Goal: Obtain resource: Download file/media

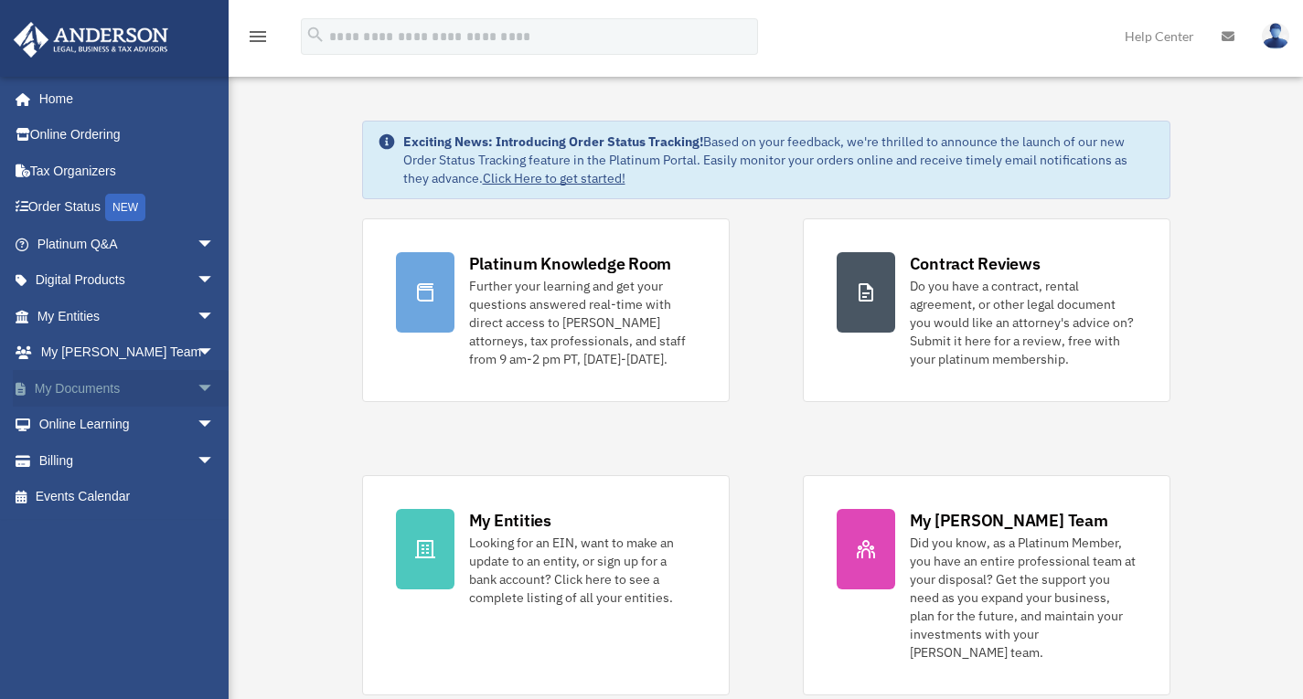
click at [96, 389] on link "My Documents arrow_drop_down" at bounding box center [127, 388] width 229 height 37
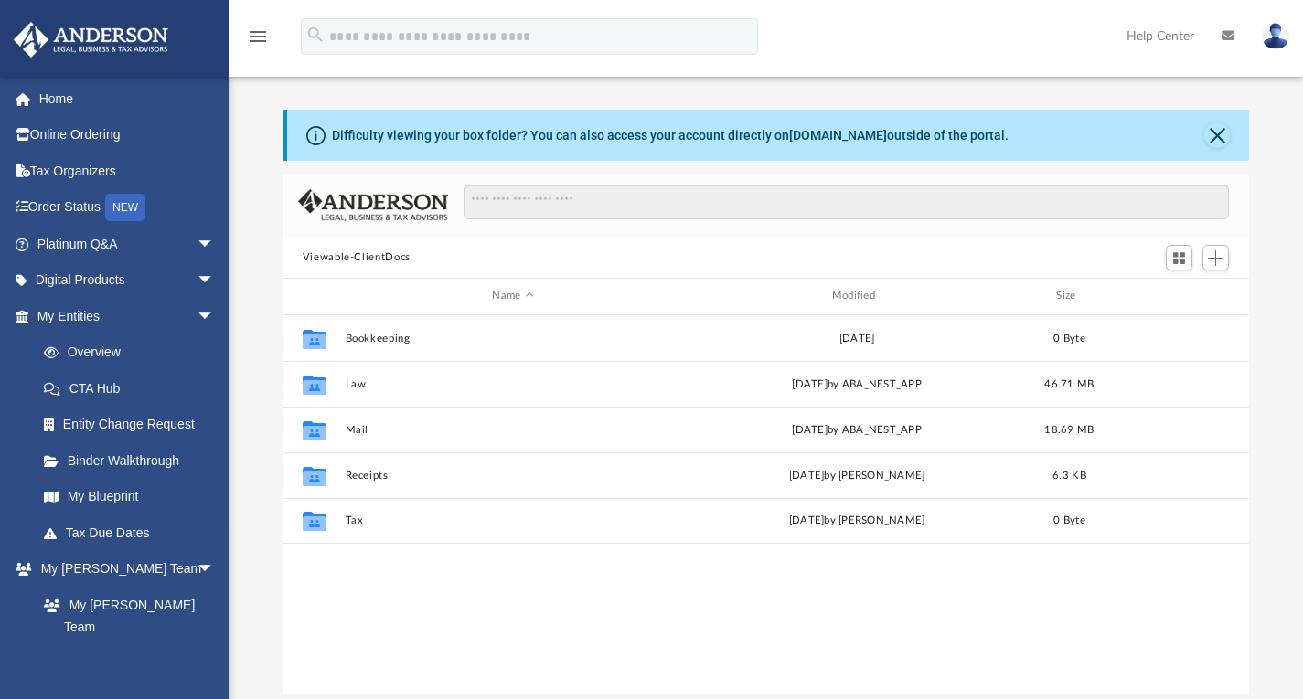
scroll to position [402, 953]
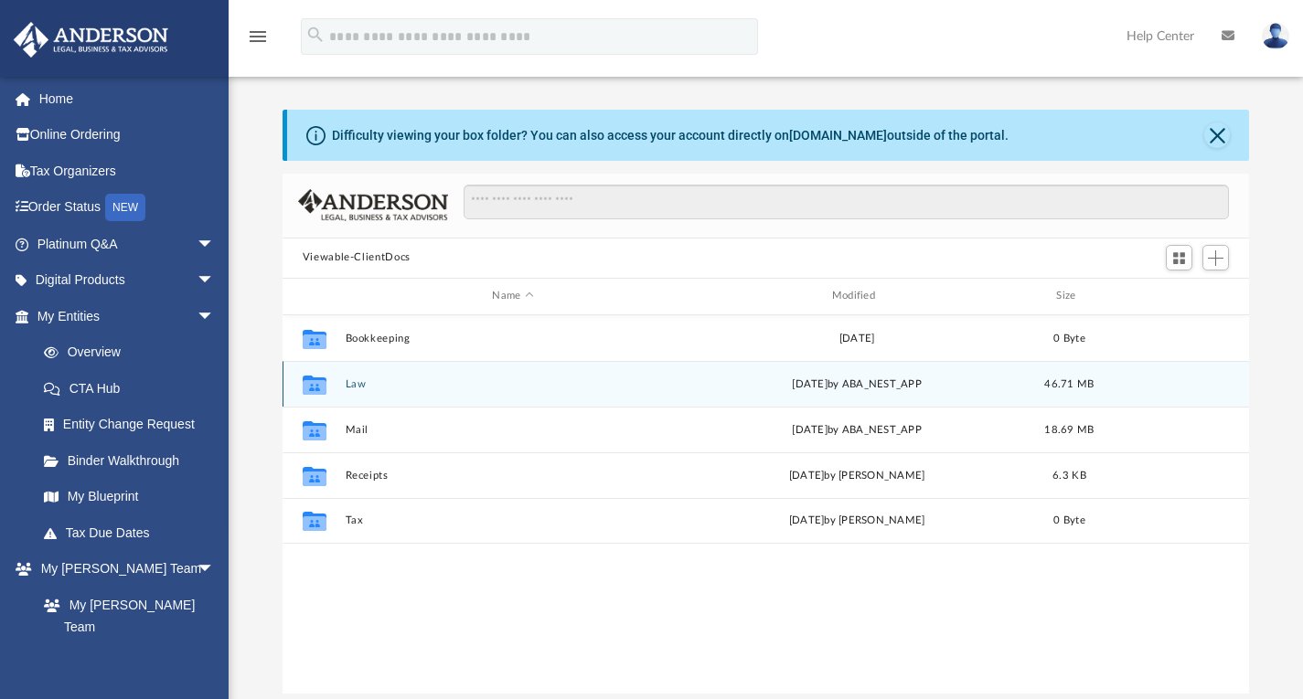
click at [354, 389] on button "Law" at bounding box center [512, 384] width 335 height 12
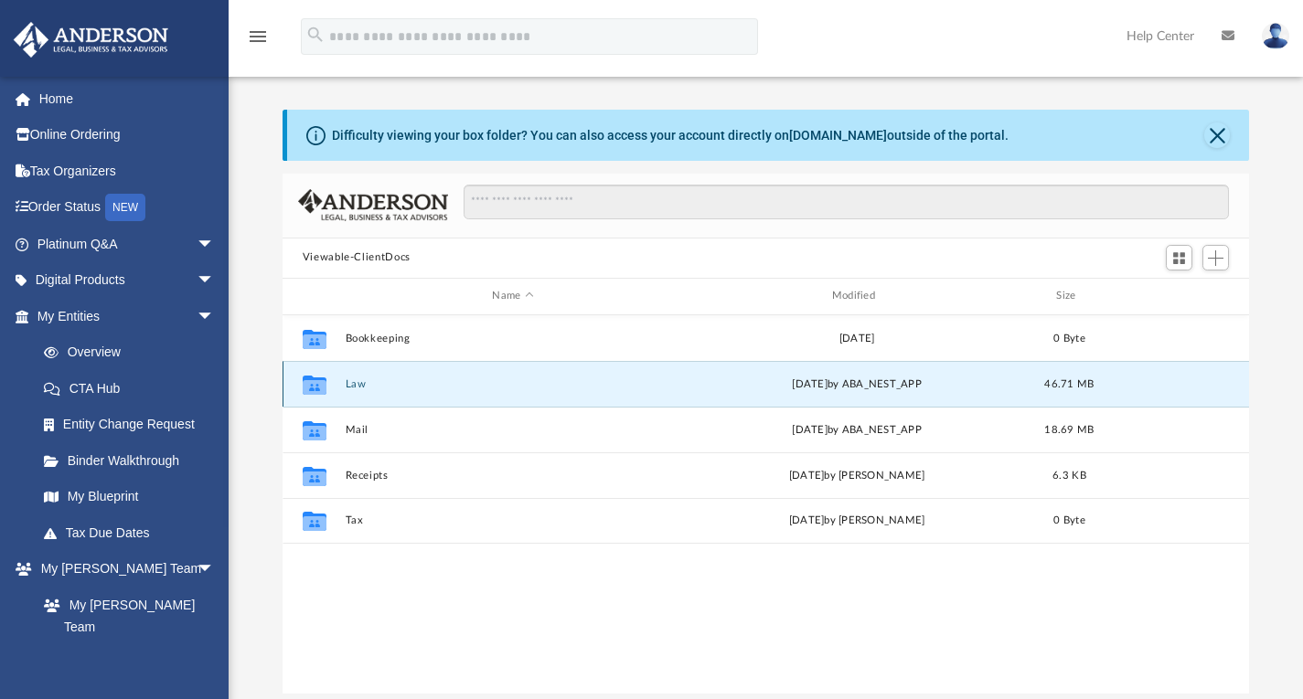
click at [354, 389] on button "Law" at bounding box center [512, 384] width 335 height 12
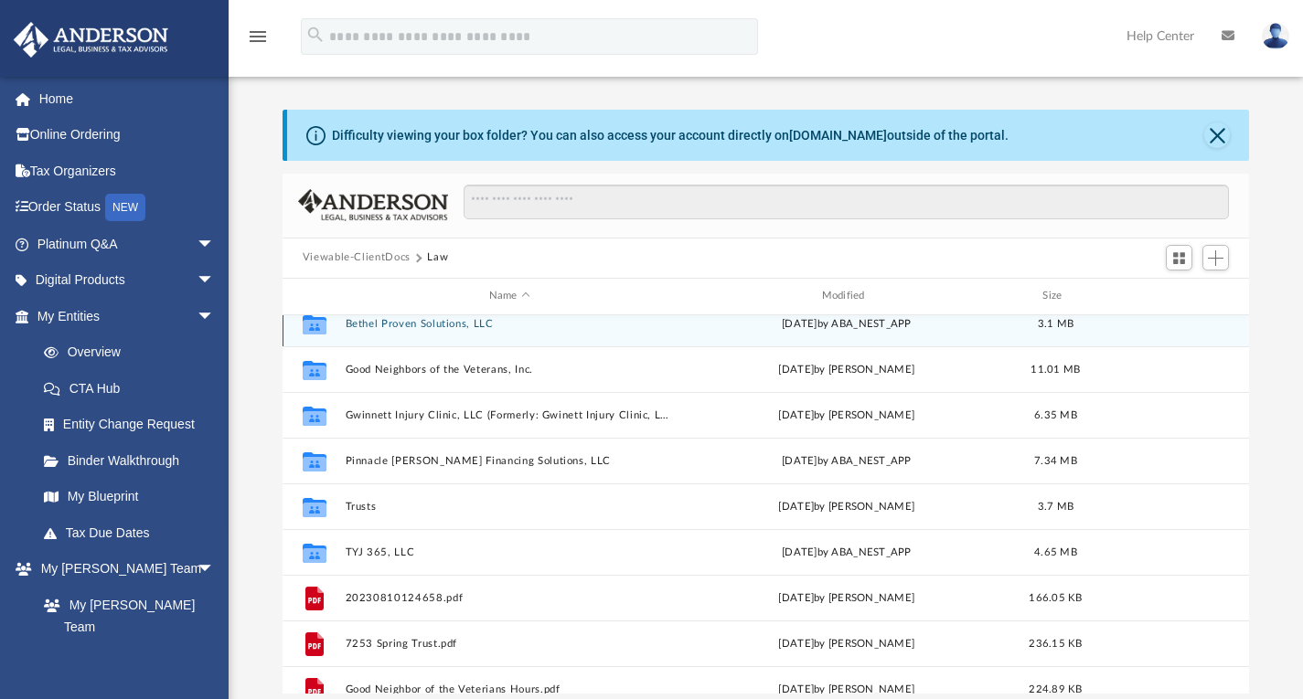
scroll to position [91, 0]
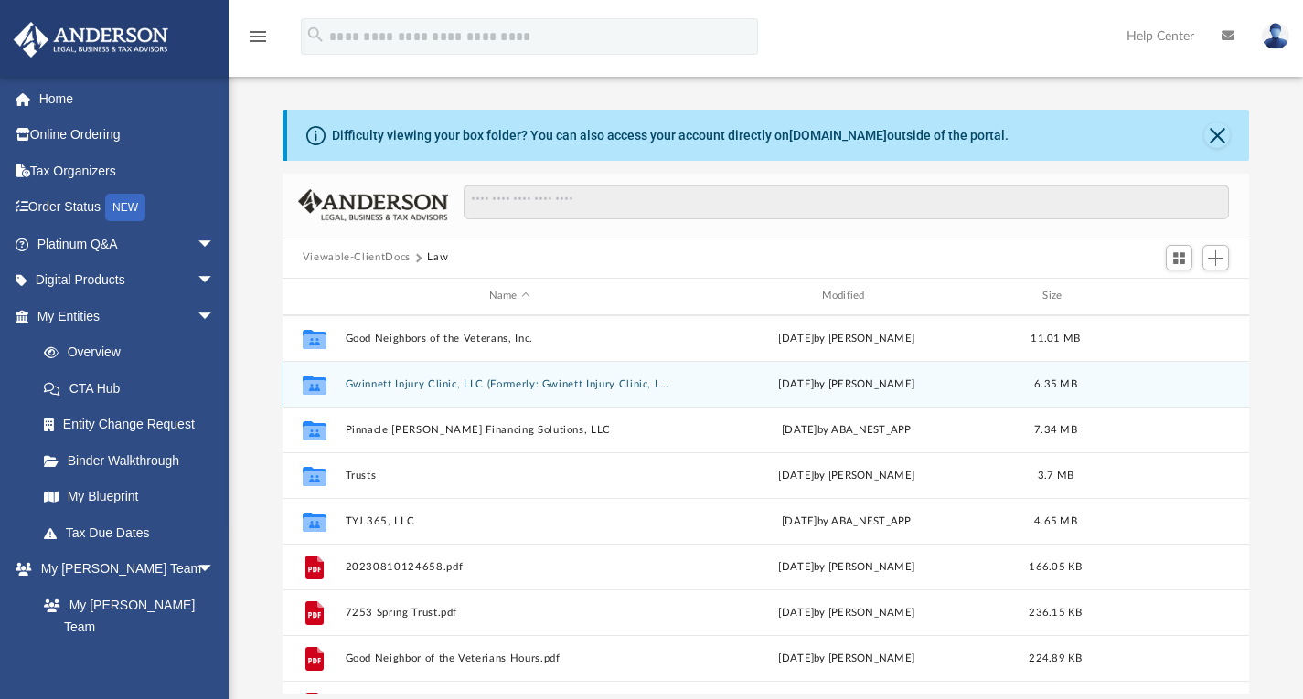
click at [540, 378] on button "Gwinnett Injury Clinic, LLC (Formerly: Gwinett Injury Clinic, LLC)" at bounding box center [509, 384] width 329 height 12
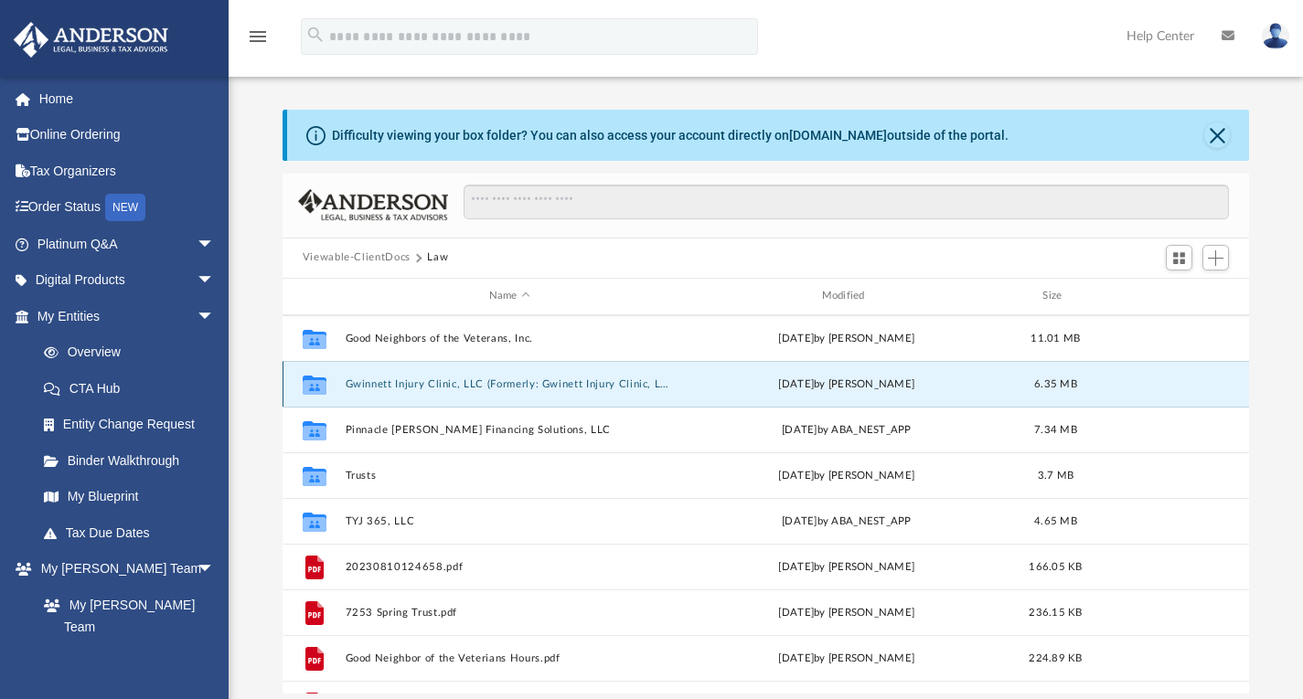
click at [540, 378] on button "Gwinnett Injury Clinic, LLC (Formerly: Gwinett Injury Clinic, LLC)" at bounding box center [509, 384] width 329 height 12
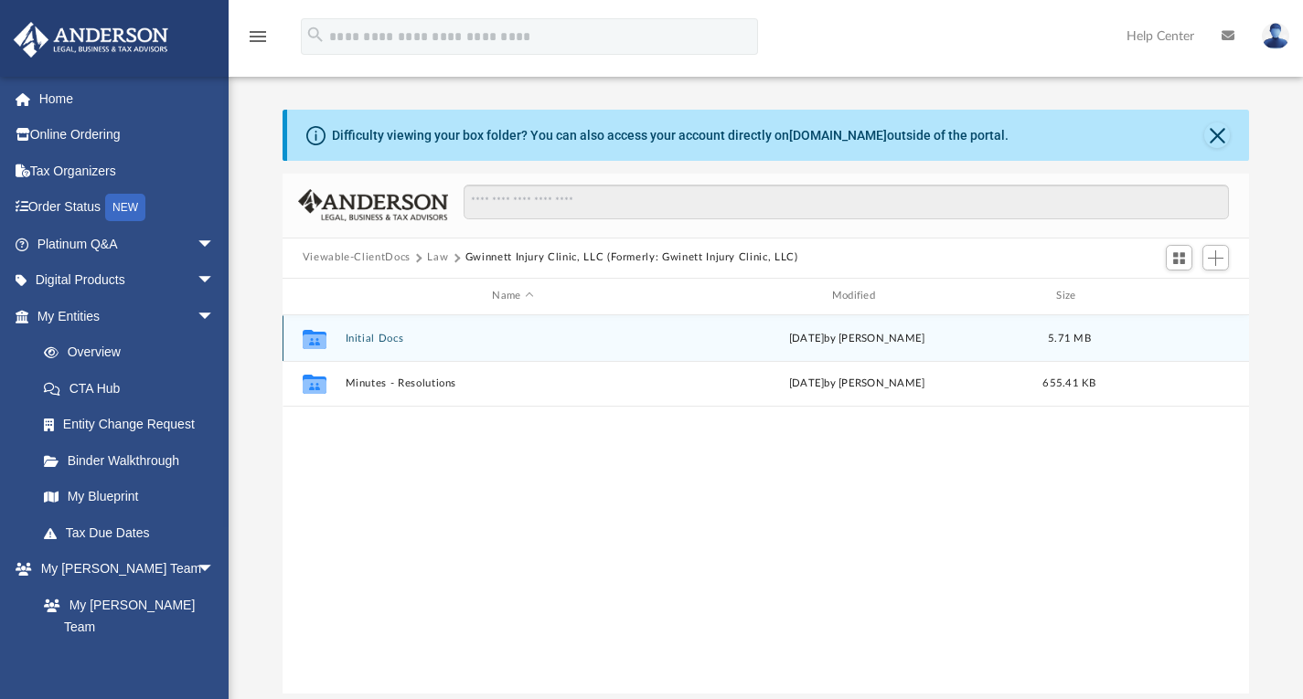
click at [378, 340] on button "Initial Docs" at bounding box center [512, 338] width 335 height 12
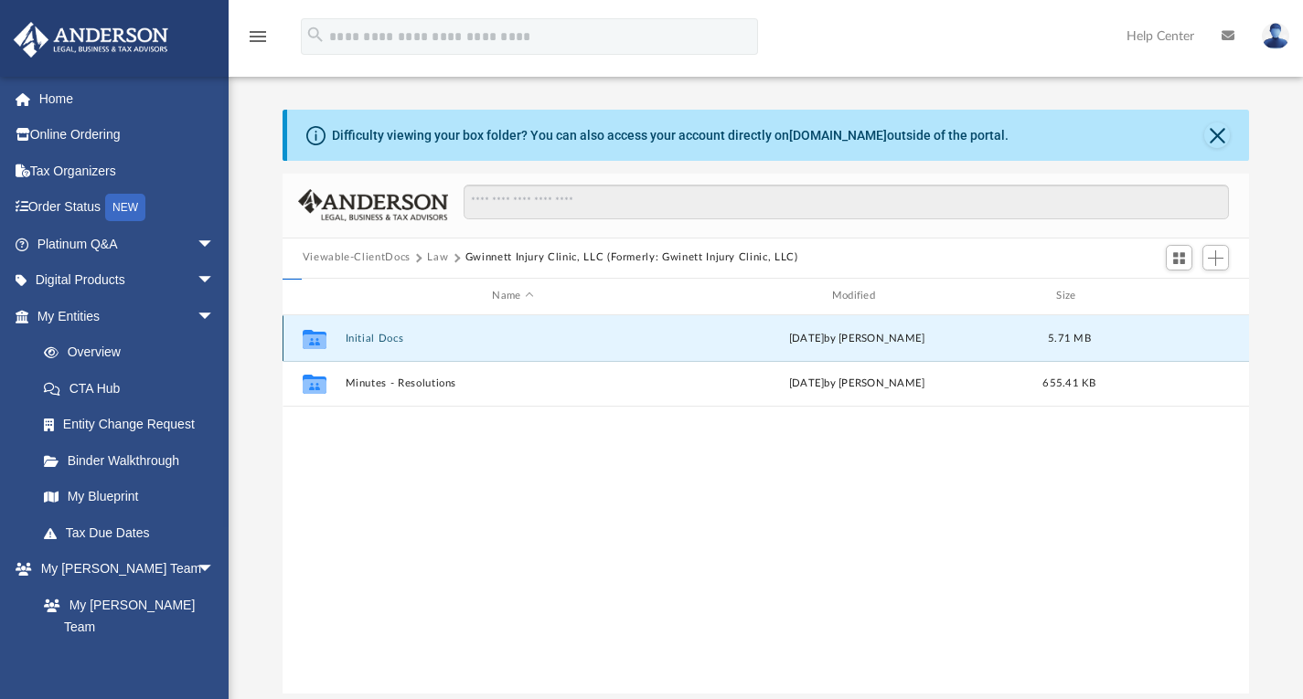
click at [378, 340] on button "Initial Docs" at bounding box center [512, 338] width 335 height 12
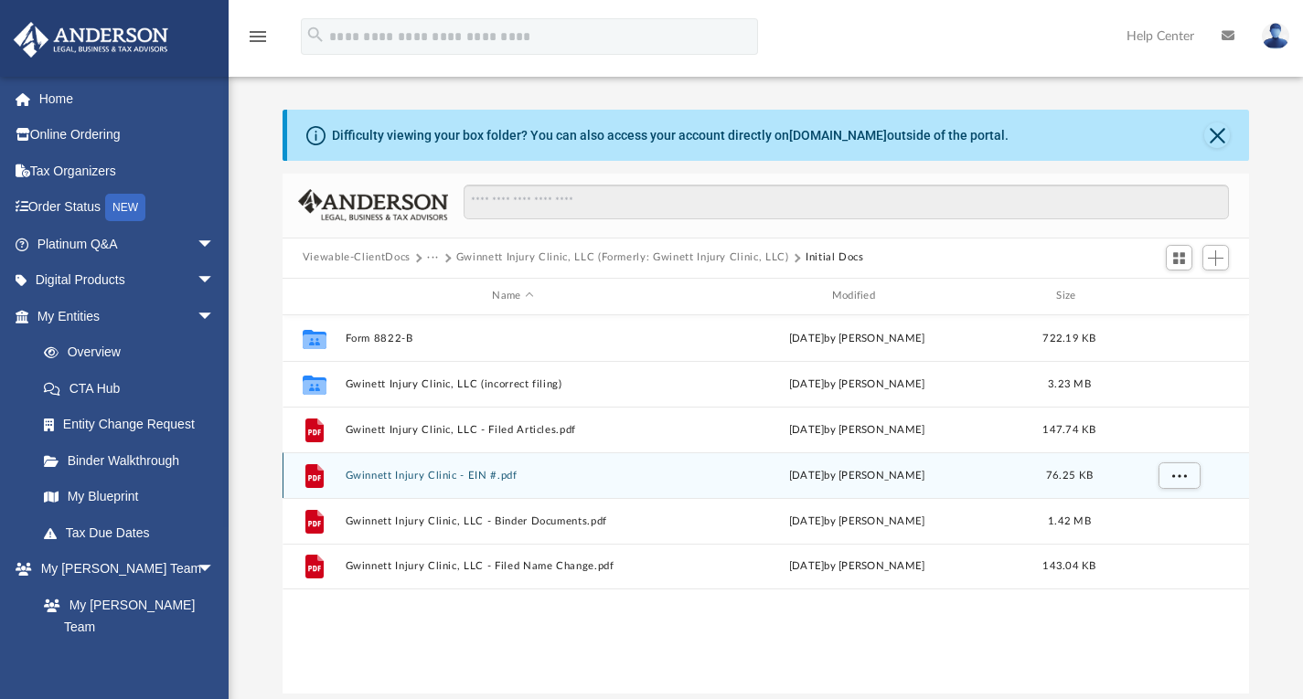
click at [433, 471] on button "Gwinnett Injury Clinic - EIN #.pdf" at bounding box center [512, 475] width 335 height 12
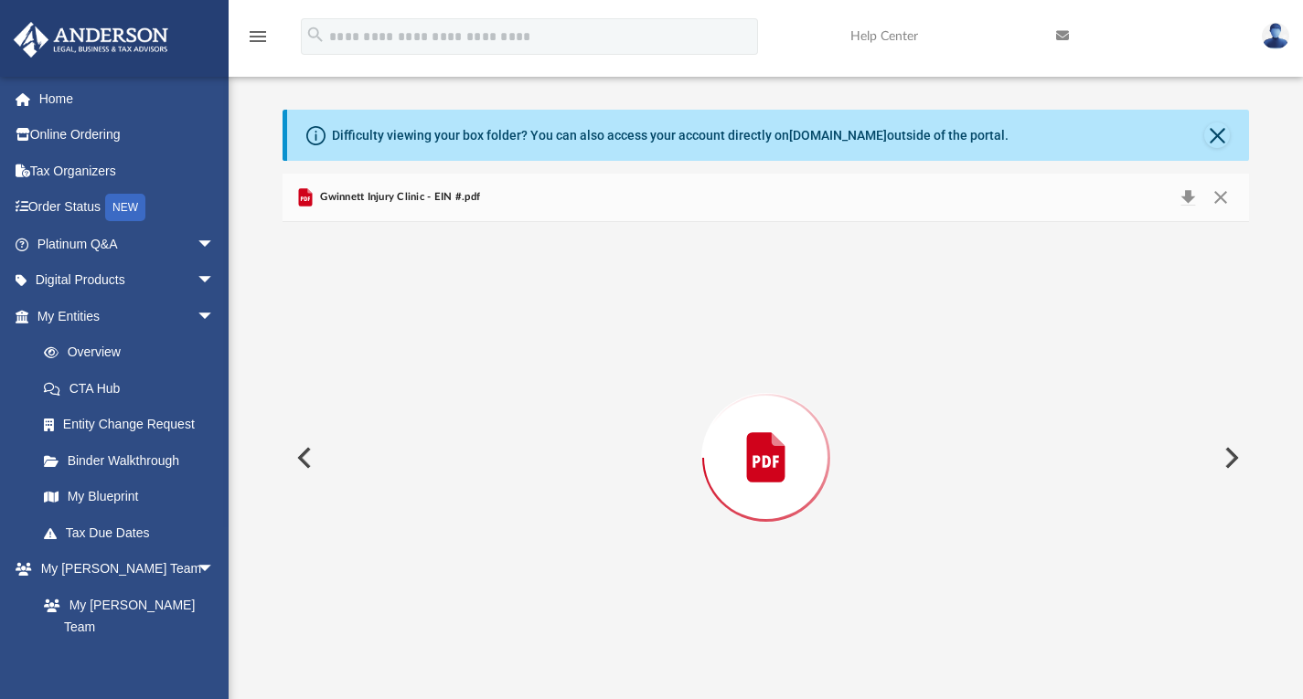
click at [434, 471] on div "Preview" at bounding box center [765, 458] width 967 height 472
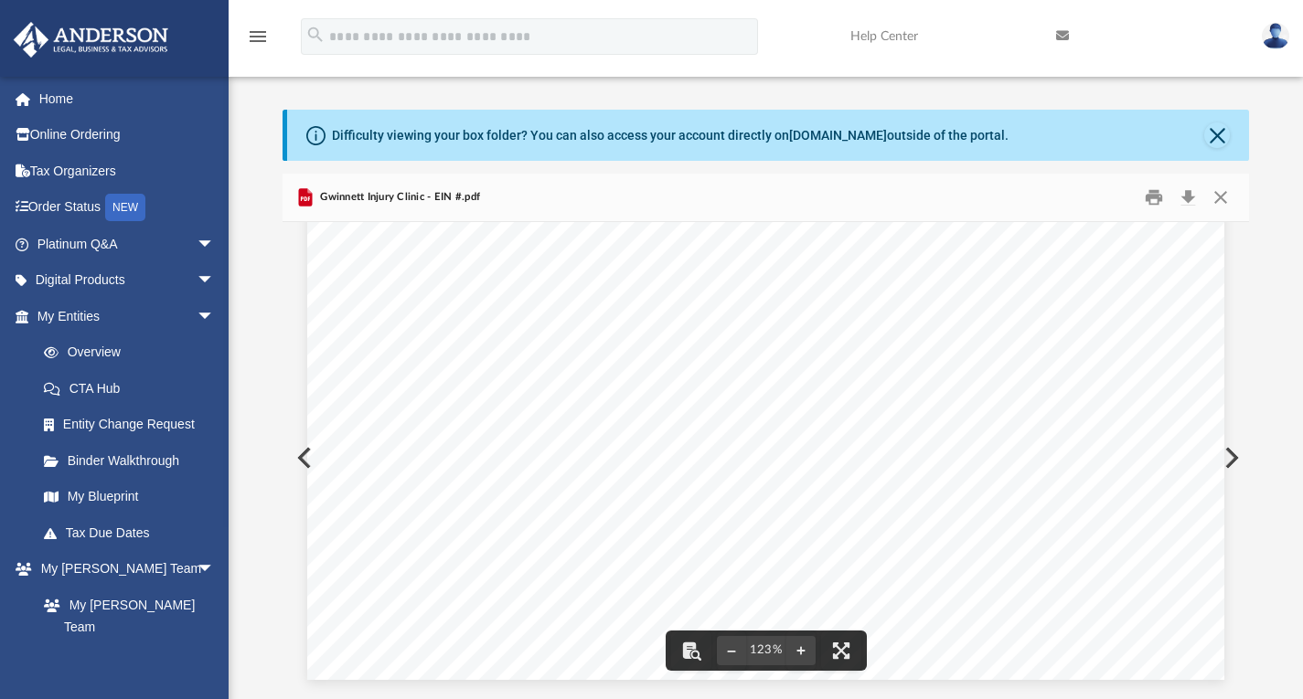
click at [307, 453] on div "Page 1" at bounding box center [765, 87] width 917 height 1187
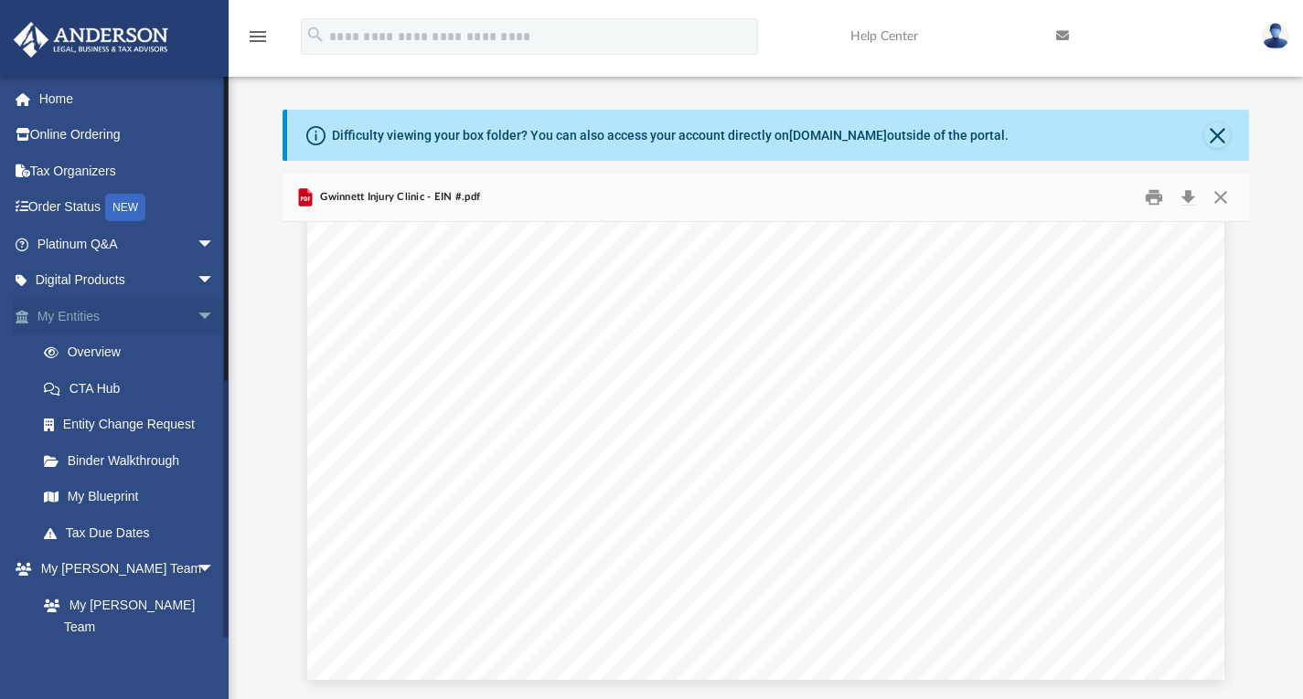
click at [82, 317] on link "My Entities arrow_drop_down" at bounding box center [127, 316] width 229 height 37
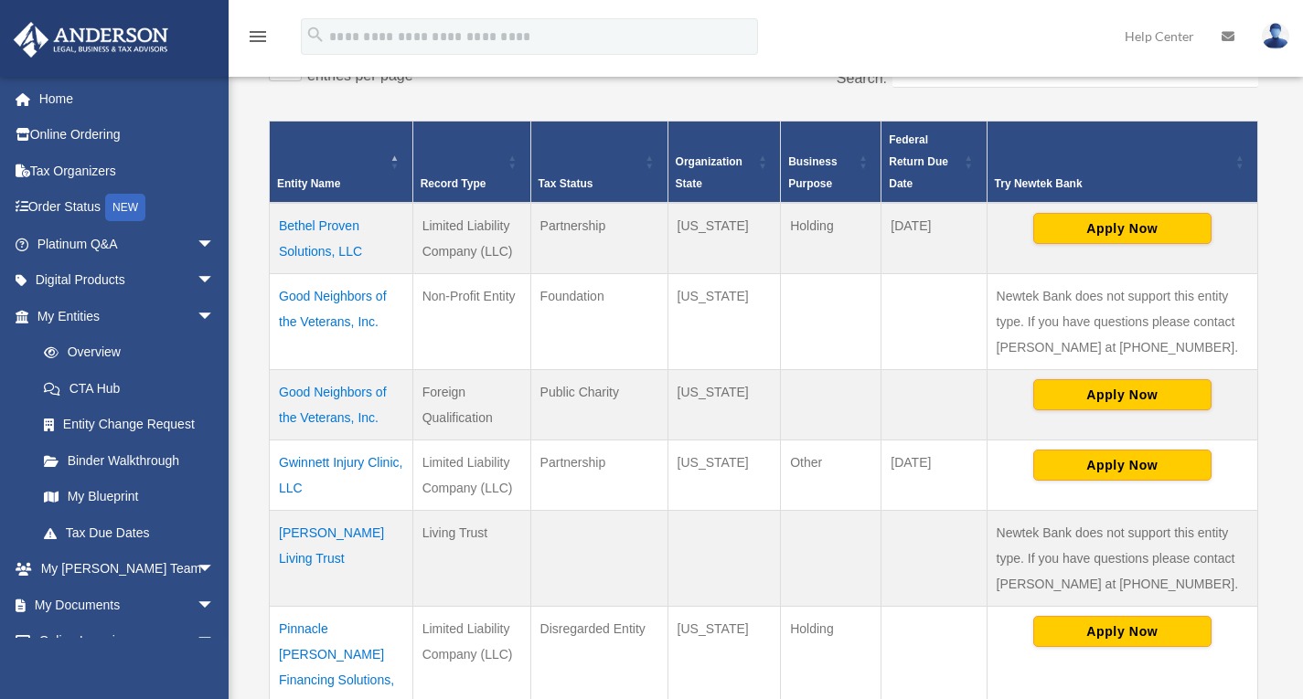
scroll to position [366, 0]
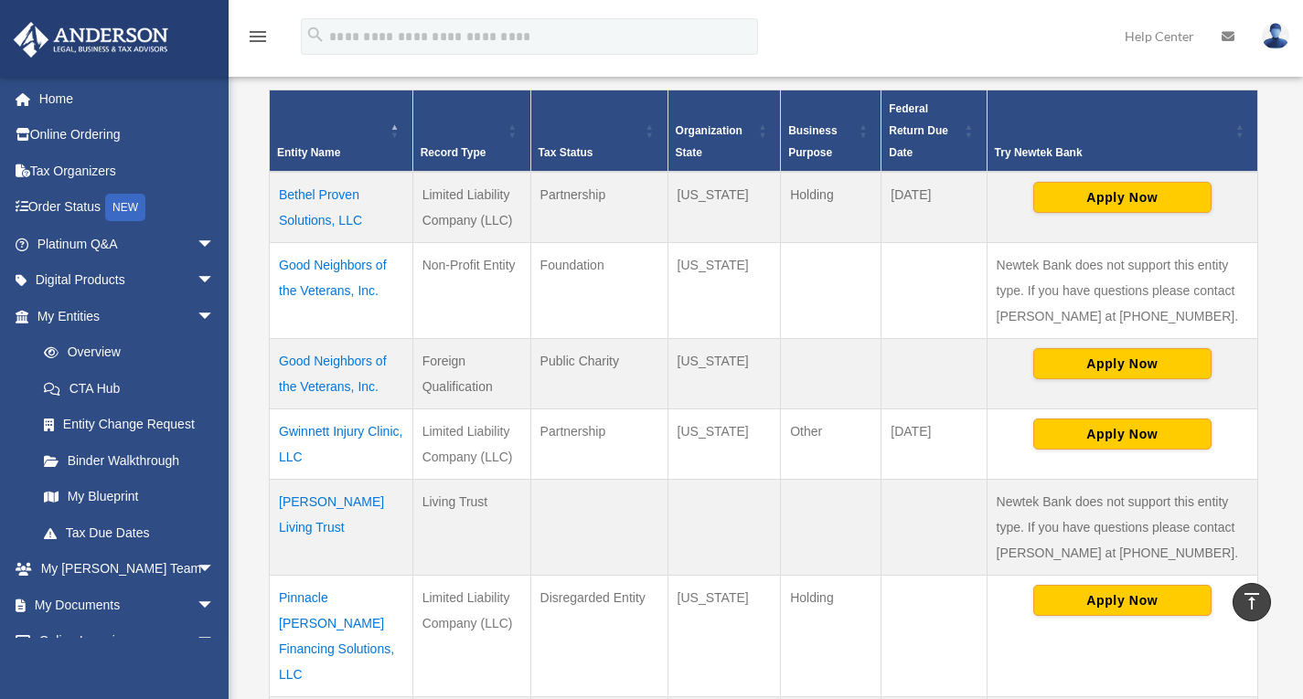
click at [335, 427] on td "Gwinnett Injury Clinic, LLC" at bounding box center [342, 445] width 144 height 70
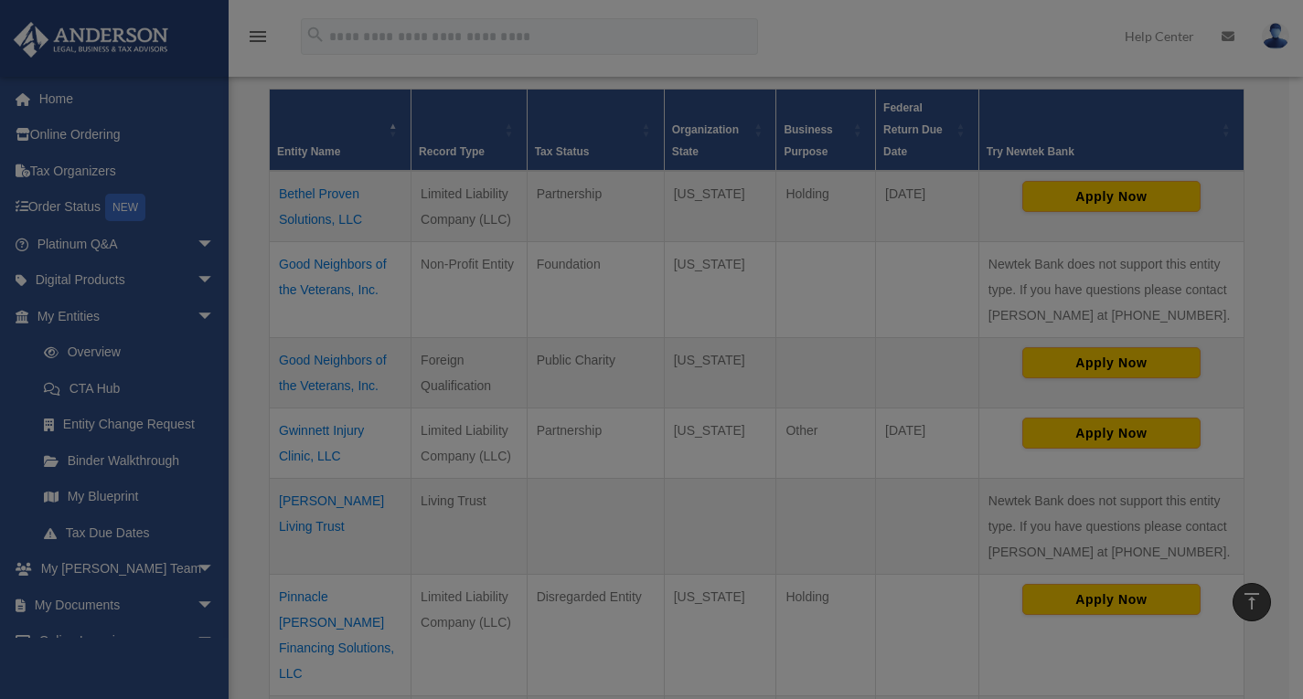
click at [335, 427] on body "X Get a chance to win 6 months of Platinum for free just by filling out this su…" at bounding box center [651, 474] width 1303 height 1681
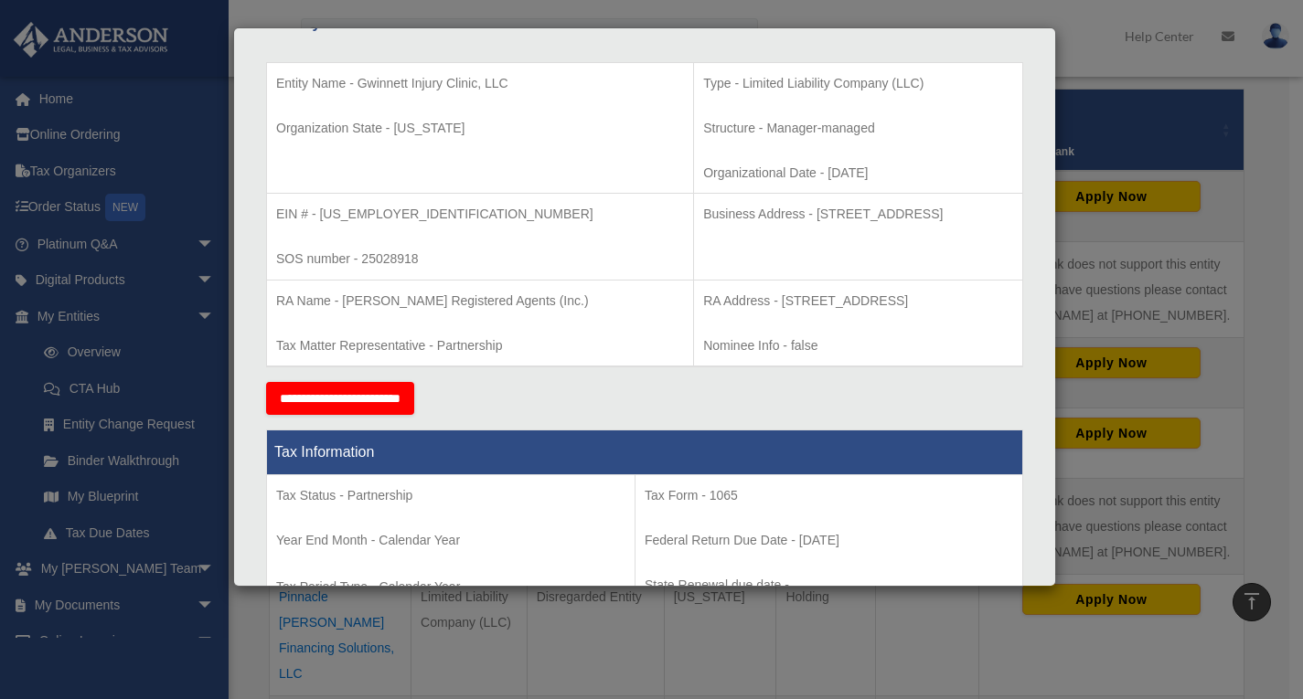
scroll to position [274, 0]
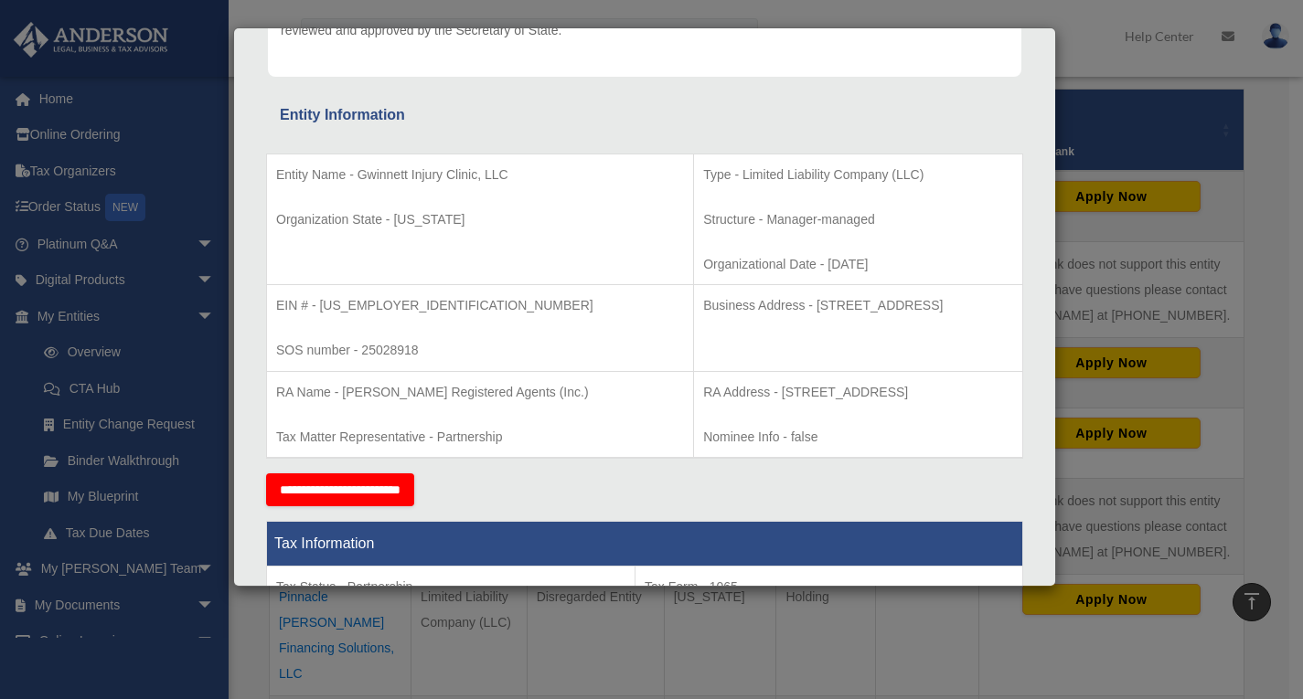
click at [112, 603] on div "Details × Articles Sent Organizational Date" at bounding box center [651, 349] width 1303 height 699
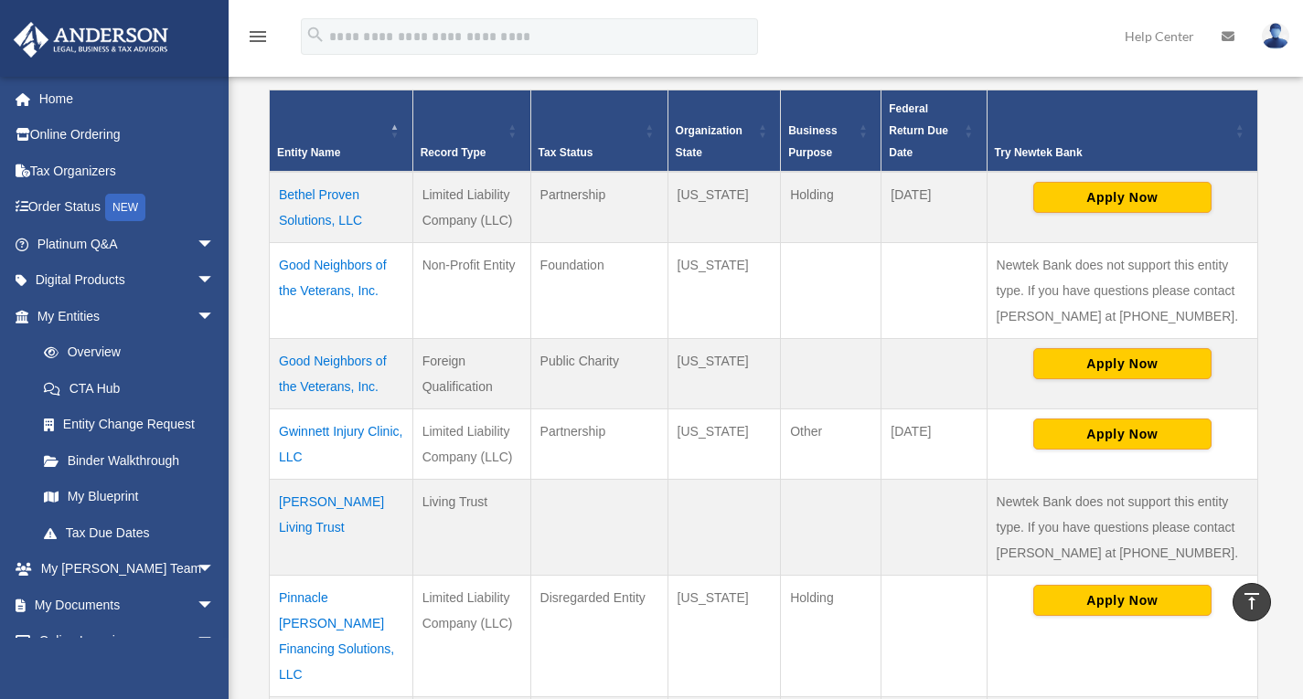
click at [353, 431] on td "Gwinnett Injury Clinic, LLC" at bounding box center [342, 445] width 144 height 70
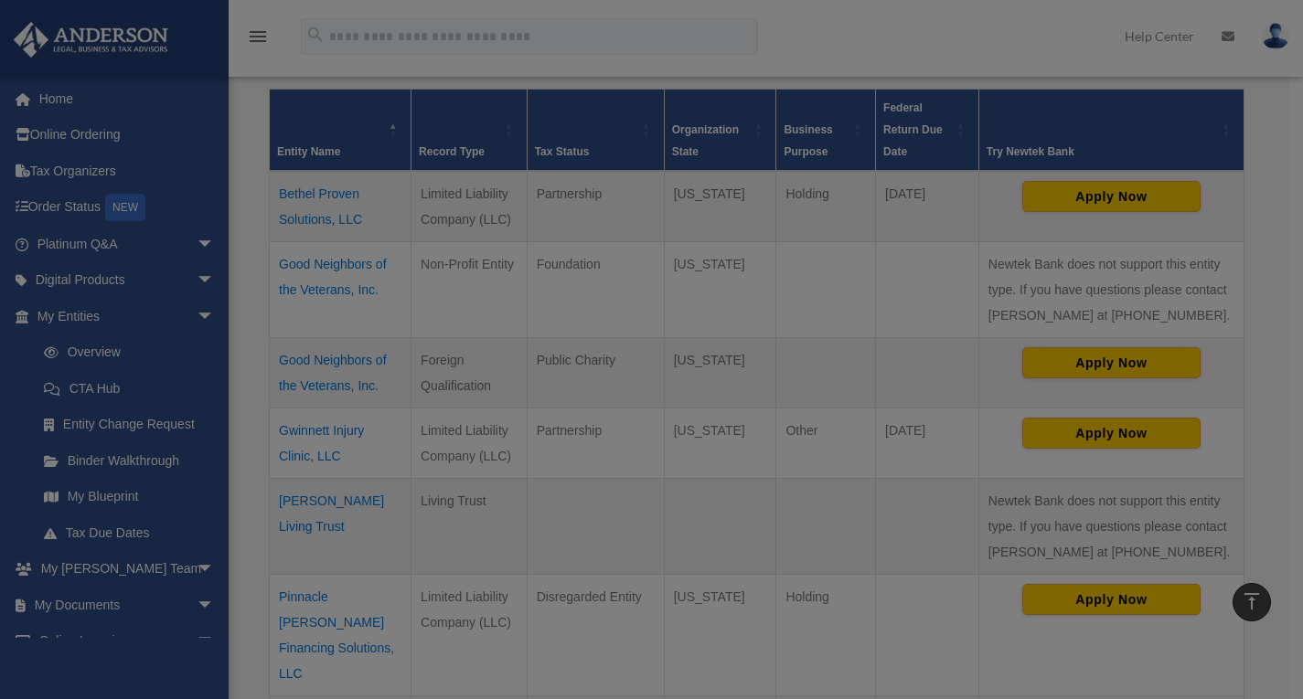
click at [353, 431] on body "X Get a chance to win 6 months of Platinum for free just by filling out this su…" at bounding box center [651, 474] width 1303 height 1681
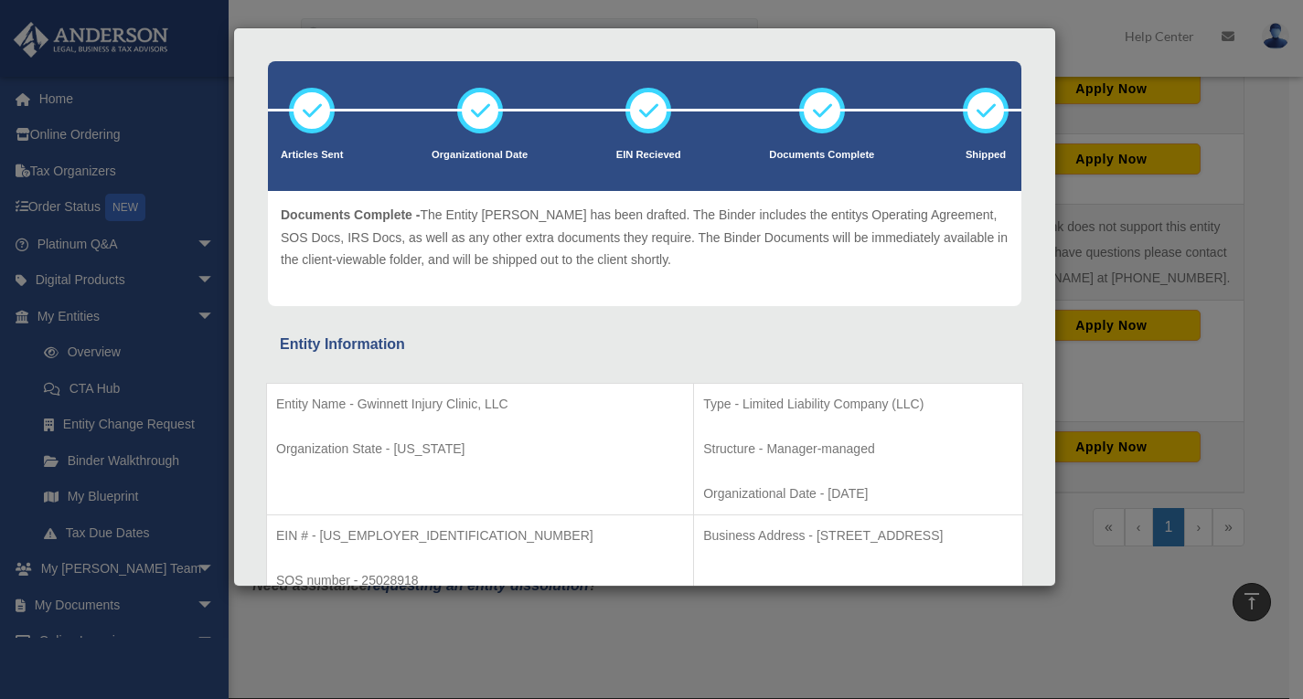
scroll to position [0, 0]
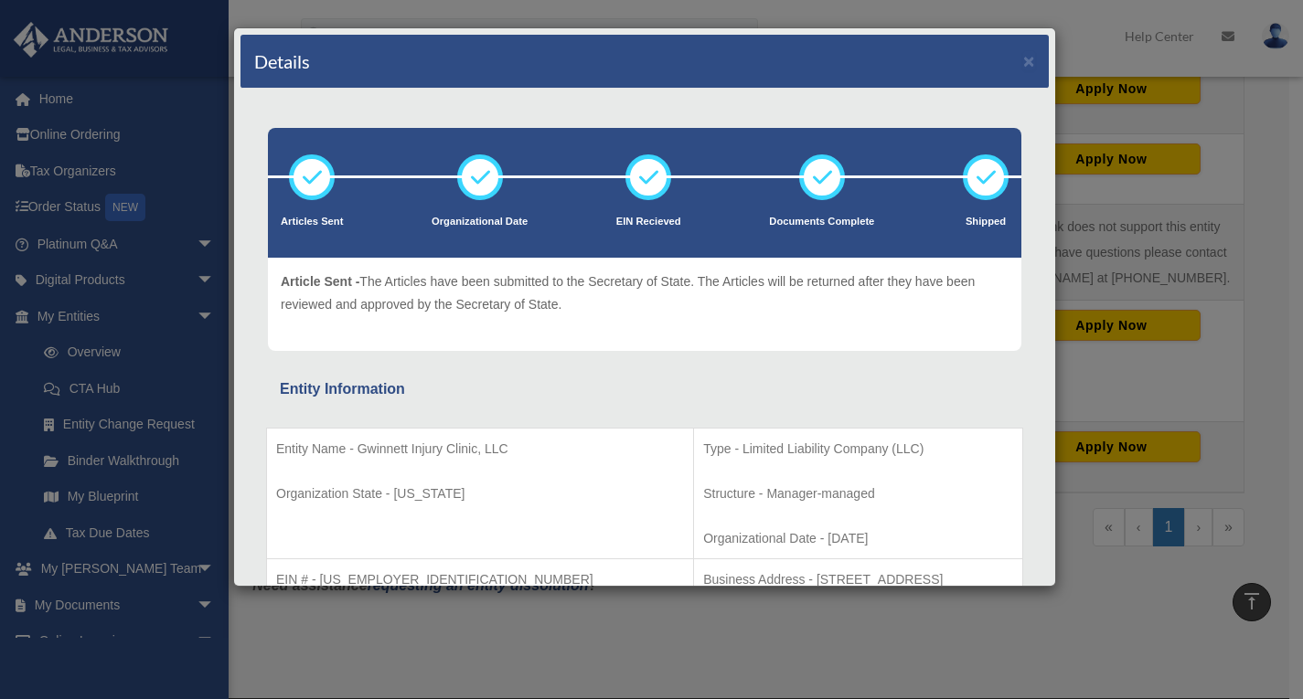
click at [108, 602] on div "Details × Articles Sent Organizational Date" at bounding box center [651, 349] width 1303 height 699
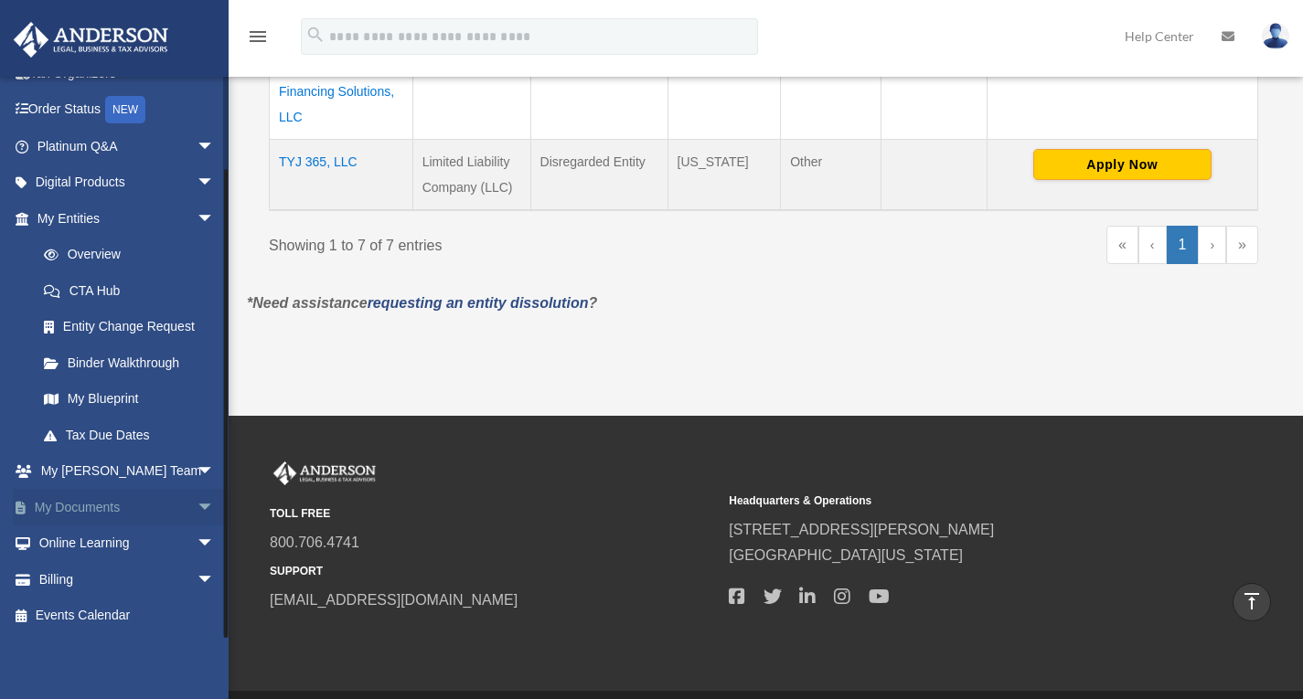
scroll to position [957, 0]
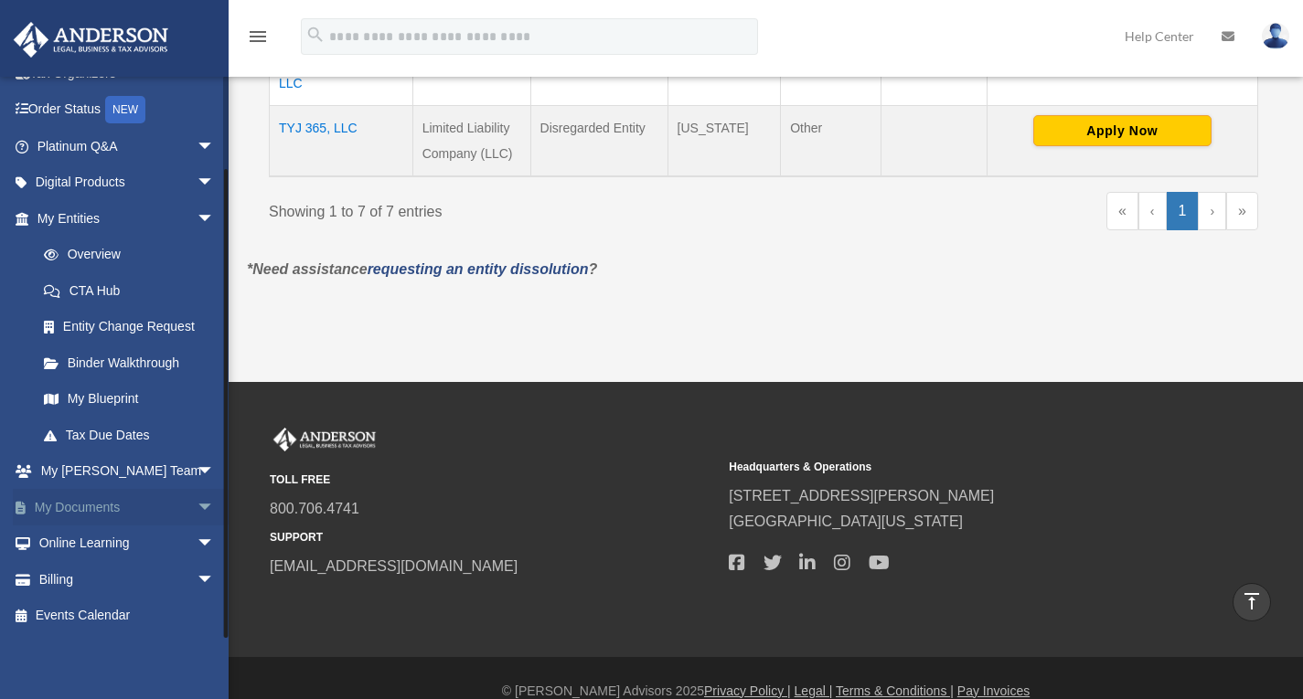
click at [90, 505] on link "My Documents arrow_drop_down" at bounding box center [127, 507] width 229 height 37
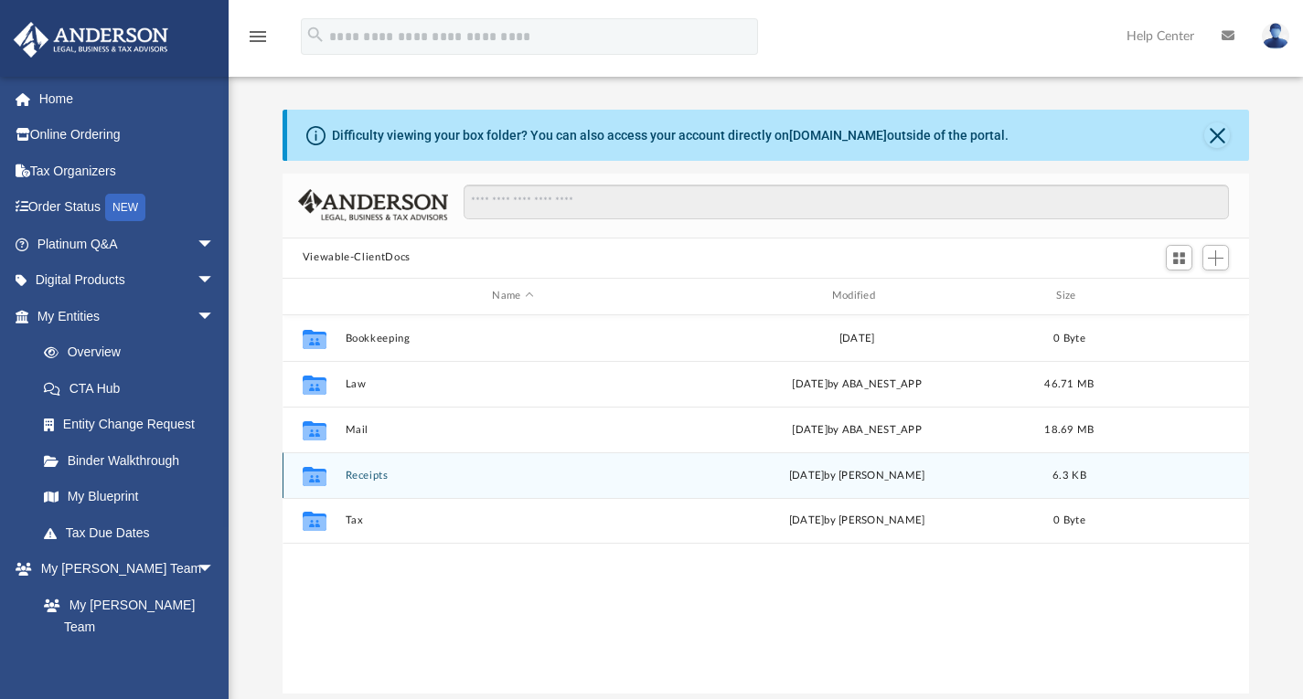
scroll to position [402, 953]
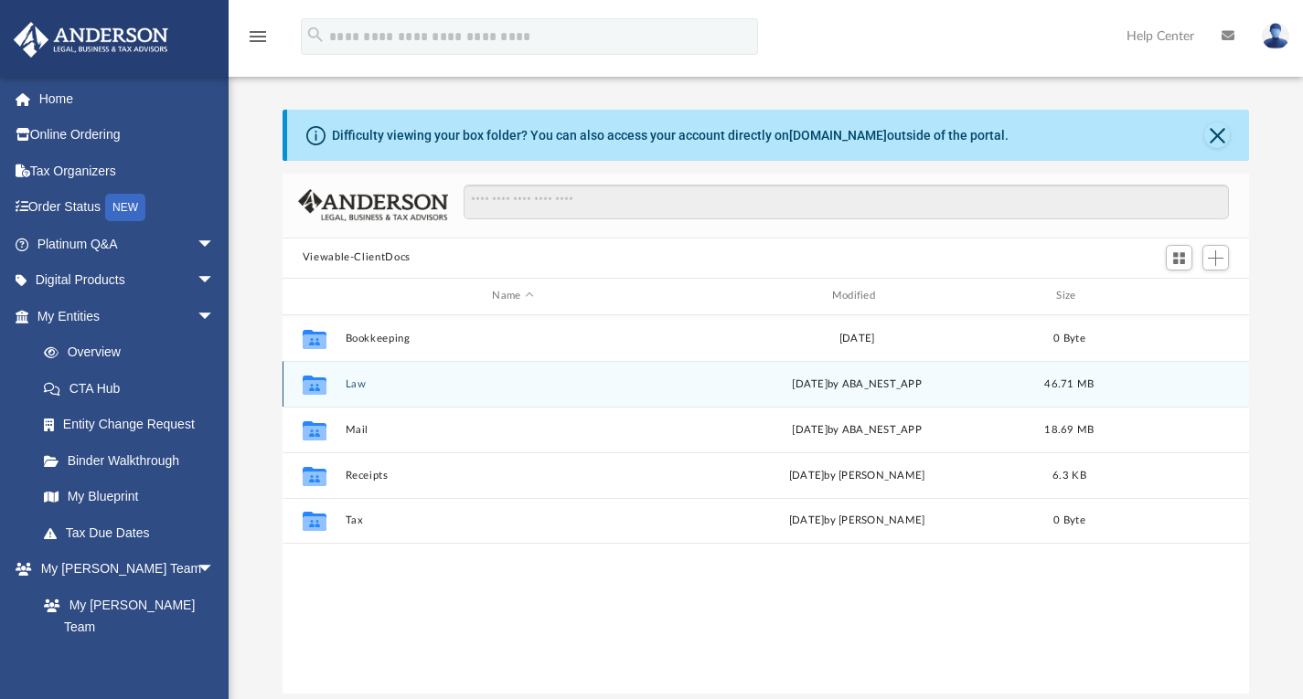
click at [352, 384] on button "Law" at bounding box center [512, 384] width 335 height 12
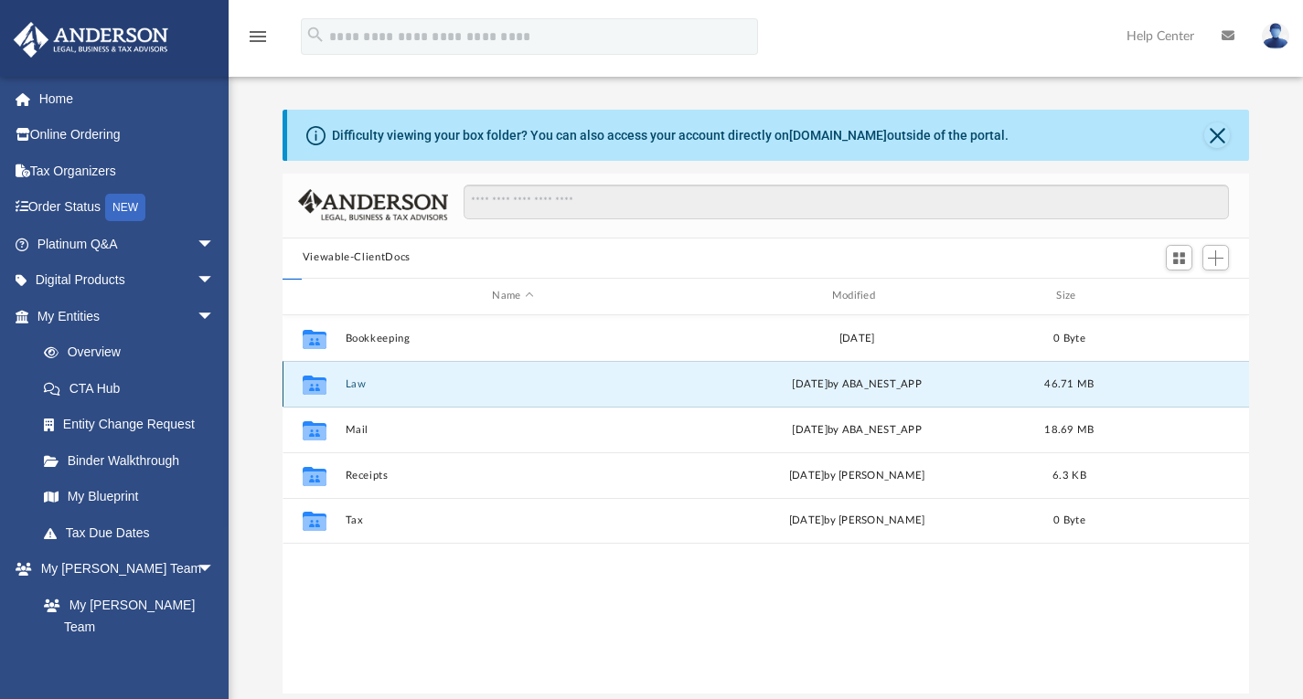
click at [352, 384] on button "Law" at bounding box center [512, 384] width 335 height 12
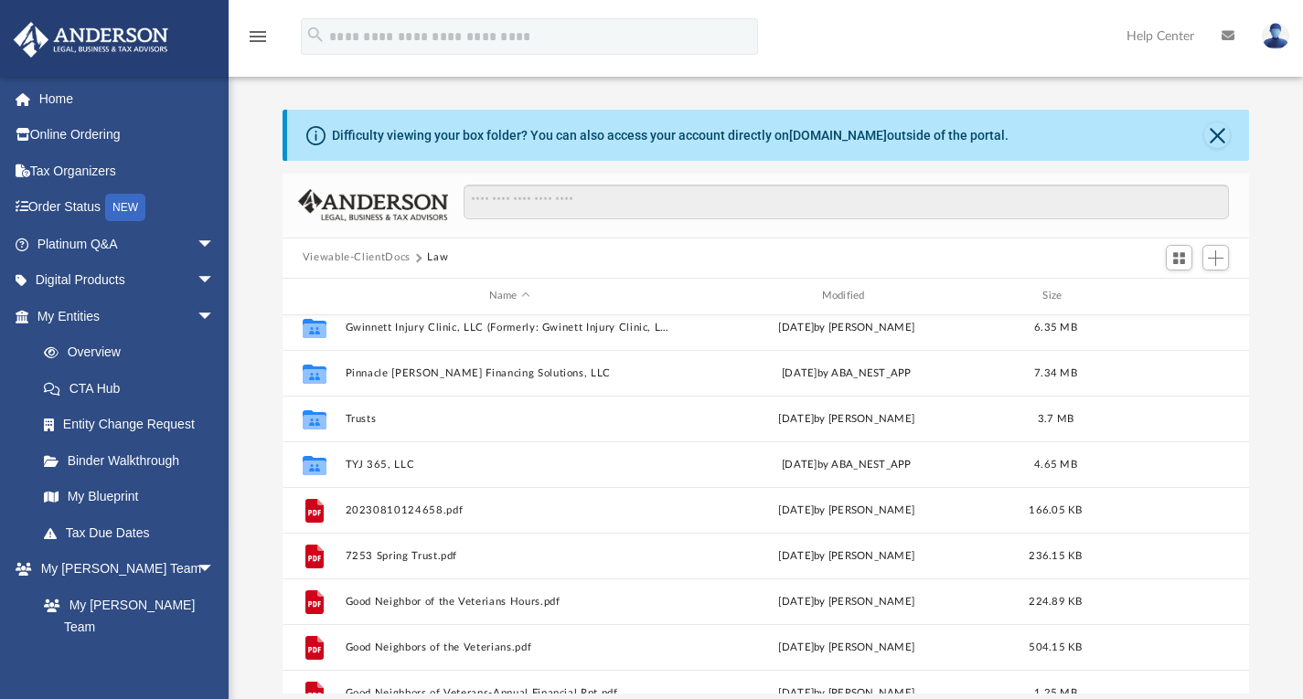
scroll to position [79, 0]
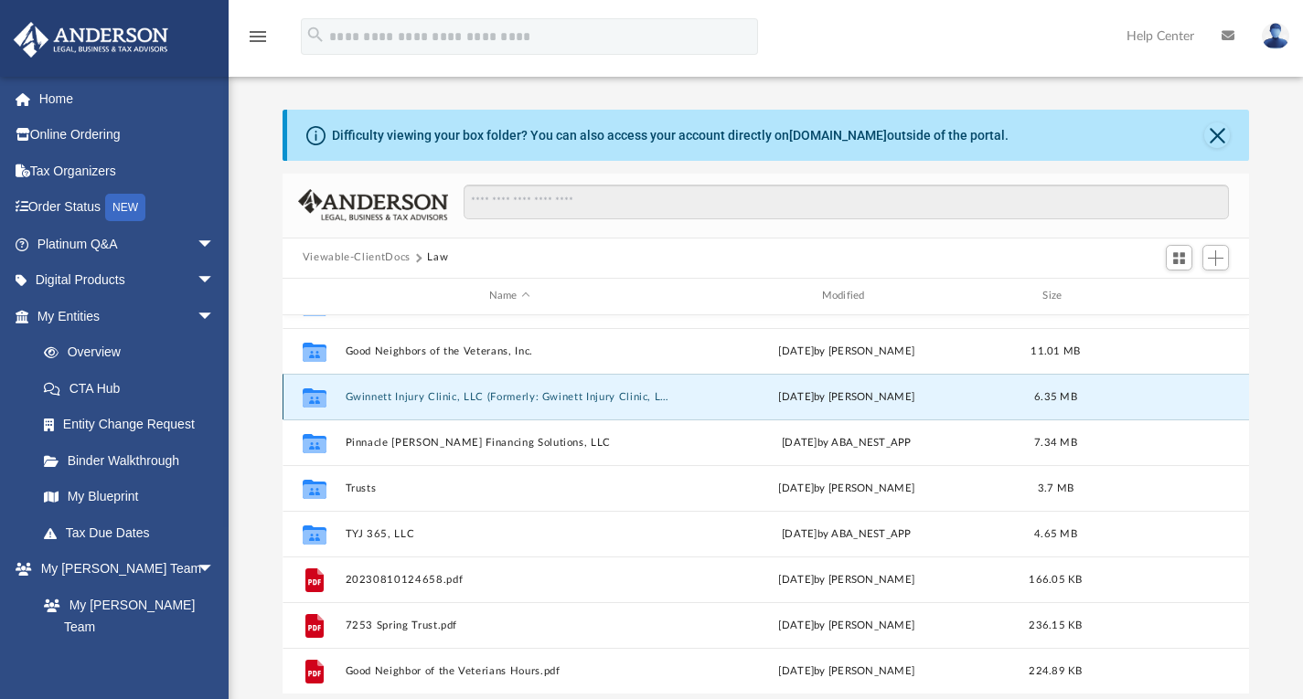
click at [435, 395] on button "Gwinnett Injury Clinic, LLC (Formerly: Gwinett Injury Clinic, LLC)" at bounding box center [509, 396] width 329 height 12
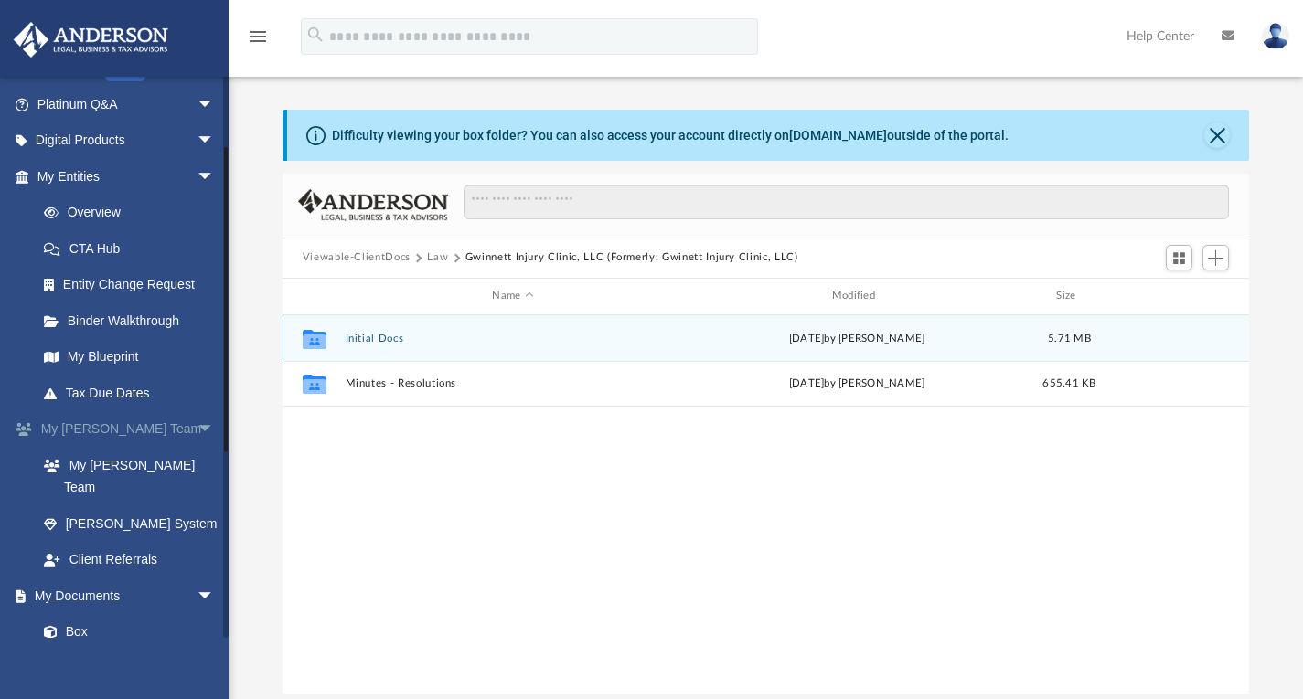
scroll to position [183, 0]
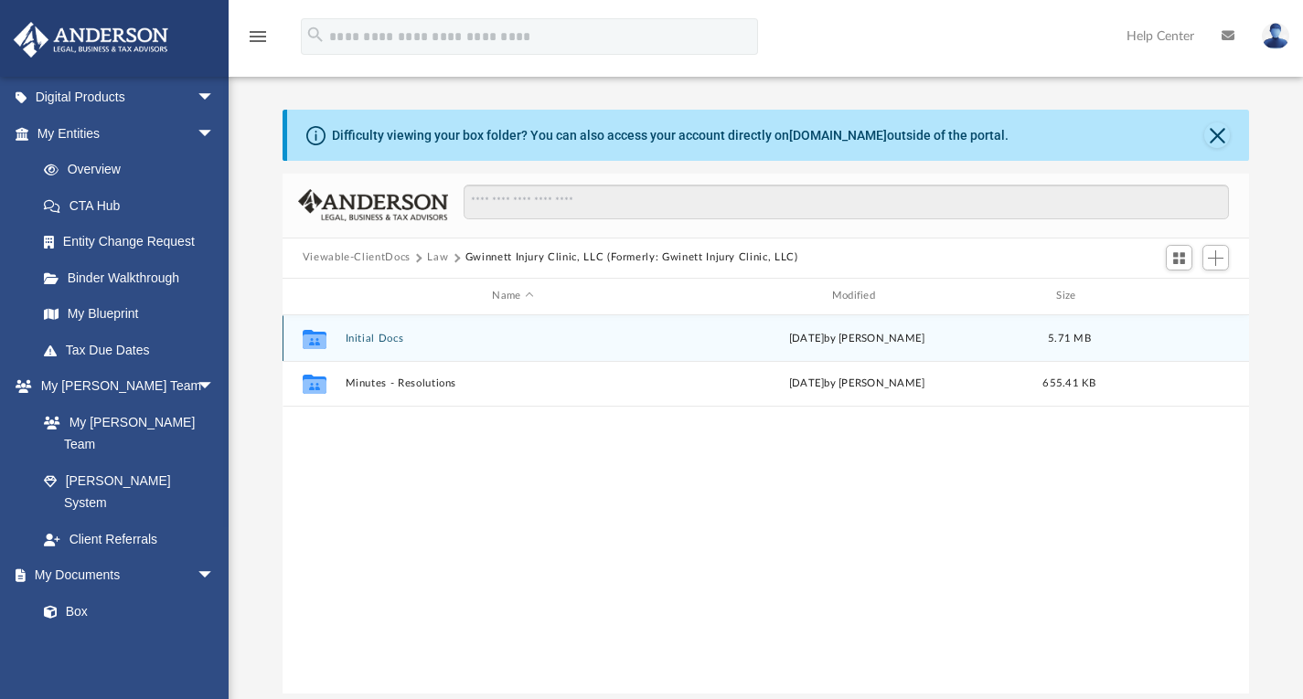
click at [381, 338] on button "Initial Docs" at bounding box center [512, 338] width 335 height 12
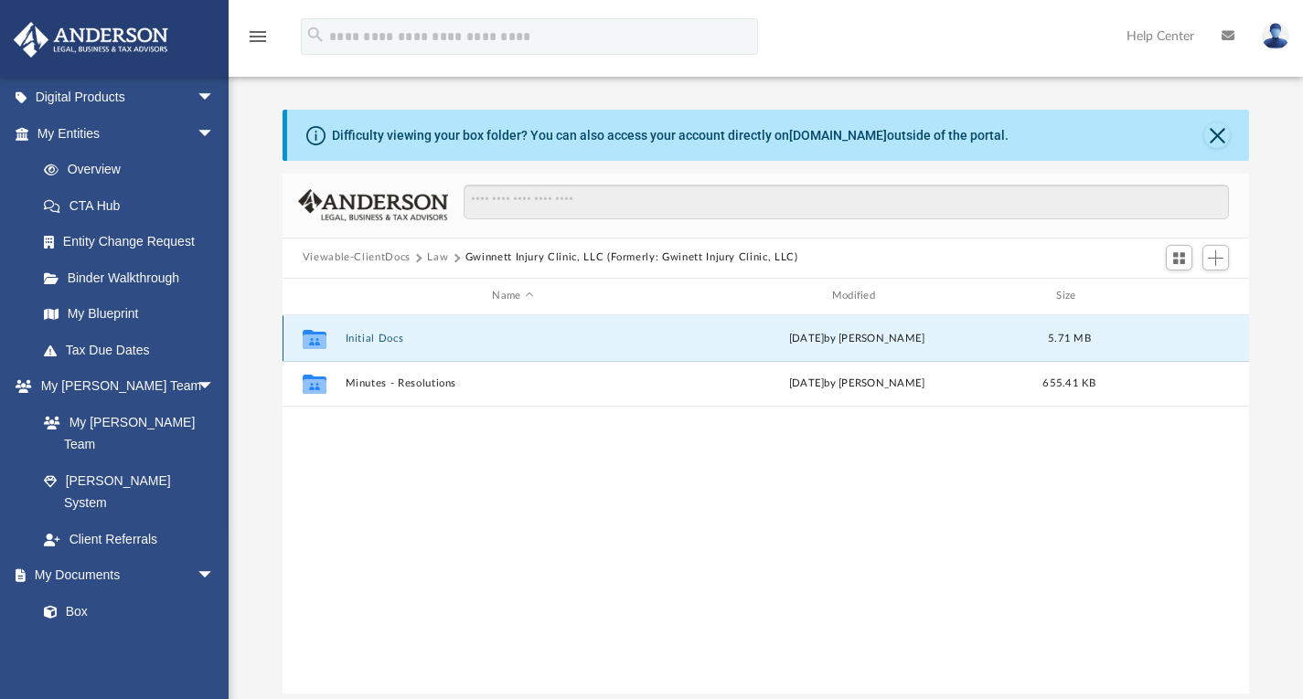
click at [381, 338] on button "Initial Docs" at bounding box center [512, 338] width 335 height 12
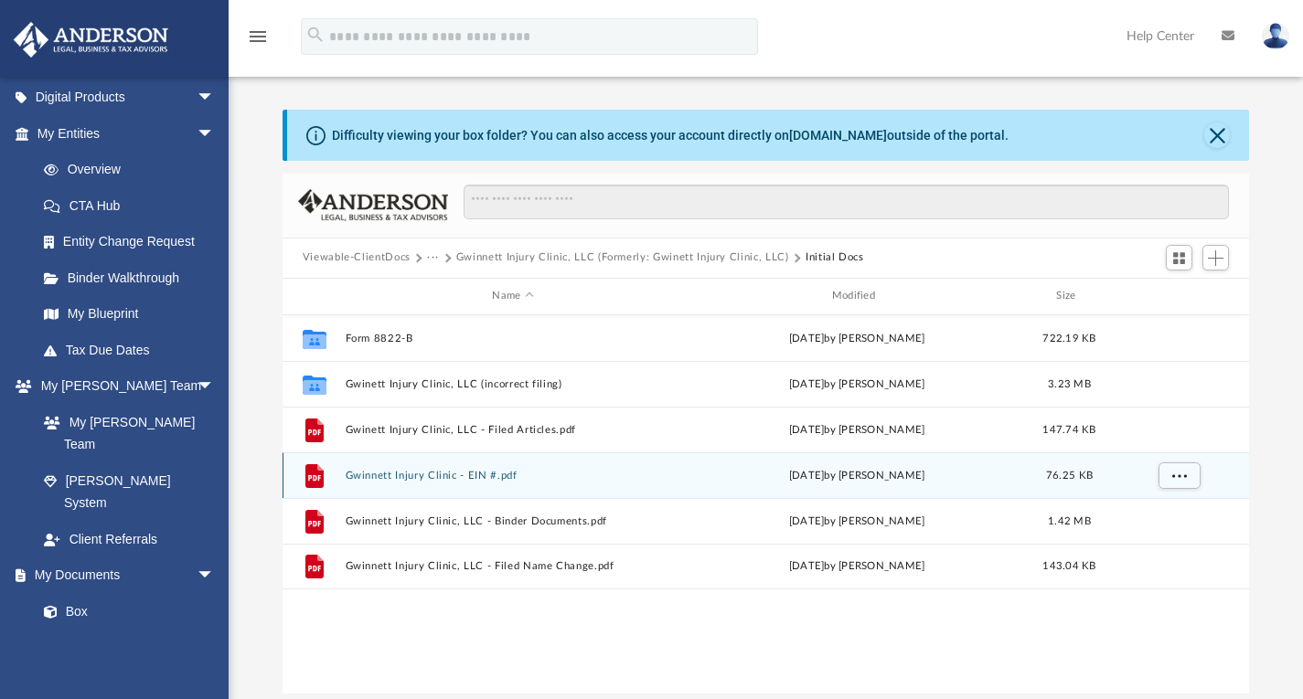
click at [434, 475] on button "Gwinnett Injury Clinic - EIN #.pdf" at bounding box center [512, 475] width 335 height 12
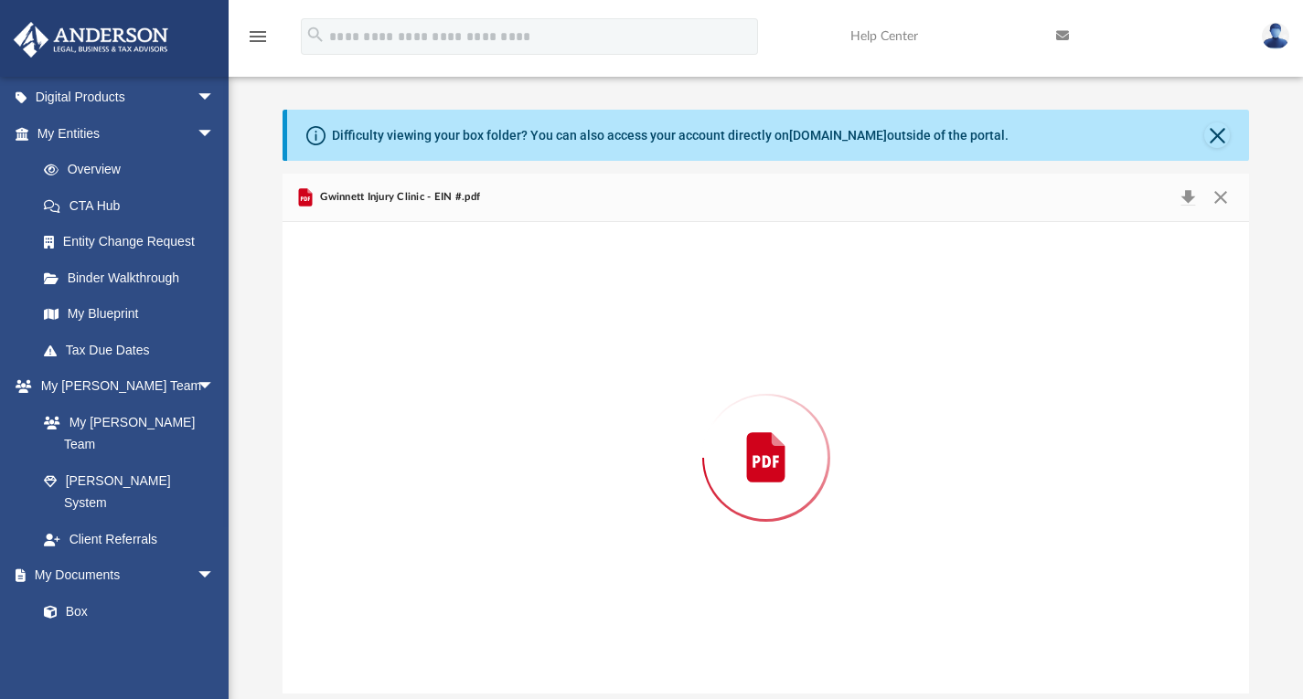
click at [434, 475] on div "Preview" at bounding box center [765, 458] width 967 height 472
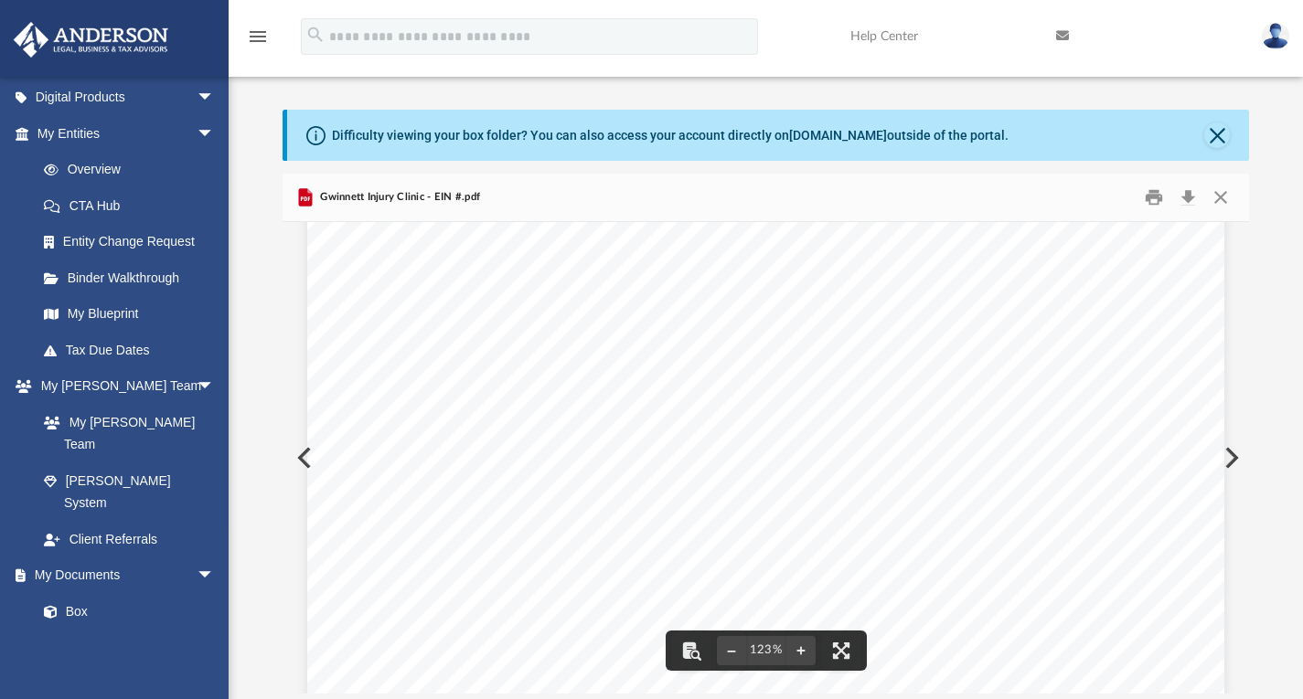
scroll to position [0, 0]
click at [1223, 206] on button "Close" at bounding box center [1220, 197] width 33 height 28
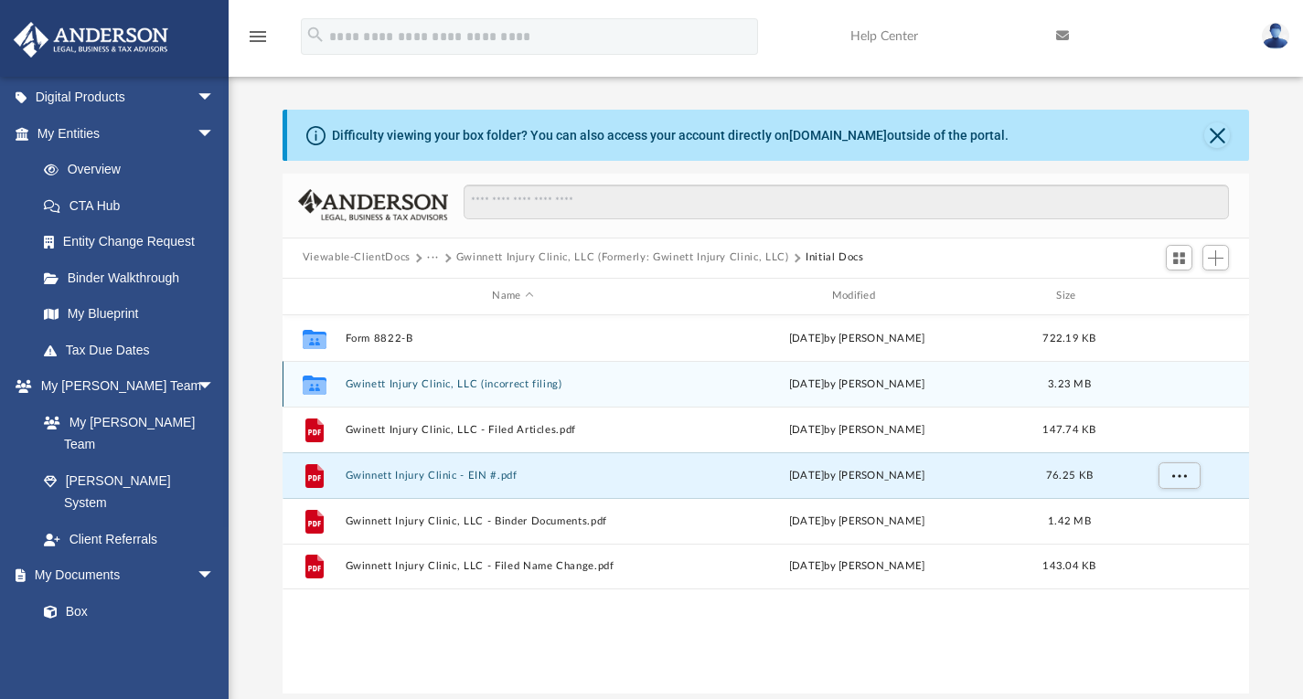
click at [537, 384] on button "Gwinett Injury Clinic, LLC (incorrect filing)" at bounding box center [512, 384] width 335 height 12
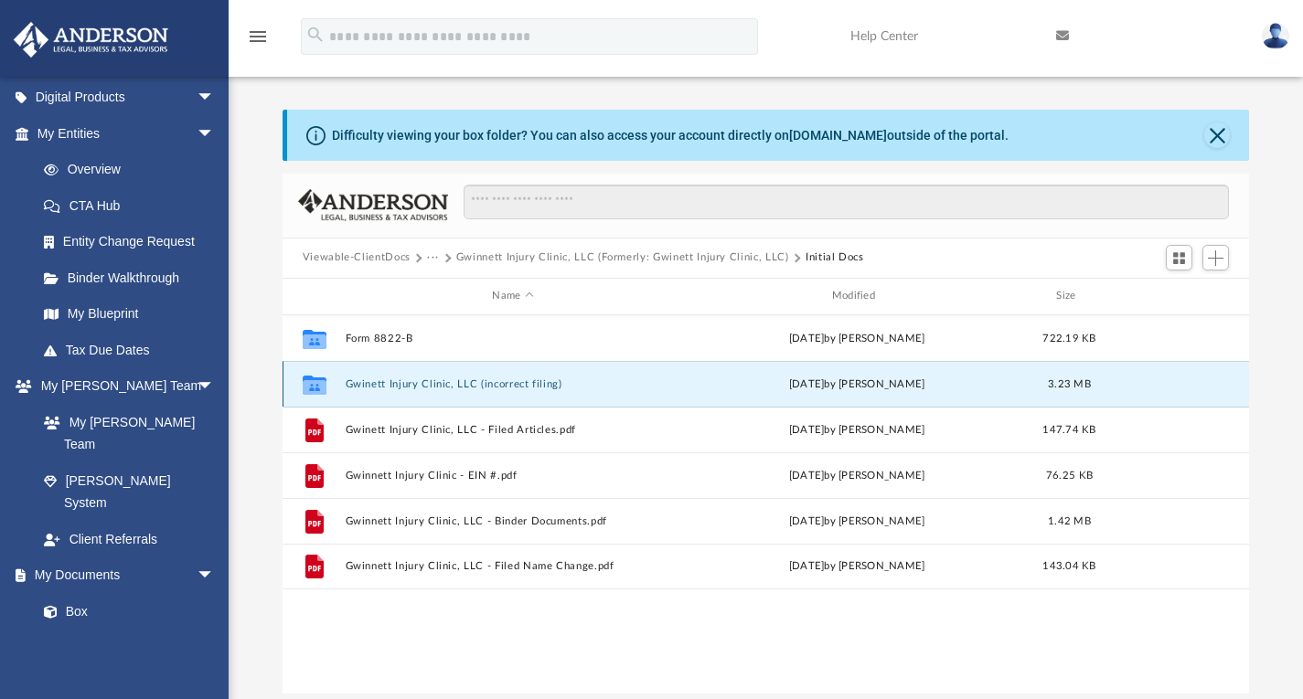
click at [537, 384] on button "Gwinett Injury Clinic, LLC (incorrect filing)" at bounding box center [512, 384] width 335 height 12
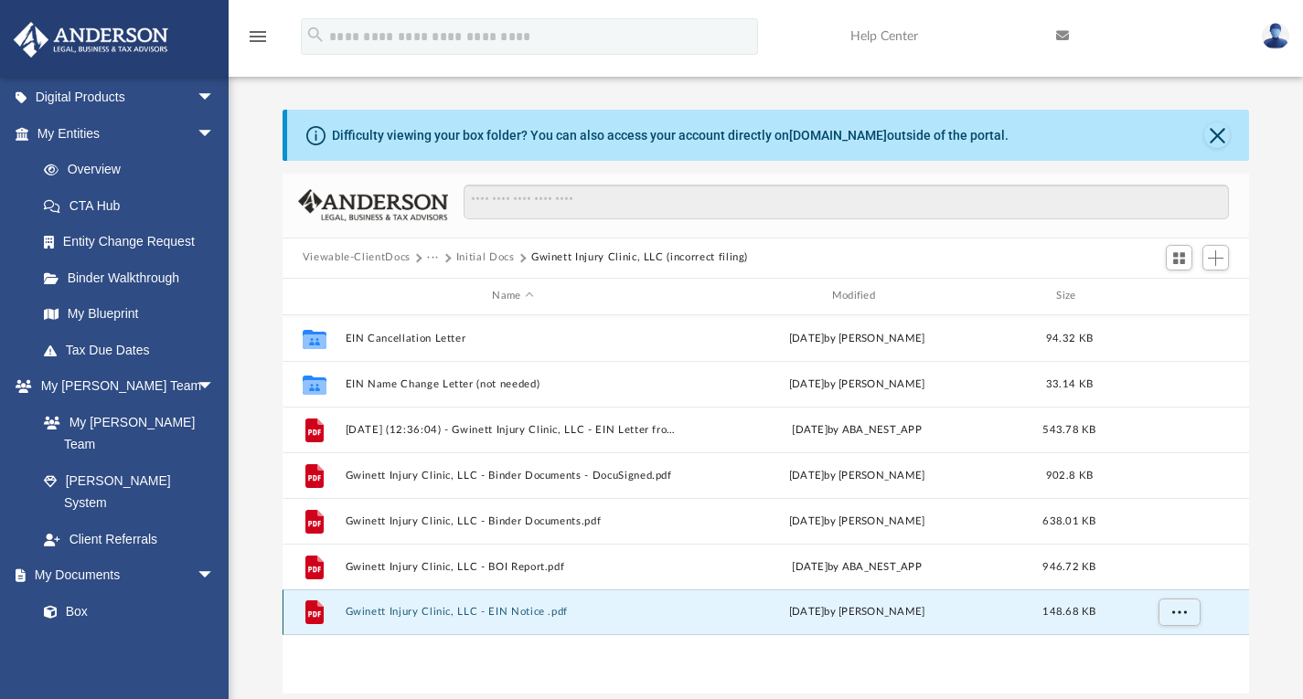
click at [462, 615] on button "Gwinett Injury Clinic, LLC - EIN Notice .pdf" at bounding box center [512, 612] width 335 height 12
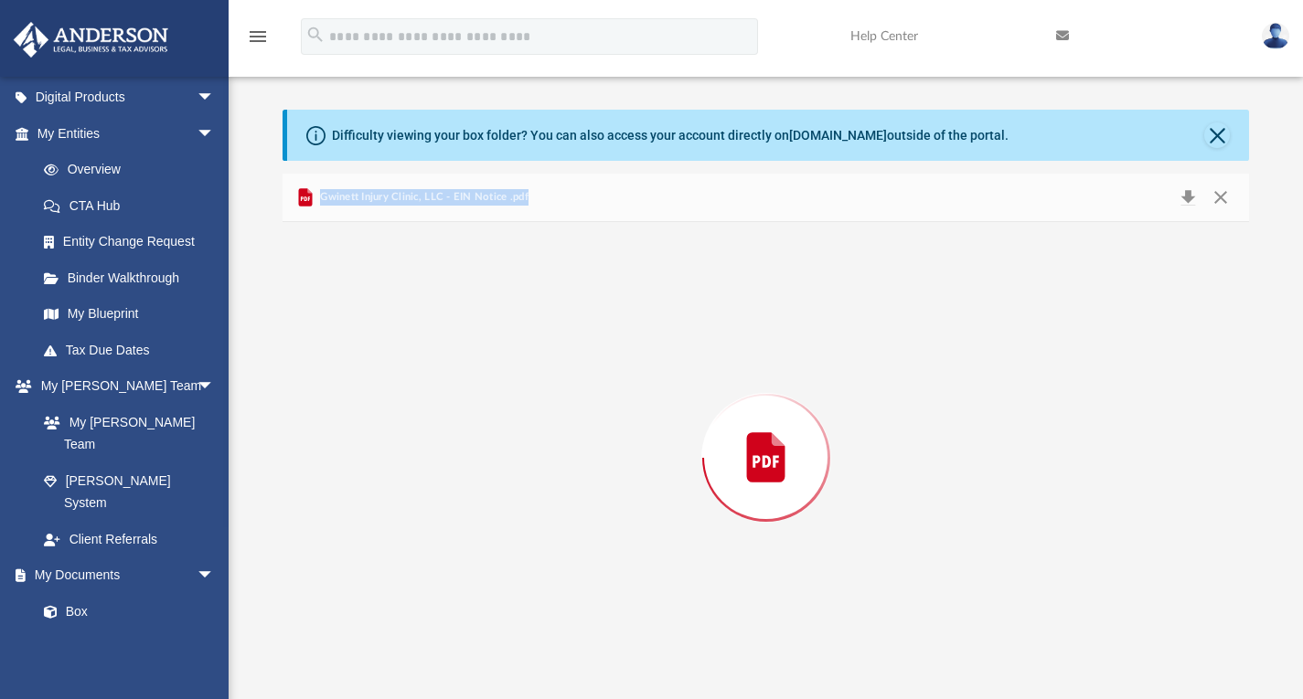
click at [462, 615] on div "Preview" at bounding box center [765, 458] width 967 height 472
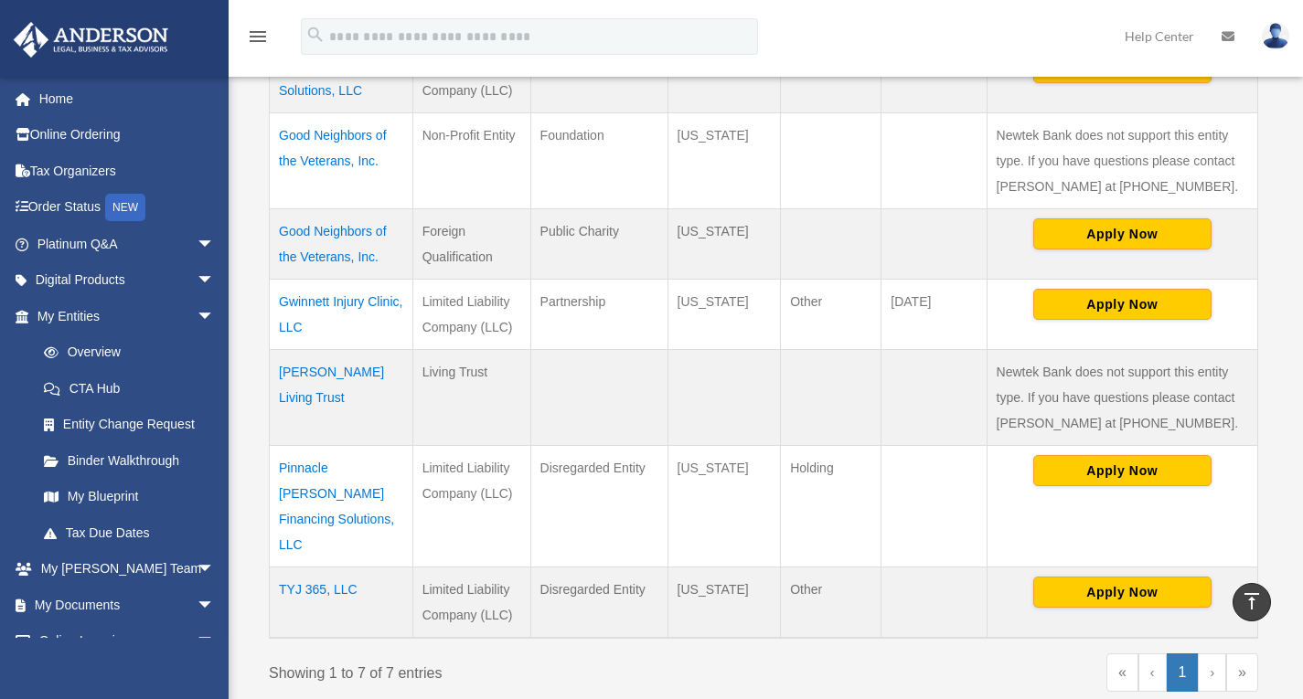
scroll to position [409, 0]
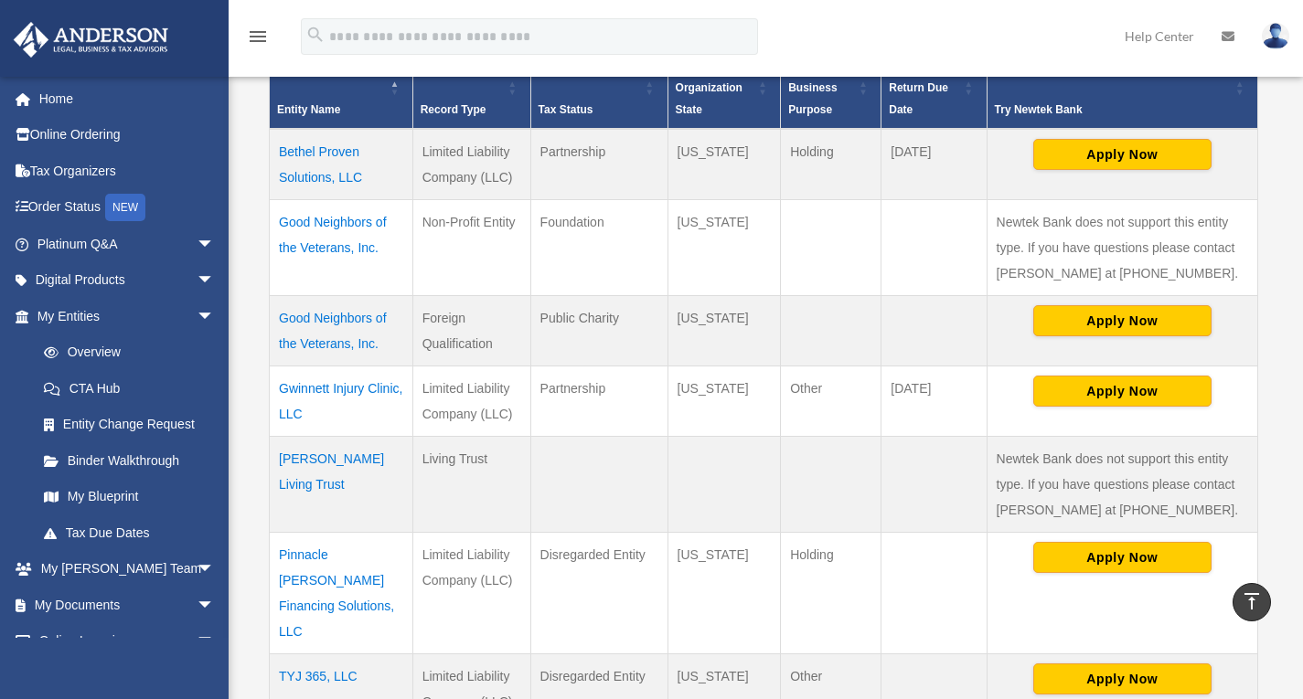
click at [350, 393] on td "Gwinnett Injury Clinic, LLC" at bounding box center [342, 402] width 144 height 70
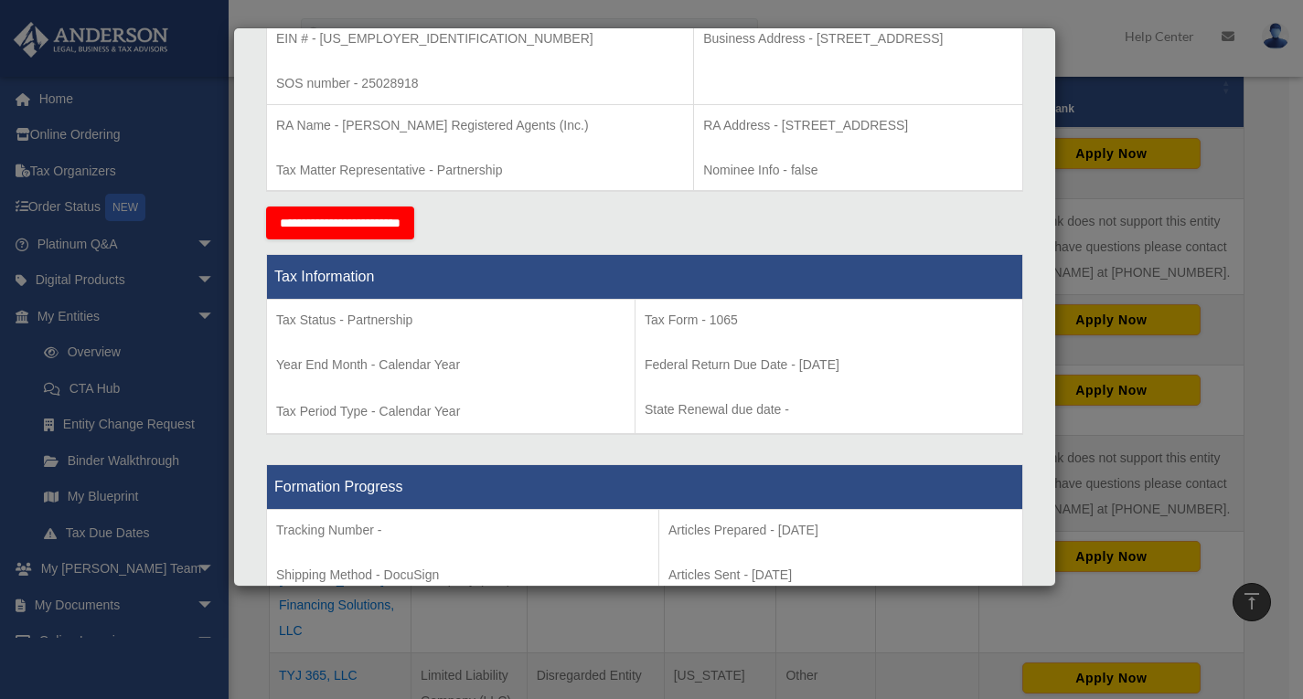
scroll to position [274, 0]
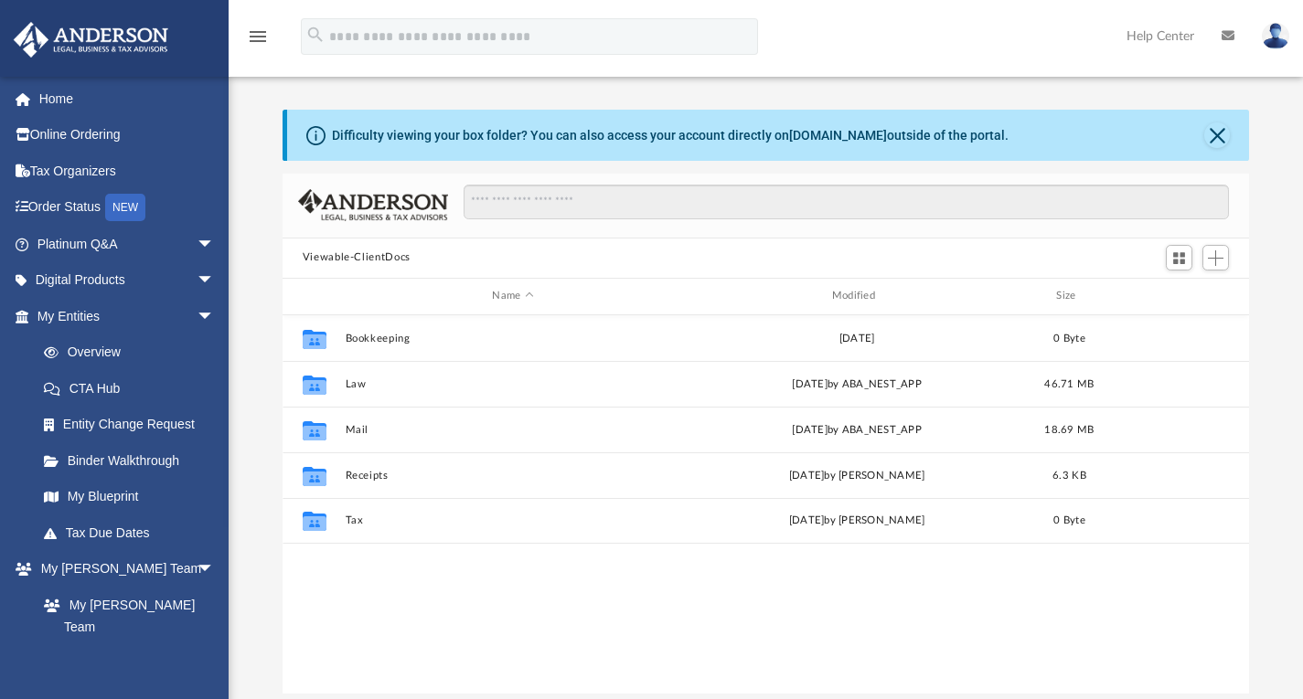
scroll to position [402, 953]
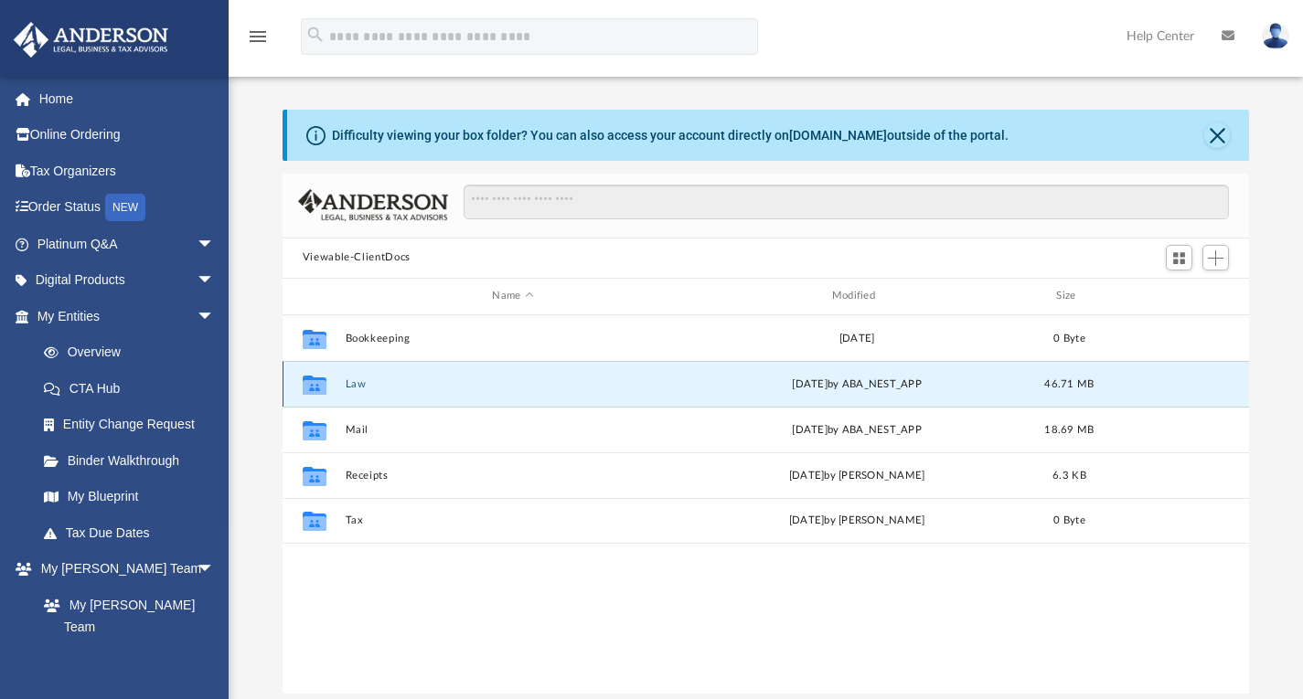
click at [352, 387] on button "Law" at bounding box center [512, 384] width 335 height 12
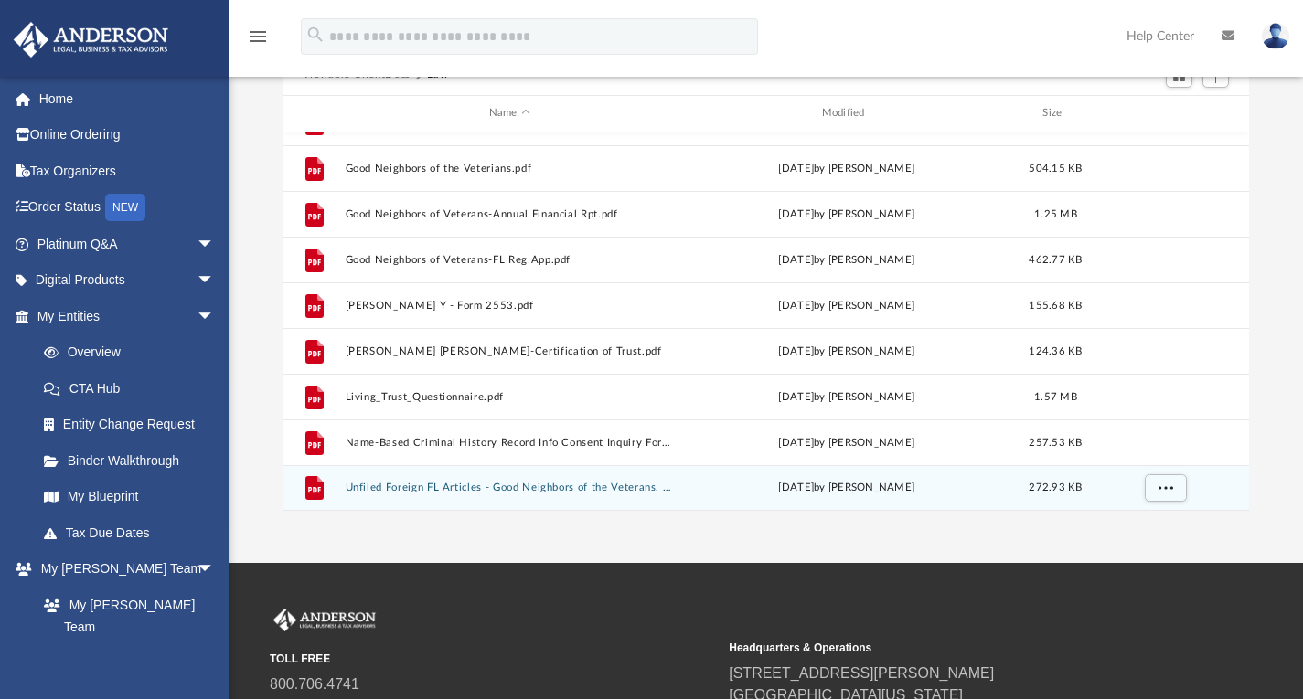
scroll to position [353, 0]
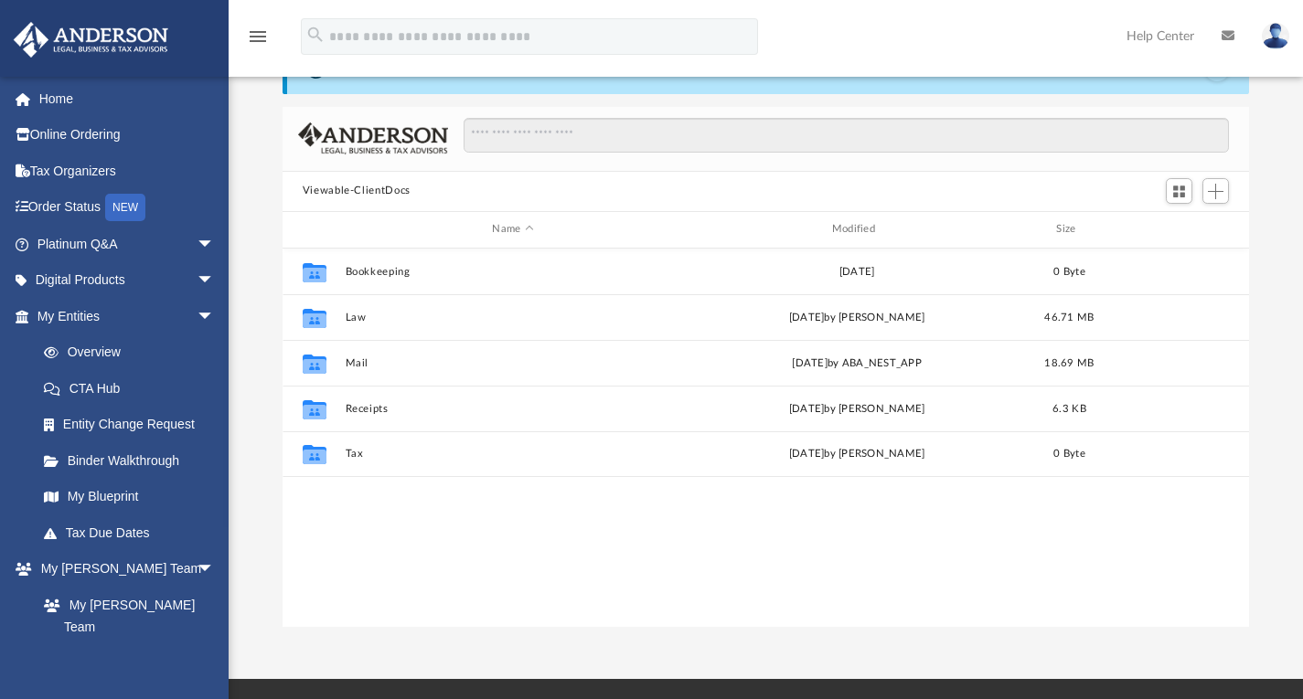
scroll to position [402, 953]
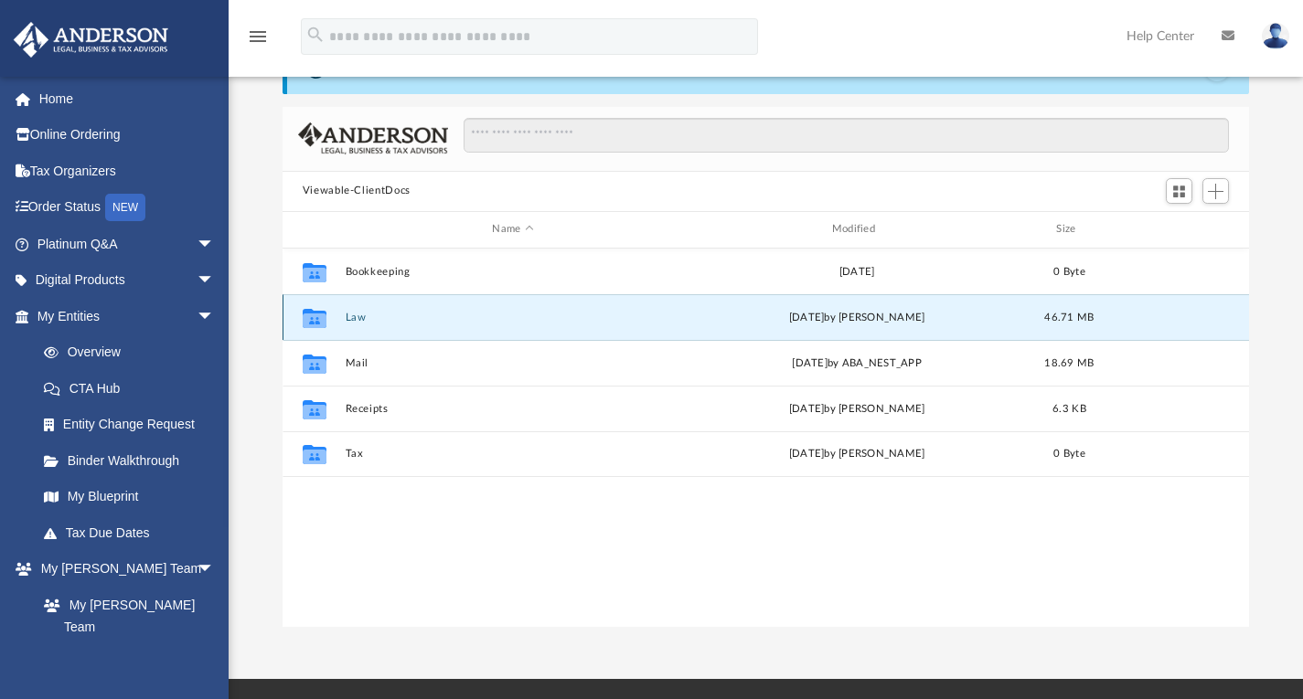
click at [349, 317] on button "Law" at bounding box center [512, 317] width 335 height 12
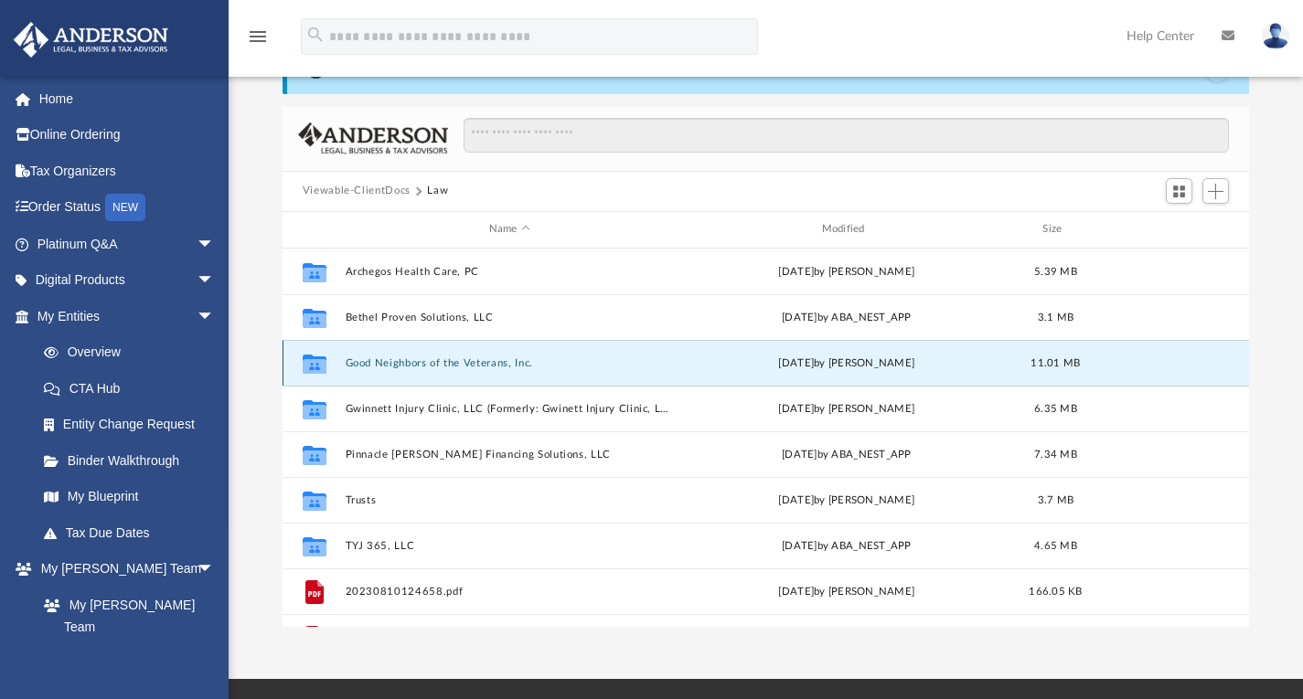
click at [475, 364] on button "Good Neighbors of the Veterans, Inc." at bounding box center [509, 363] width 329 height 12
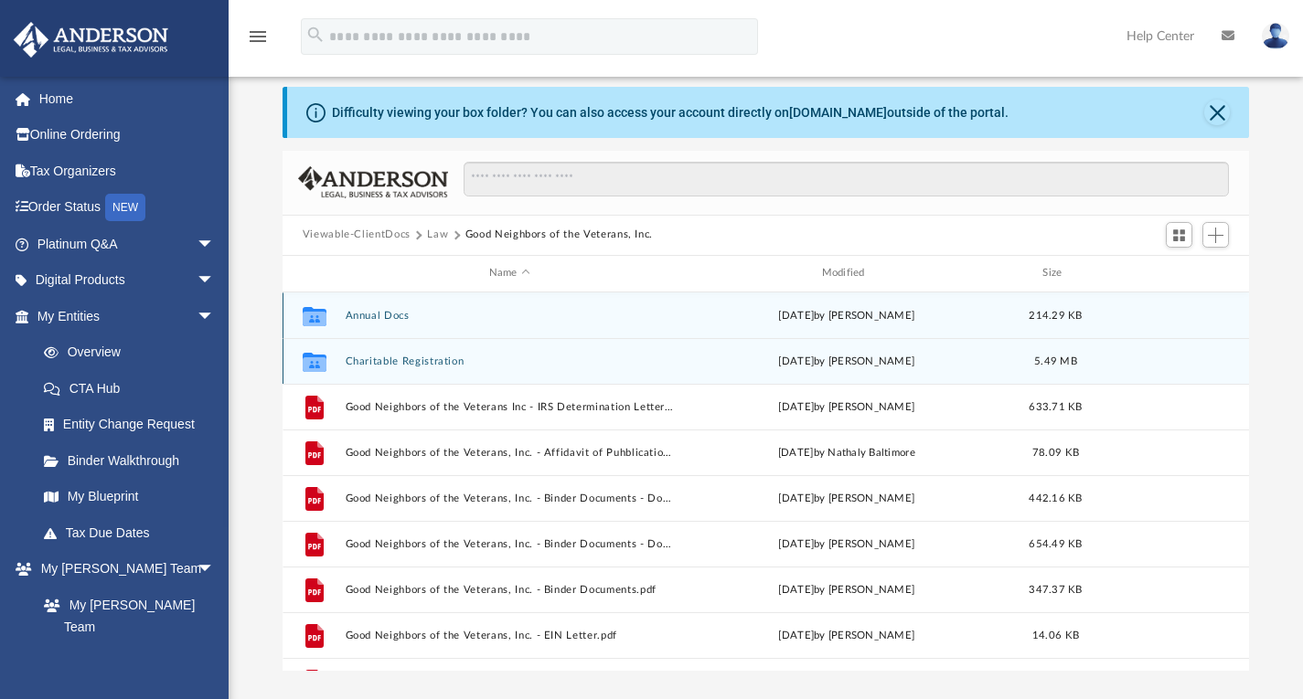
scroll to position [0, 0]
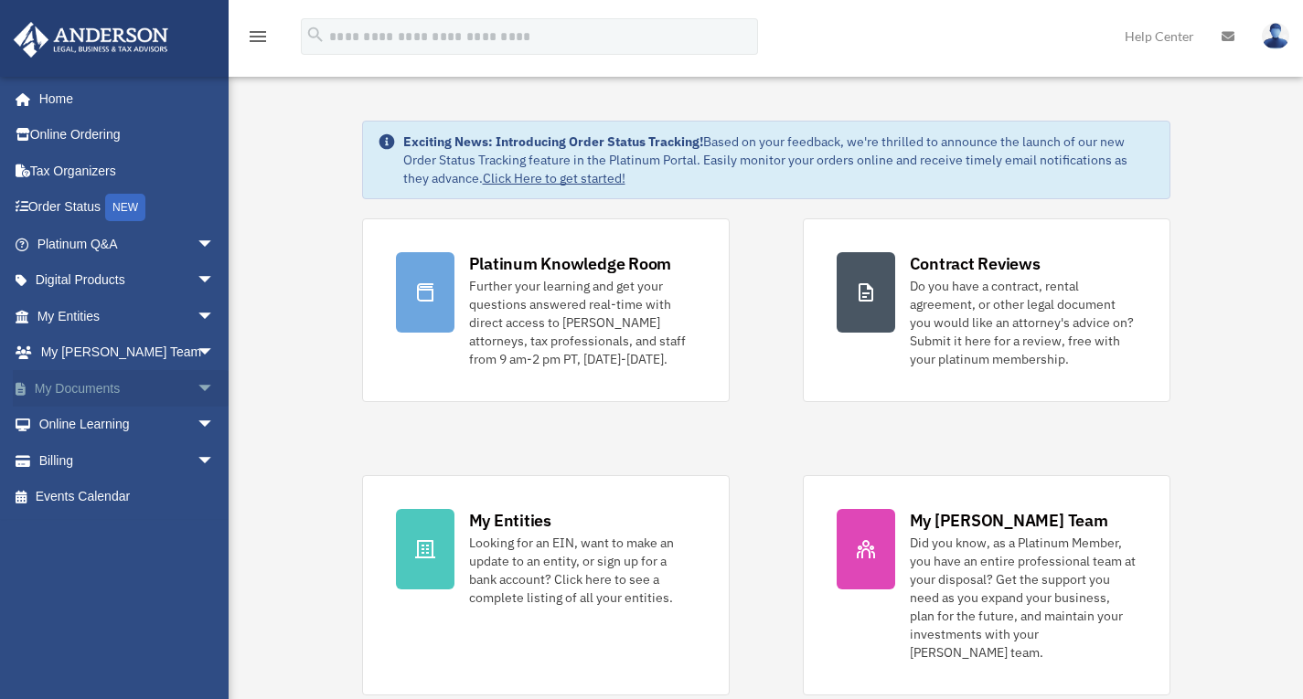
click at [109, 389] on link "My Documents arrow_drop_down" at bounding box center [127, 388] width 229 height 37
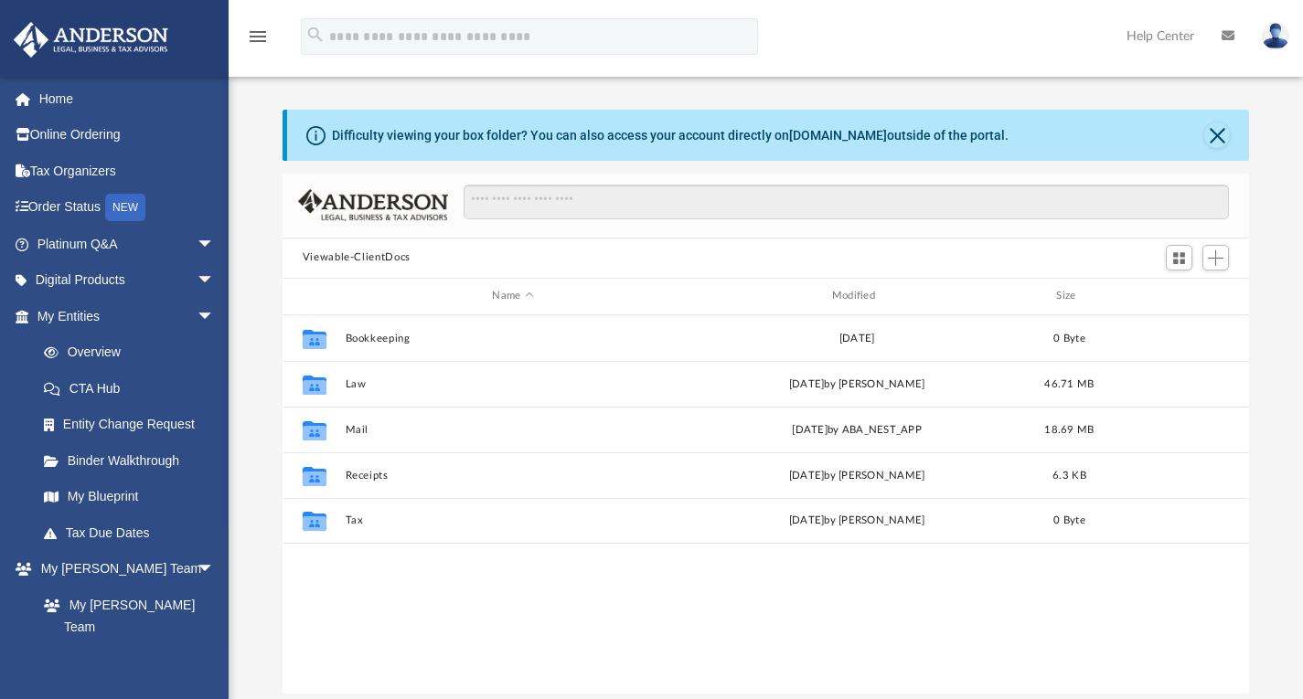
scroll to position [402, 953]
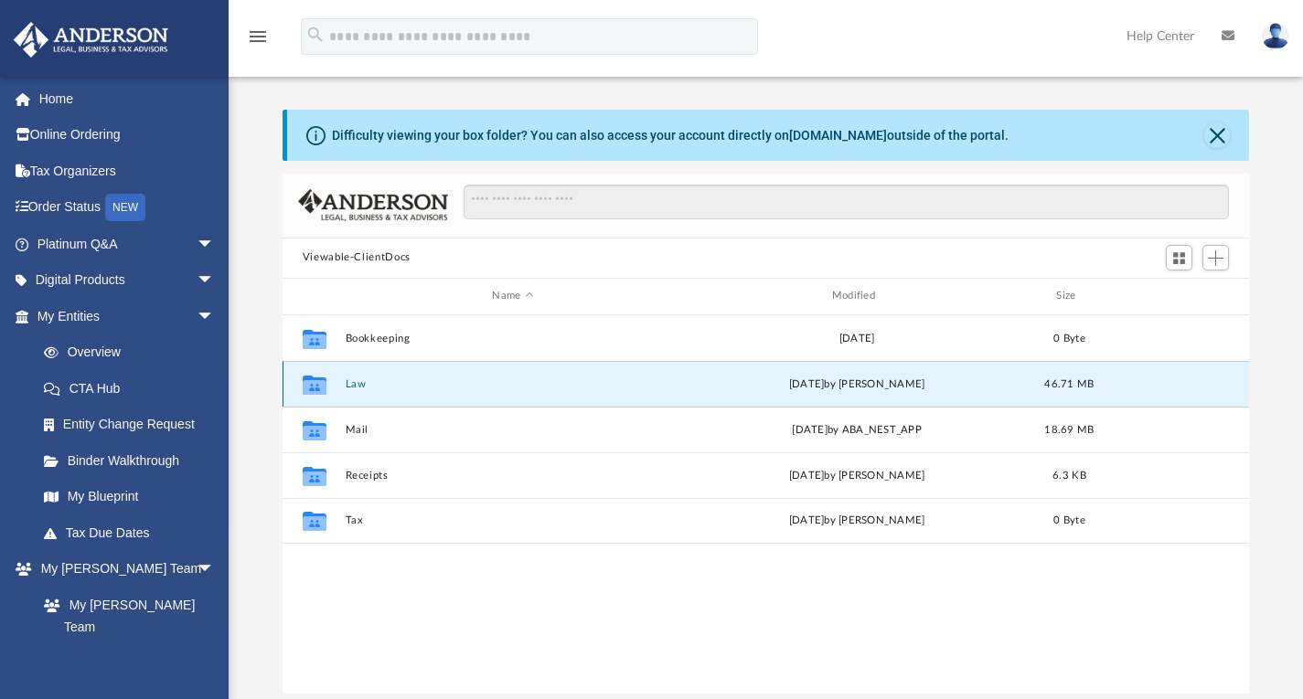
click at [355, 383] on button "Law" at bounding box center [512, 384] width 335 height 12
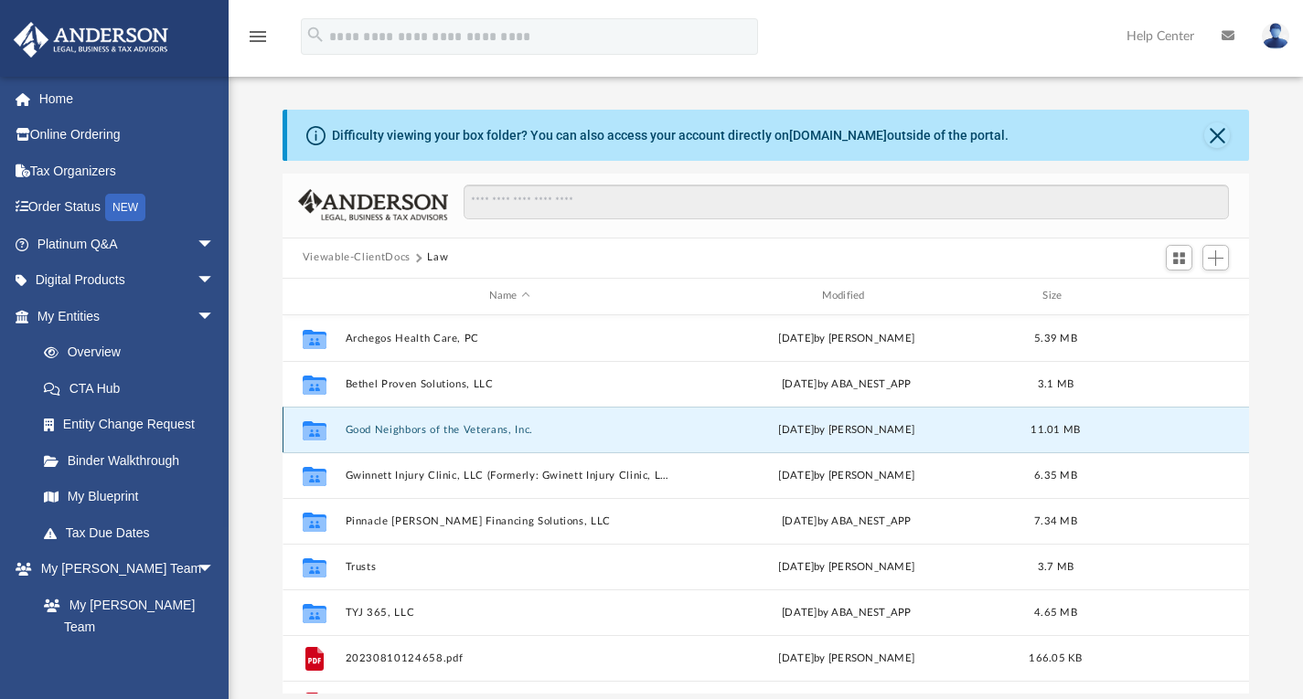
click at [415, 428] on button "Good Neighbors of the Veterans, Inc." at bounding box center [509, 429] width 329 height 12
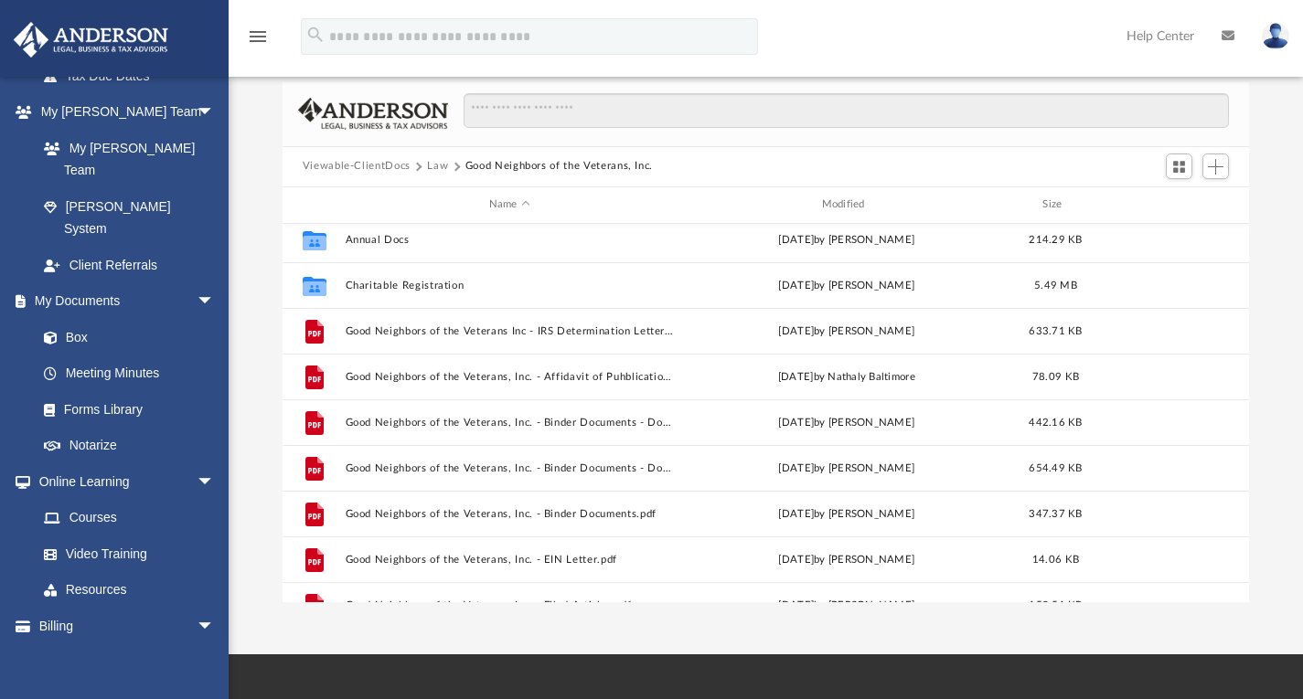
scroll to position [0, 0]
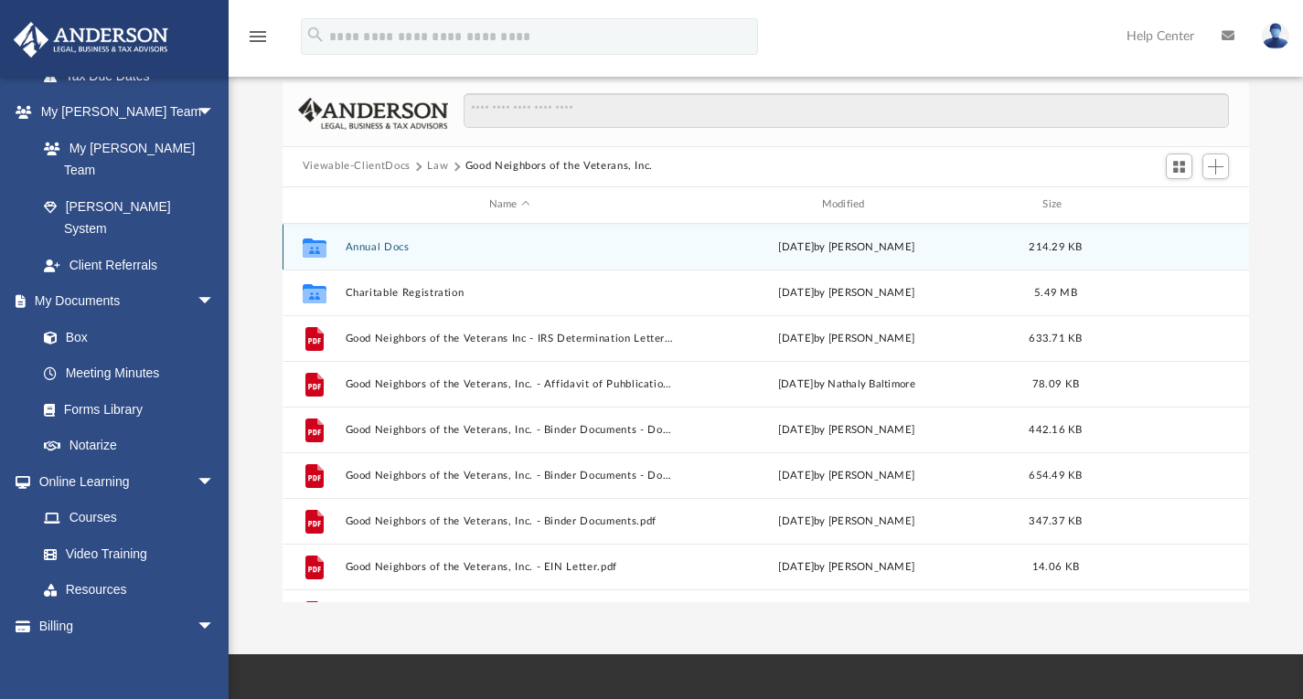
click at [374, 256] on div "Collaborated Folder Annual Docs [DATE] by [PERSON_NAME] 214.29 KB" at bounding box center [765, 247] width 967 height 46
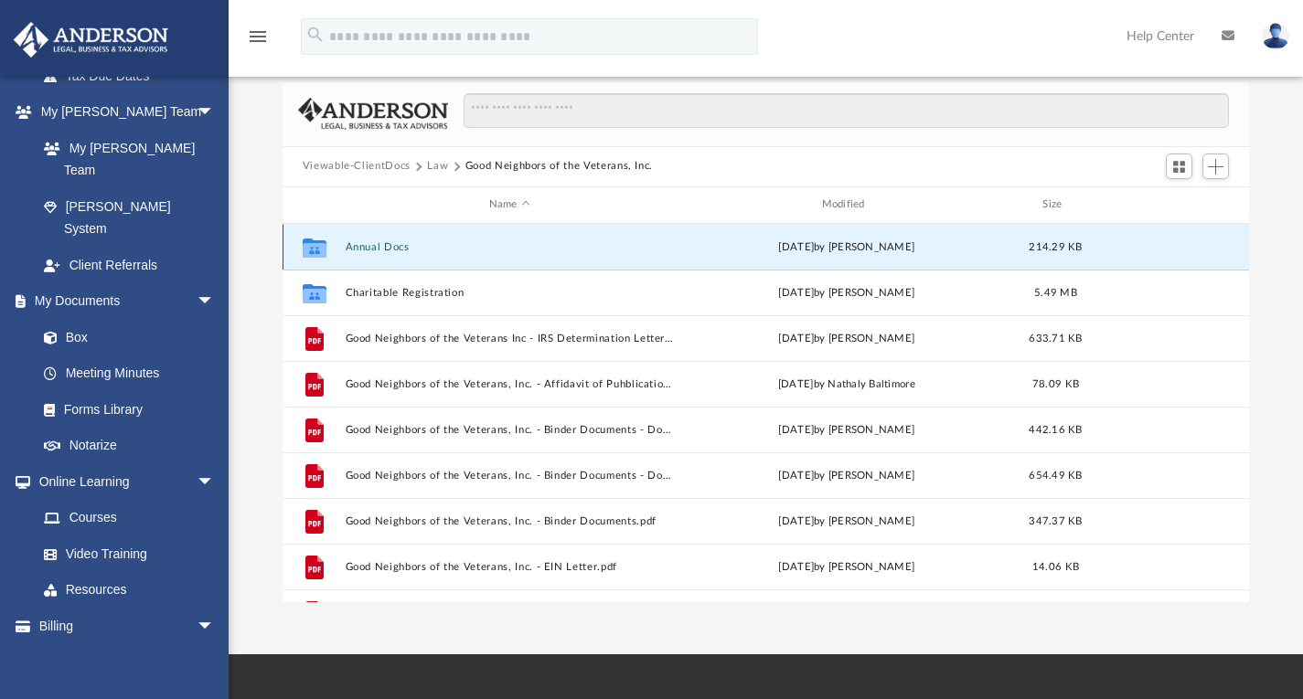
click at [296, 252] on div "Collaborated Folder" at bounding box center [315, 246] width 46 height 29
click at [301, 250] on icon "Collaborated Folder" at bounding box center [314, 246] width 29 height 29
click at [405, 246] on button "Annual Docs" at bounding box center [509, 246] width 329 height 12
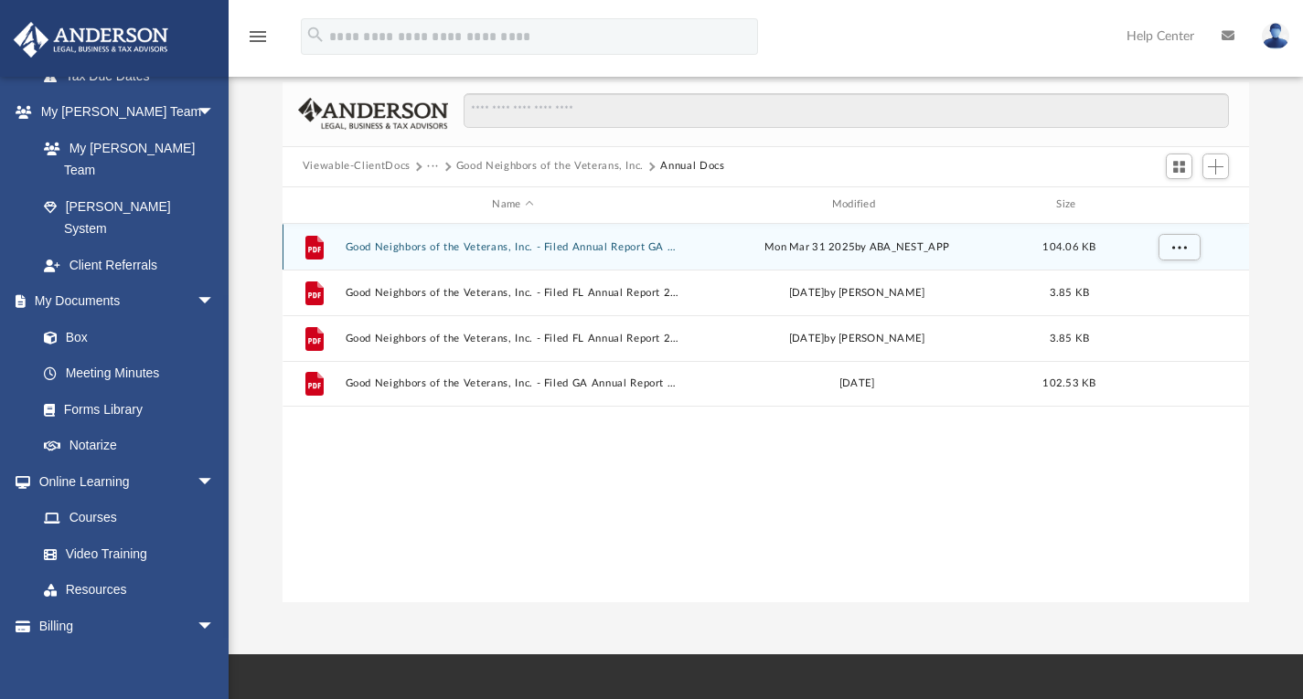
click at [405, 246] on button "Good Neighbors of the Veterans, Inc. - Filed Annual Report GA 2025.pdf" at bounding box center [512, 246] width 335 height 12
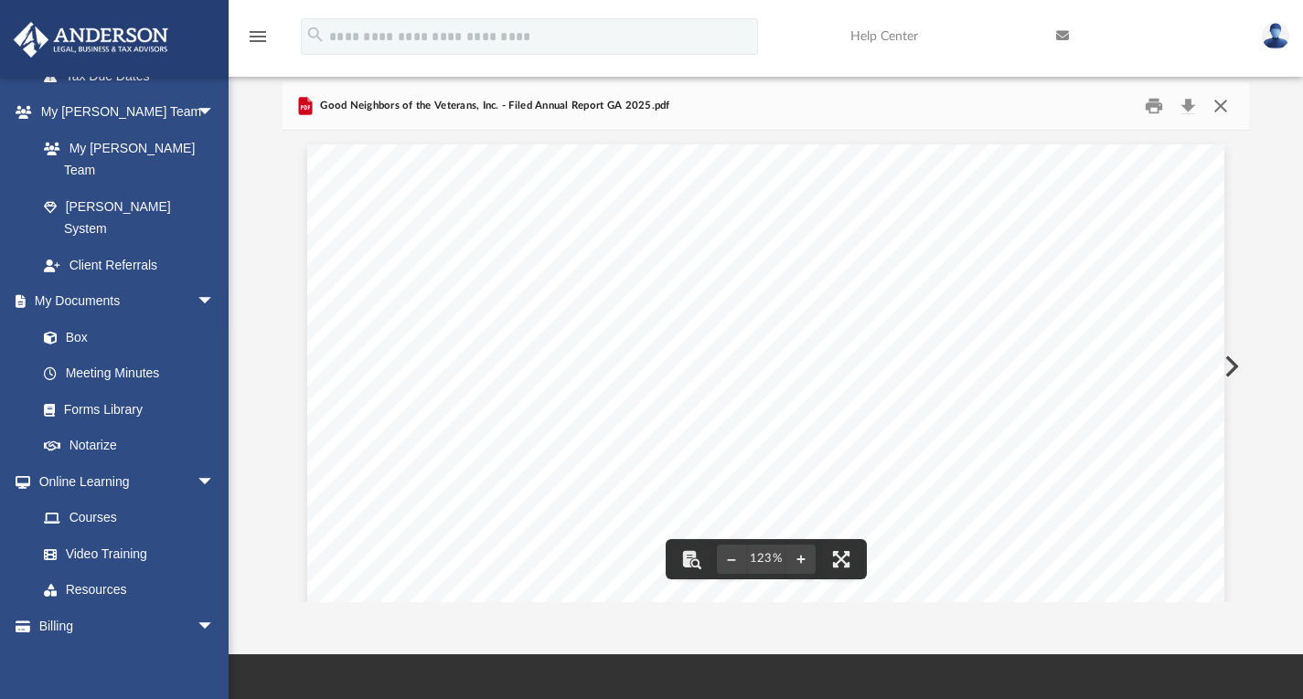
click at [1224, 115] on button "Close" at bounding box center [1220, 105] width 33 height 28
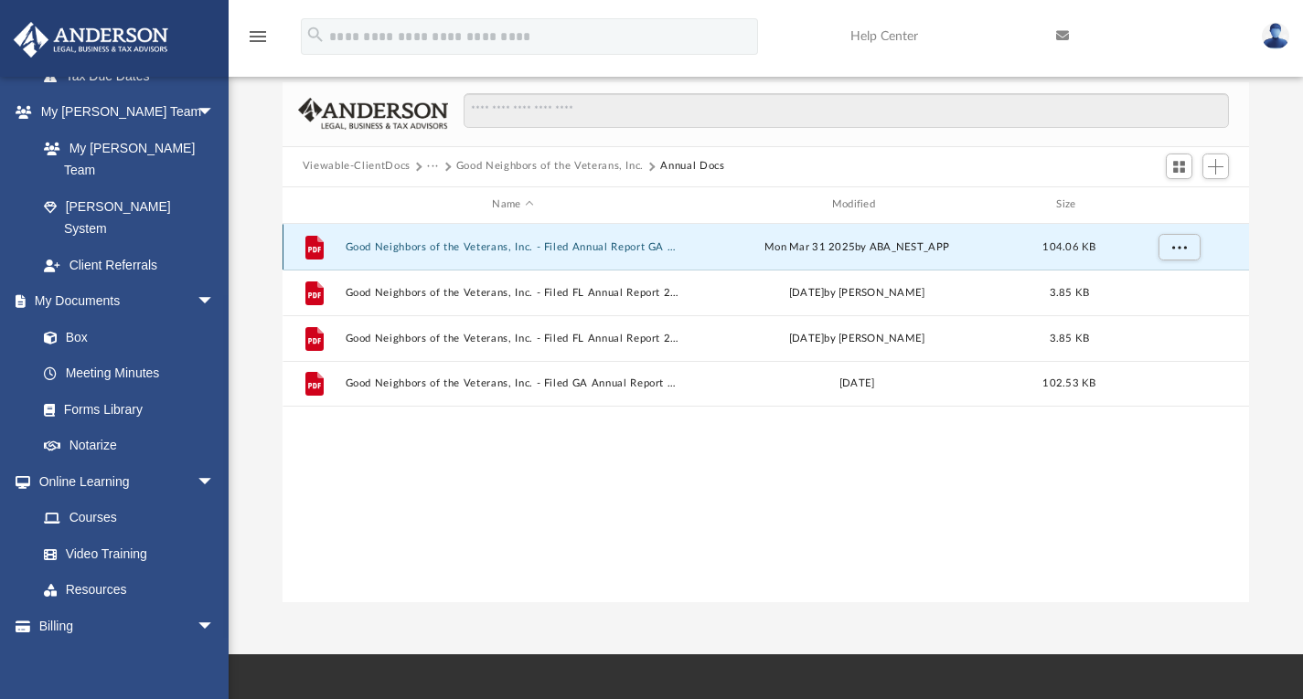
click at [605, 247] on button "Good Neighbors of the Veterans, Inc. - Filed Annual Report GA 2025.pdf" at bounding box center [512, 246] width 335 height 12
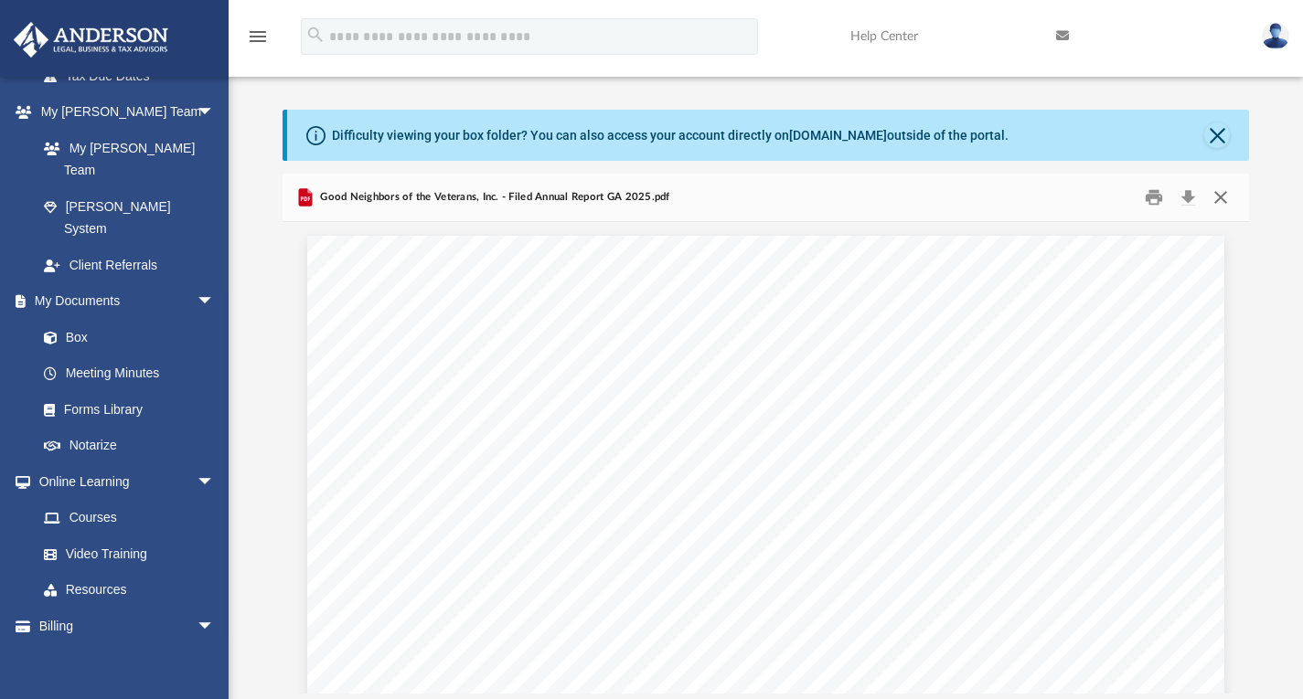
click at [1214, 194] on button "Close" at bounding box center [1220, 197] width 33 height 28
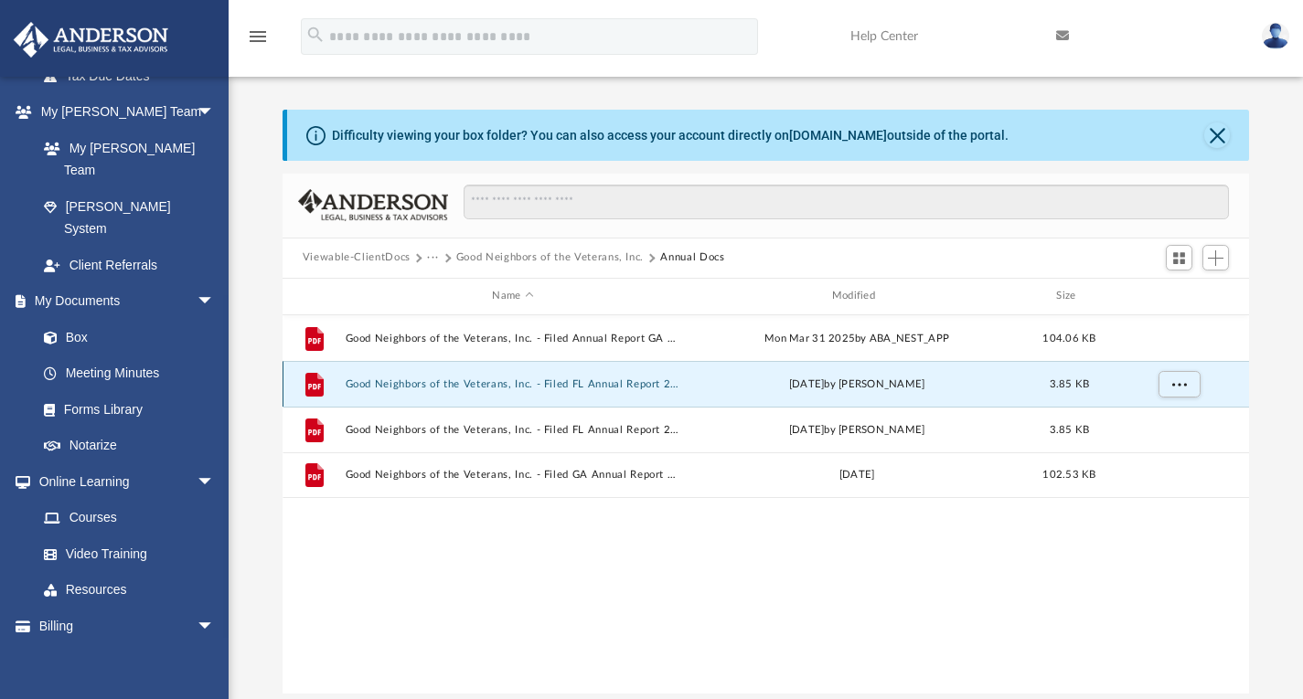
click at [513, 385] on button "Good Neighbors of the Veterans, Inc. - Filed FL Annual Report 2024.pdf" at bounding box center [512, 384] width 335 height 12
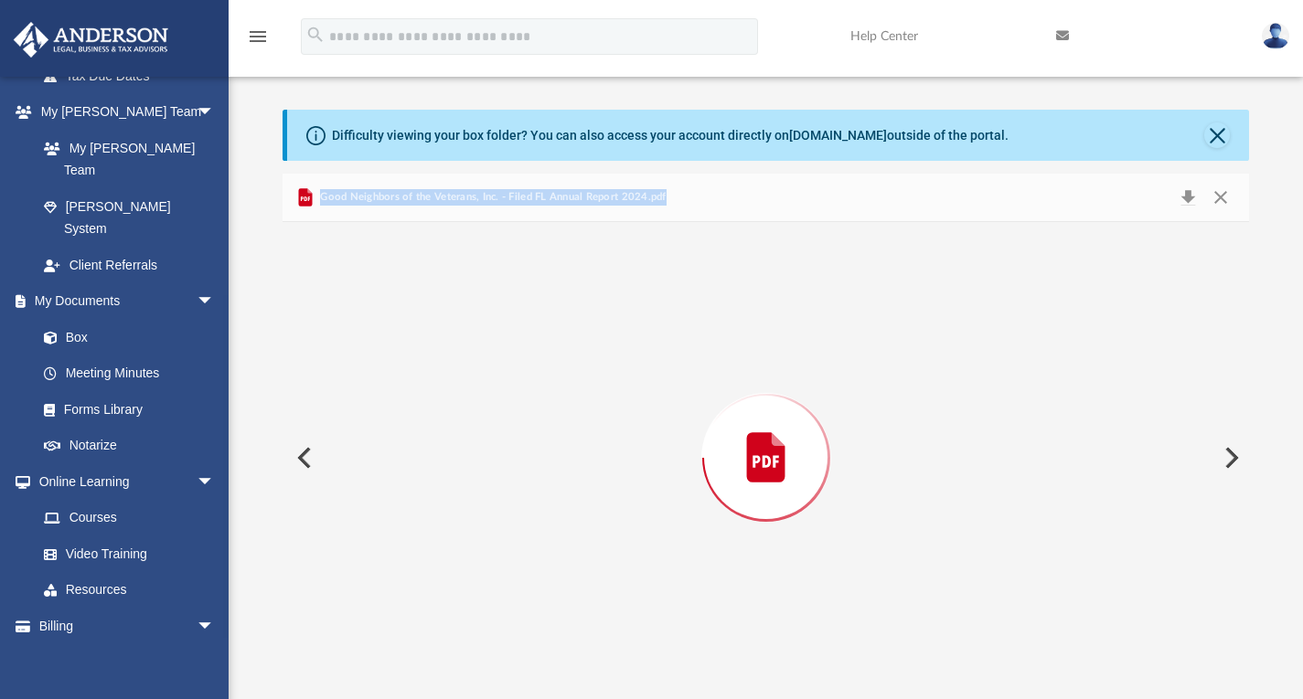
click at [513, 385] on div "Preview" at bounding box center [765, 458] width 967 height 472
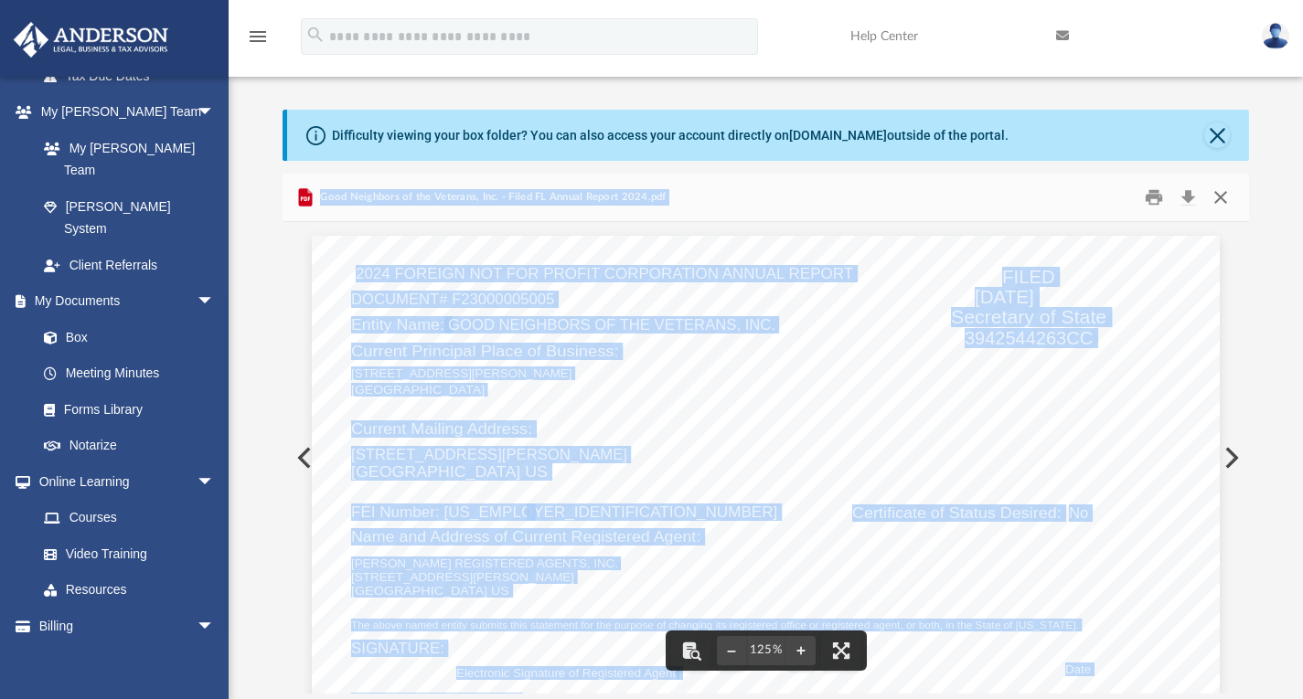
click at [1220, 205] on button "Close" at bounding box center [1220, 197] width 33 height 28
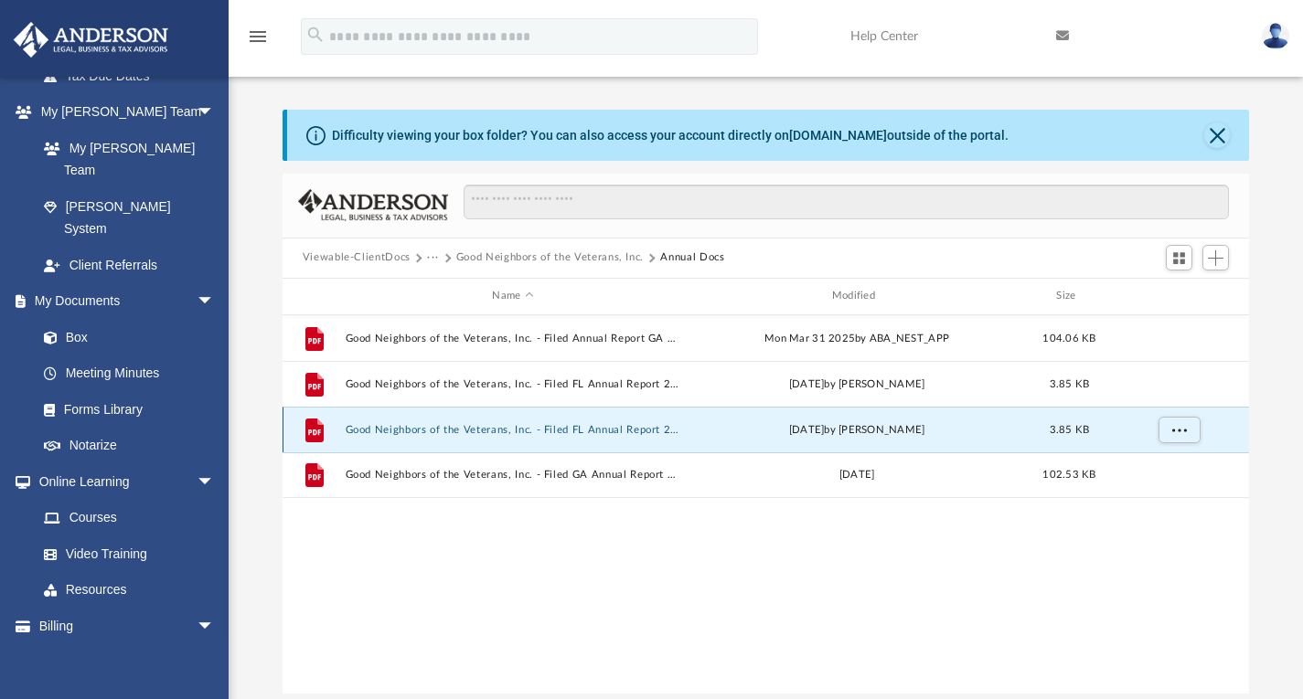
click at [527, 429] on button "Good Neighbors of the Veterans, Inc. - Filed FL Annual Report 2025.pdf" at bounding box center [512, 429] width 335 height 12
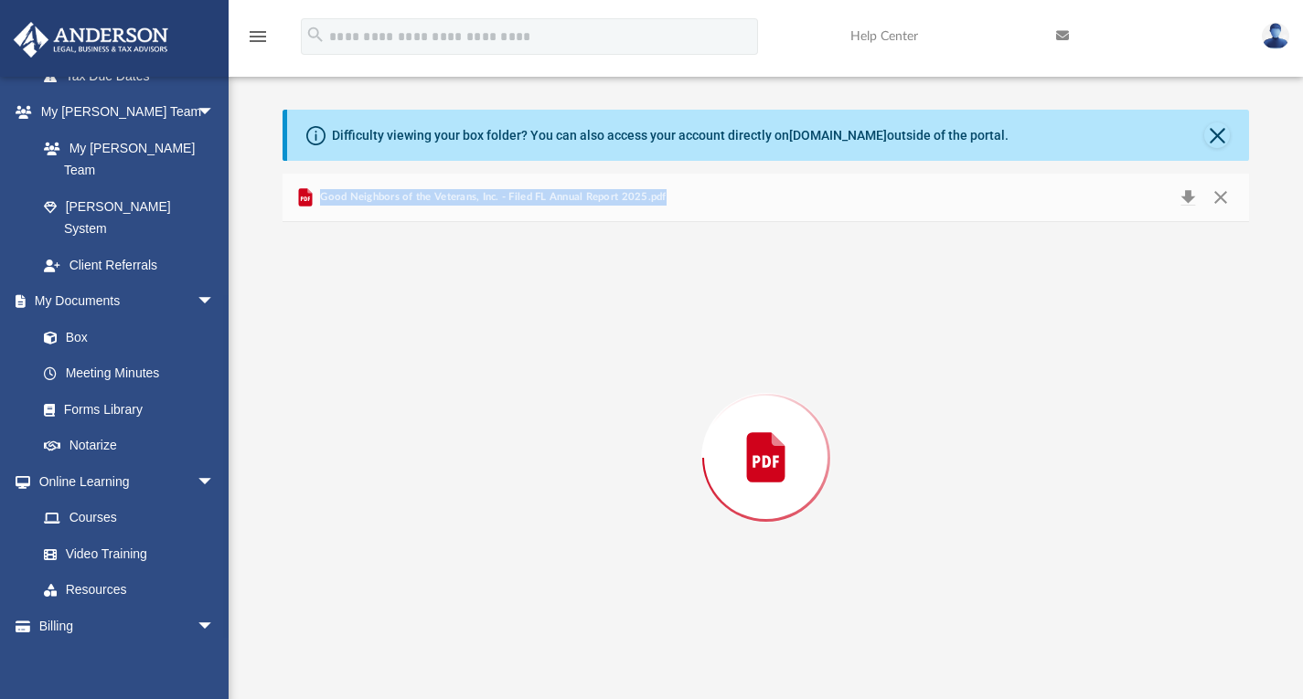
click at [527, 429] on div "Preview" at bounding box center [765, 458] width 967 height 472
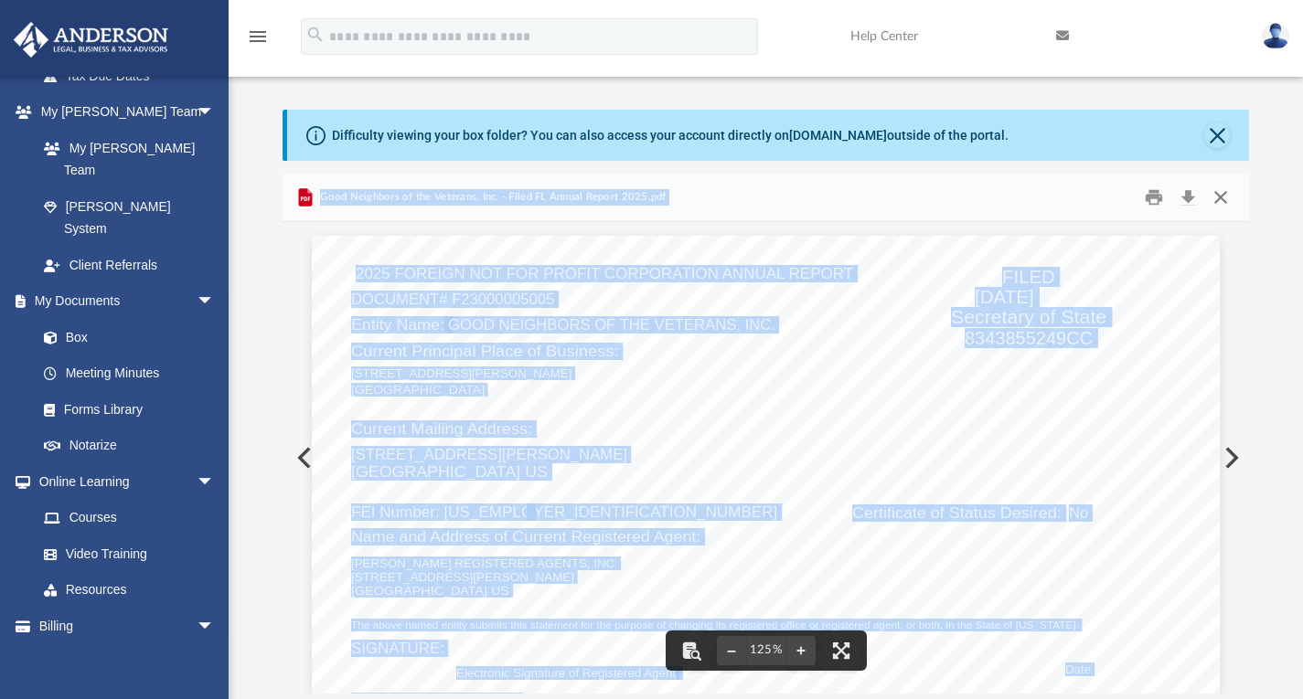
click at [1224, 193] on button "Close" at bounding box center [1220, 197] width 33 height 28
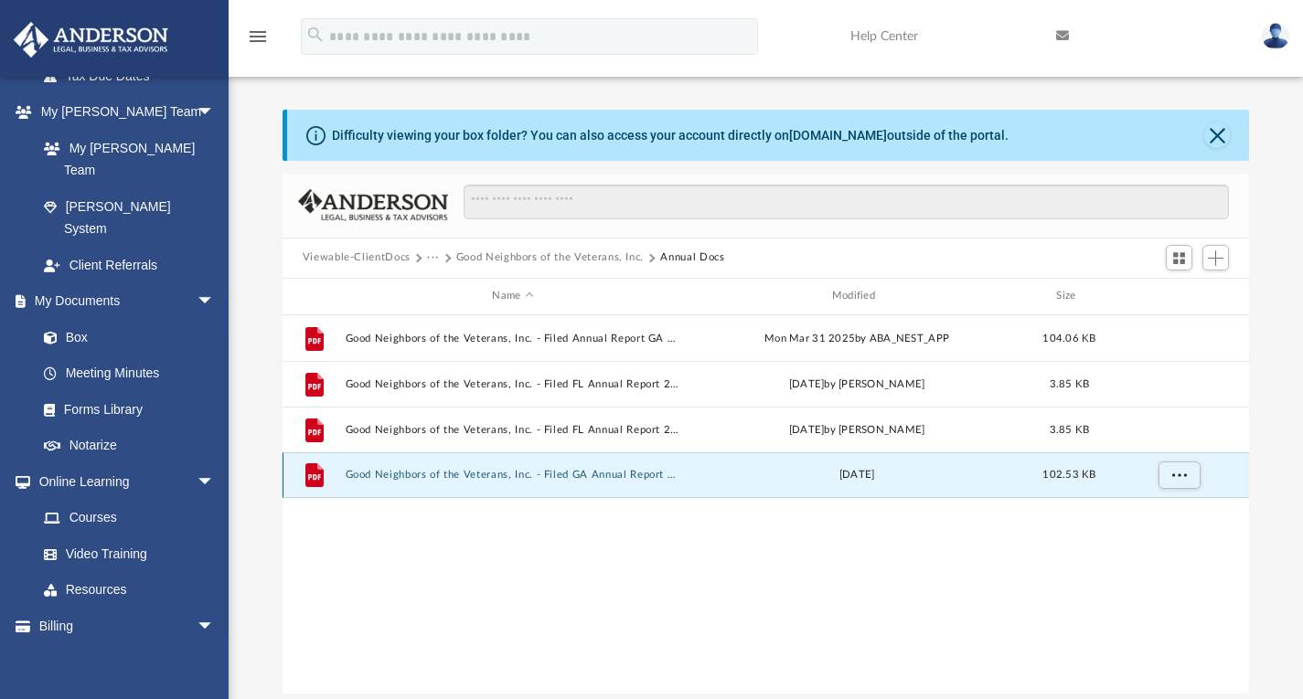
click at [645, 470] on button "Good Neighbors of the Veterans, Inc. - Filed GA Annual Report 2024.pdf" at bounding box center [512, 475] width 335 height 12
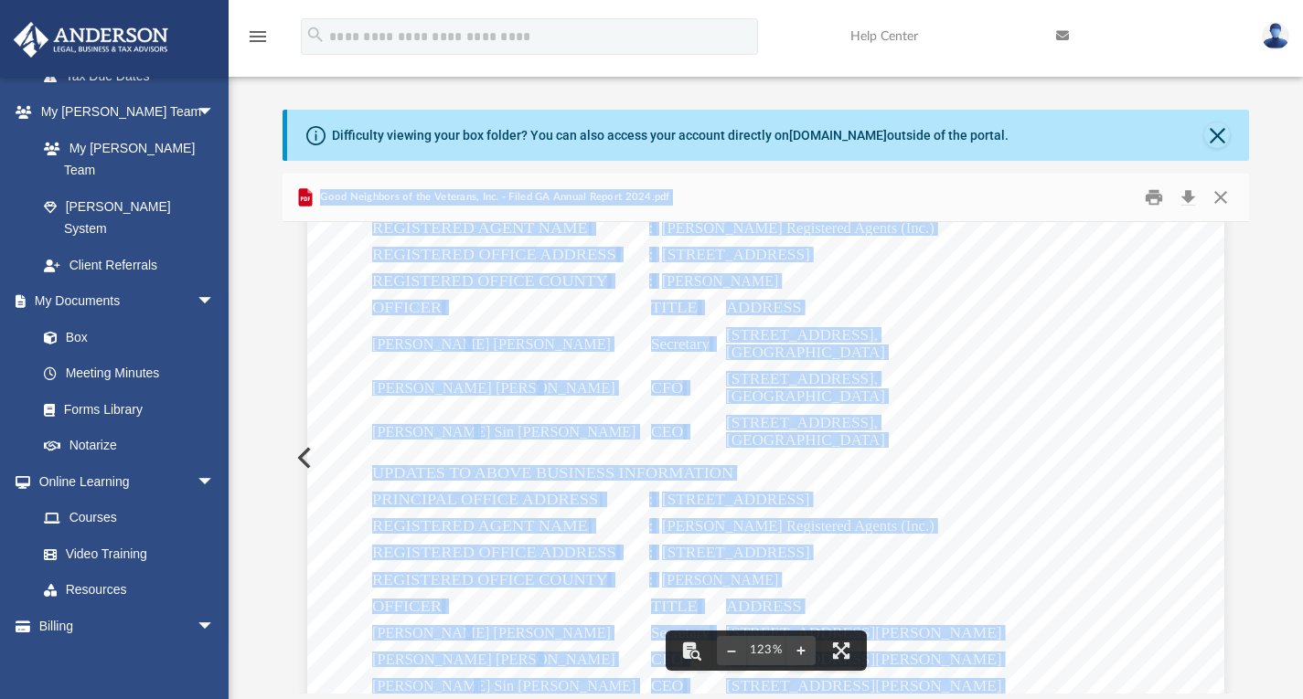
scroll to position [731, 0]
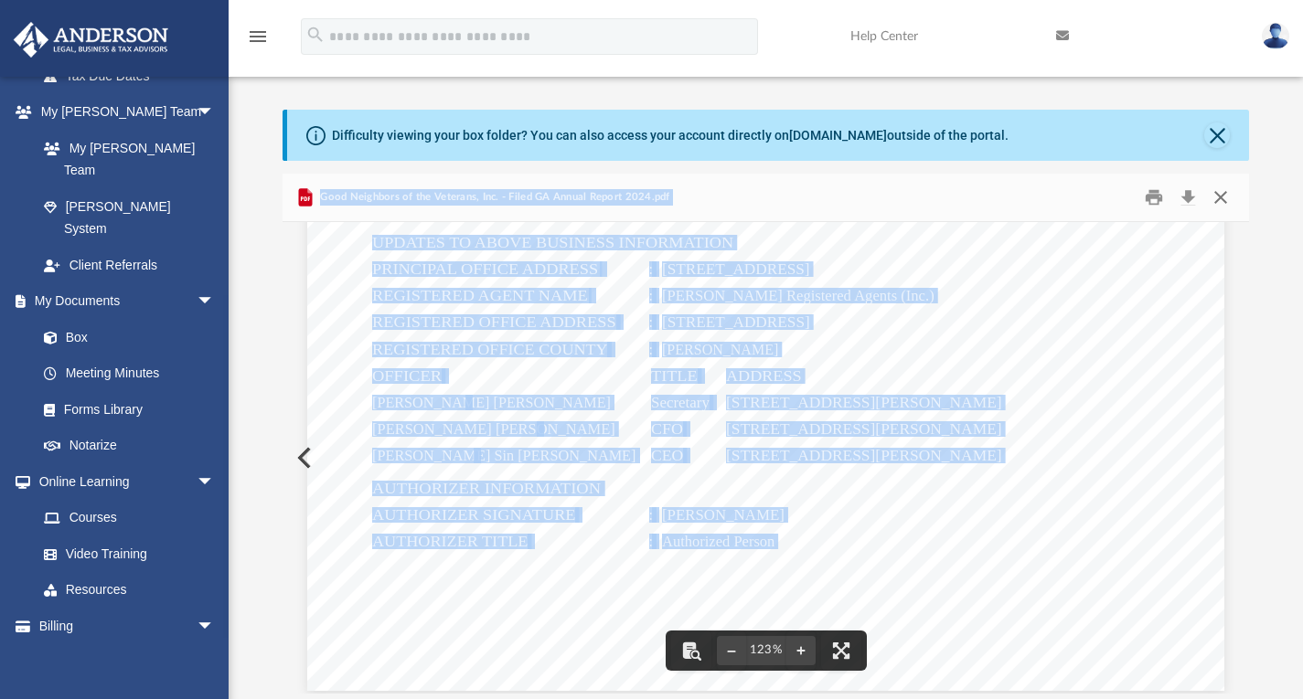
click at [1220, 196] on button "Close" at bounding box center [1220, 197] width 33 height 28
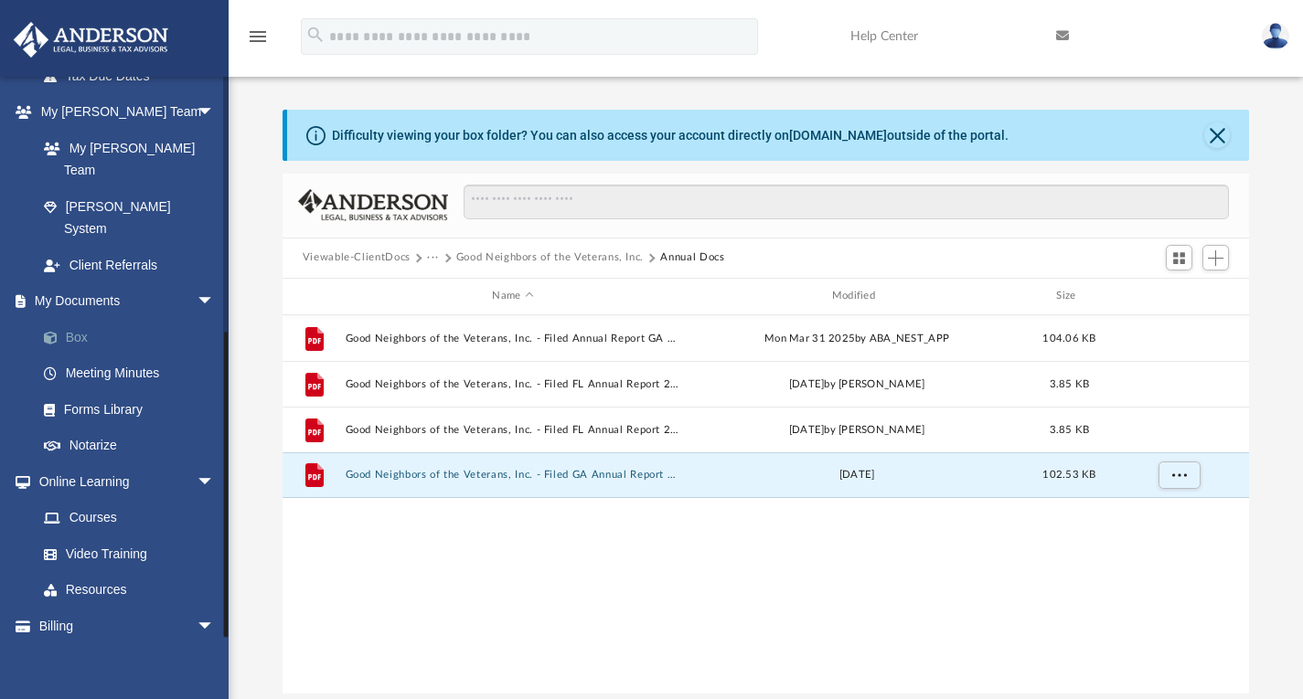
click at [79, 319] on link "Box" at bounding box center [134, 337] width 217 height 37
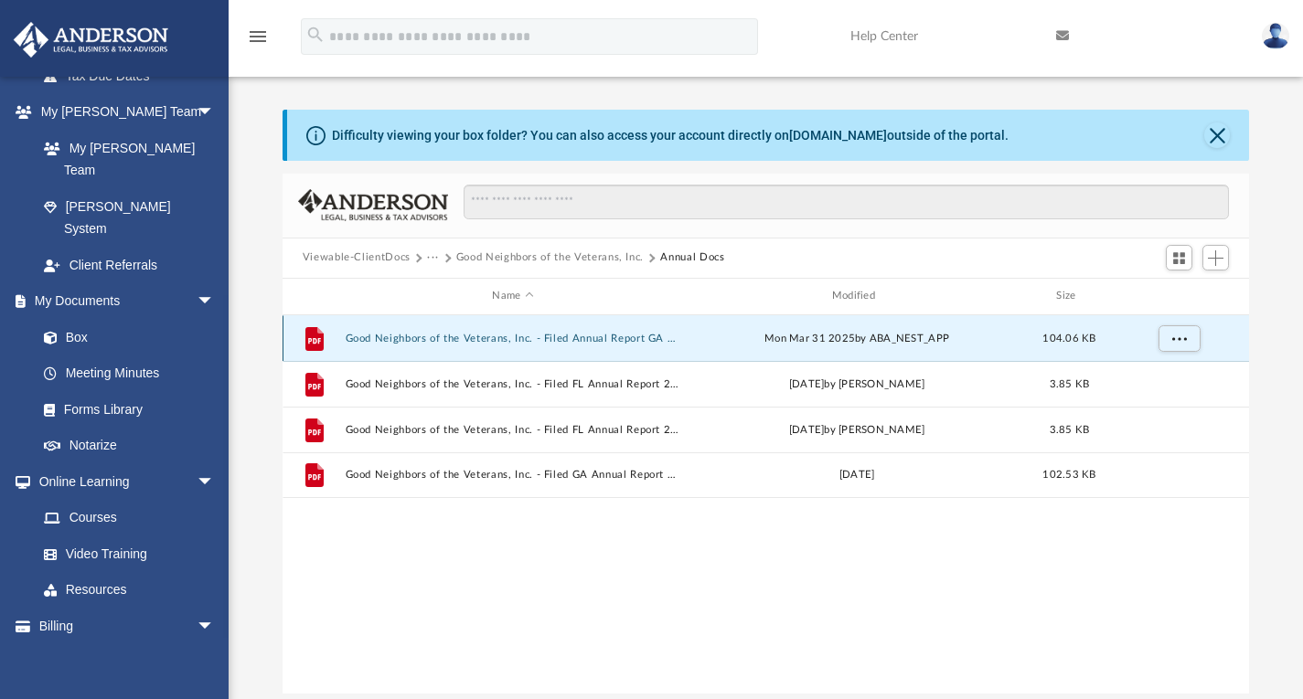
click at [491, 343] on button "Good Neighbors of the Veterans, Inc. - Filed Annual Report GA 2025.pdf" at bounding box center [512, 338] width 335 height 12
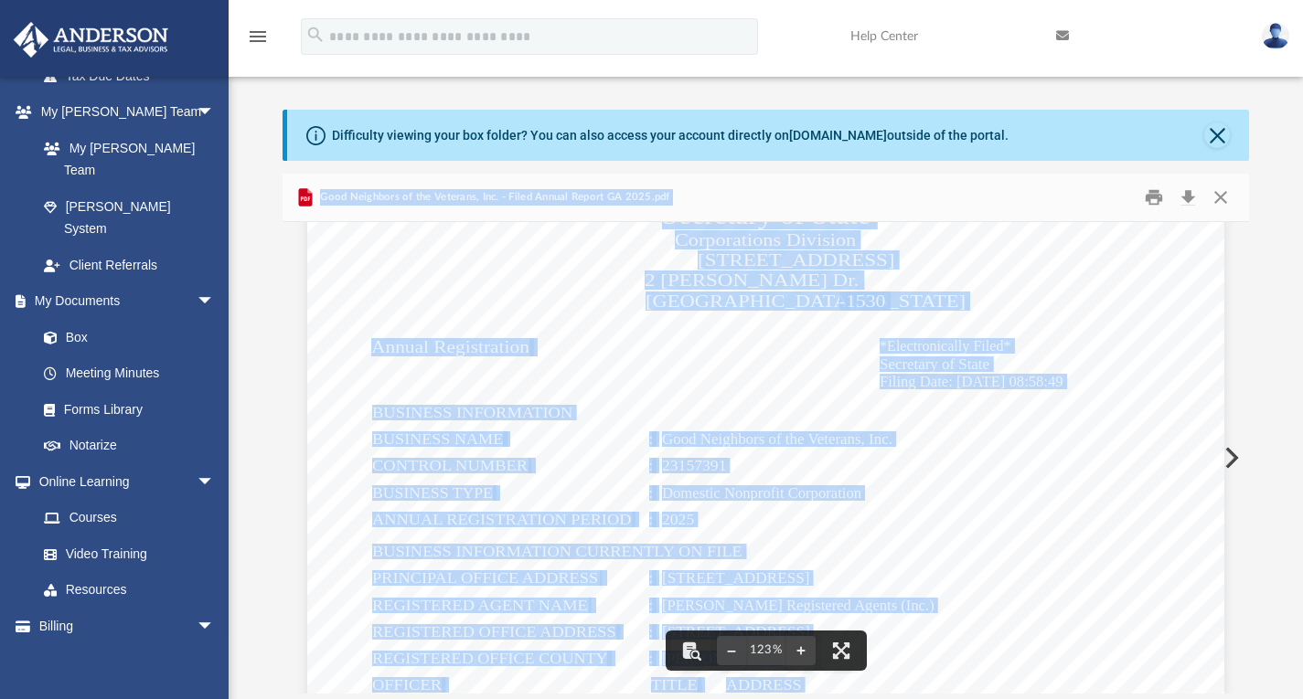
scroll to position [0, 0]
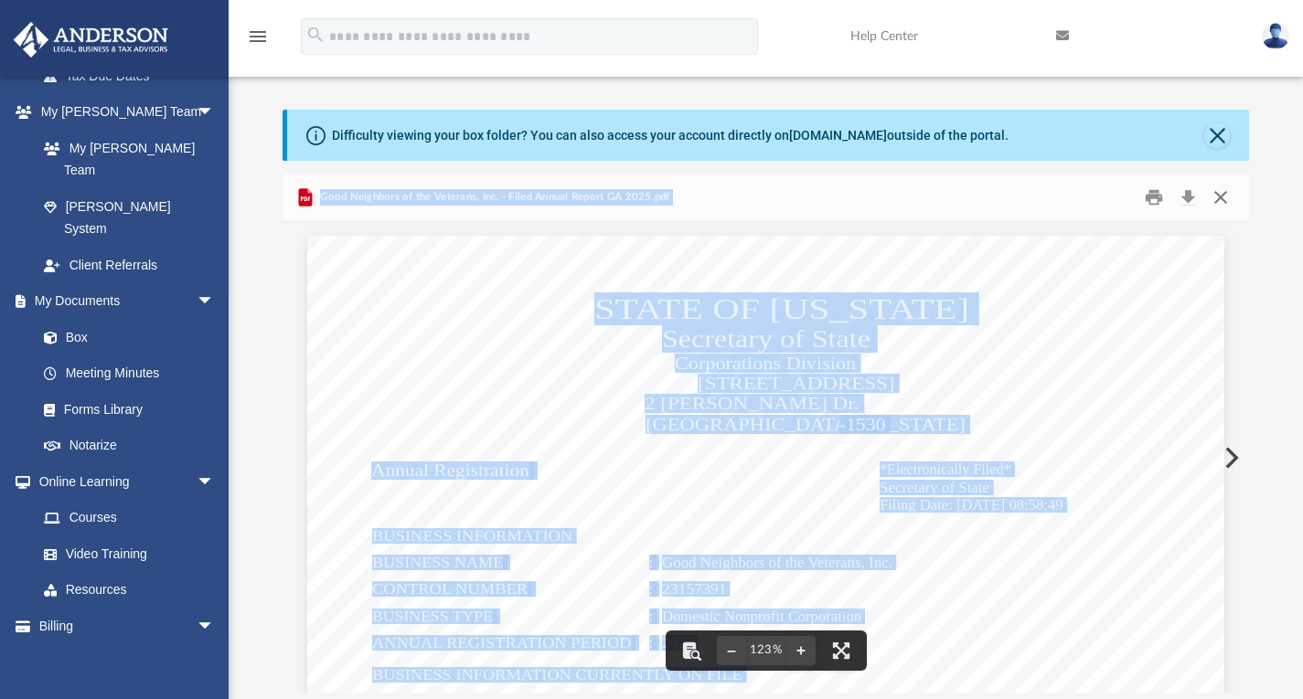
click at [1230, 195] on button "Close" at bounding box center [1220, 197] width 33 height 28
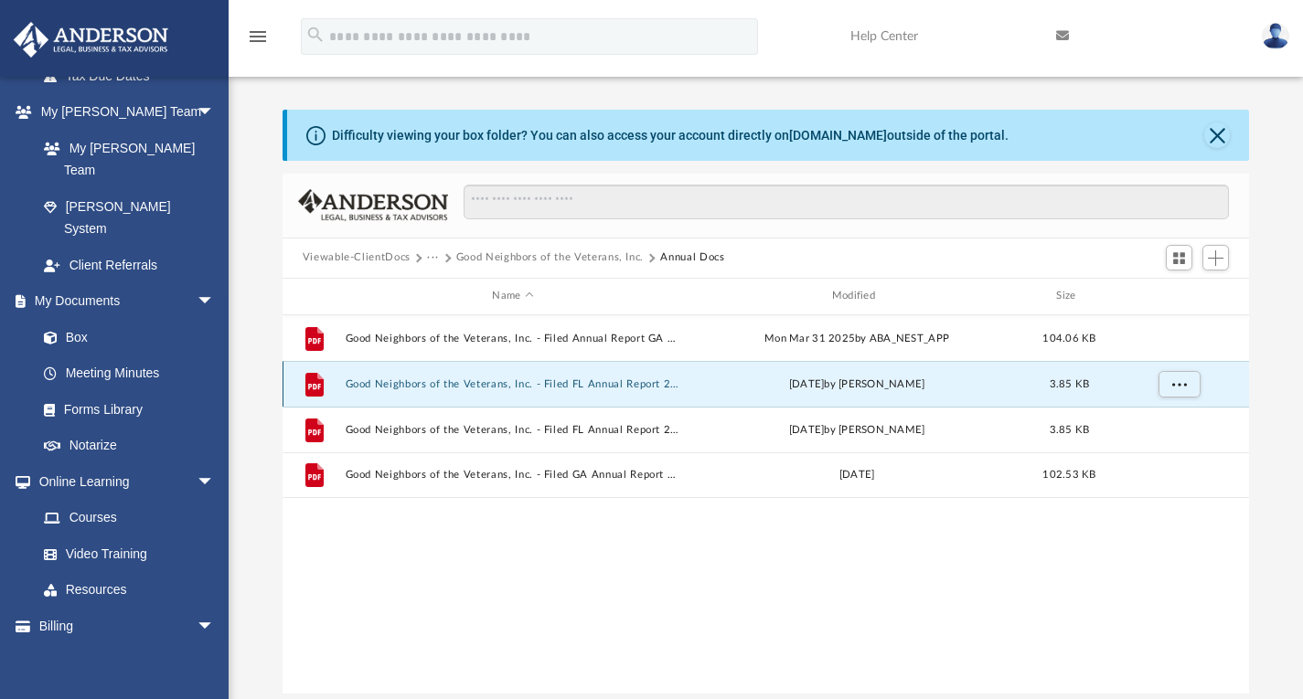
click at [514, 380] on button "Good Neighbors of the Veterans, Inc. - Filed FL Annual Report 2024.pdf" at bounding box center [512, 384] width 335 height 12
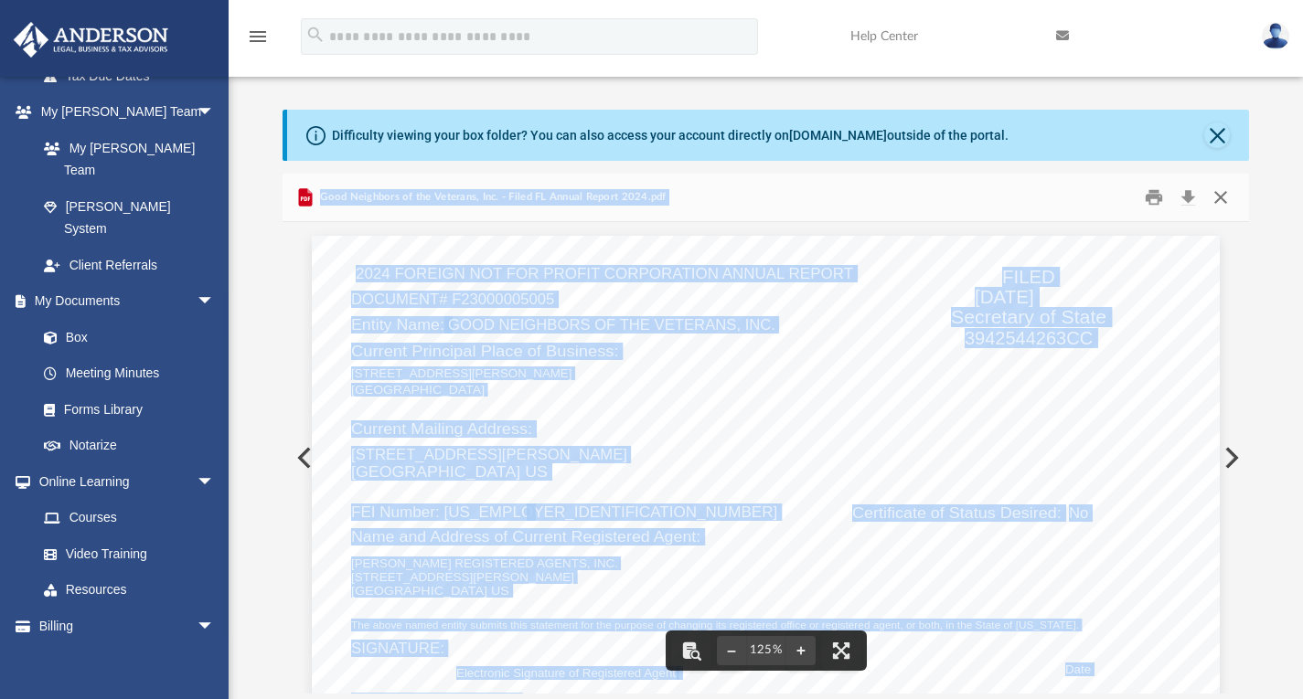
click at [1214, 197] on button "Close" at bounding box center [1220, 197] width 33 height 28
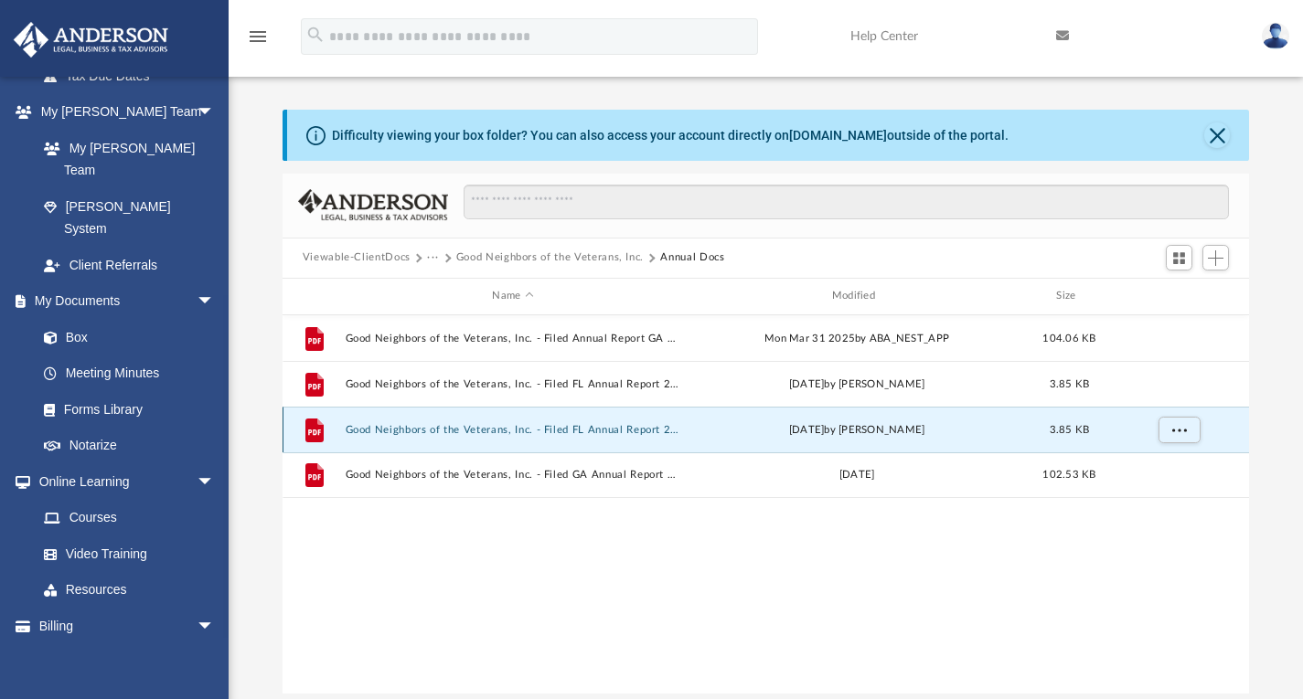
click at [489, 432] on button "Good Neighbors of the Veterans, Inc. - Filed FL Annual Report 2025.pdf" at bounding box center [512, 429] width 335 height 12
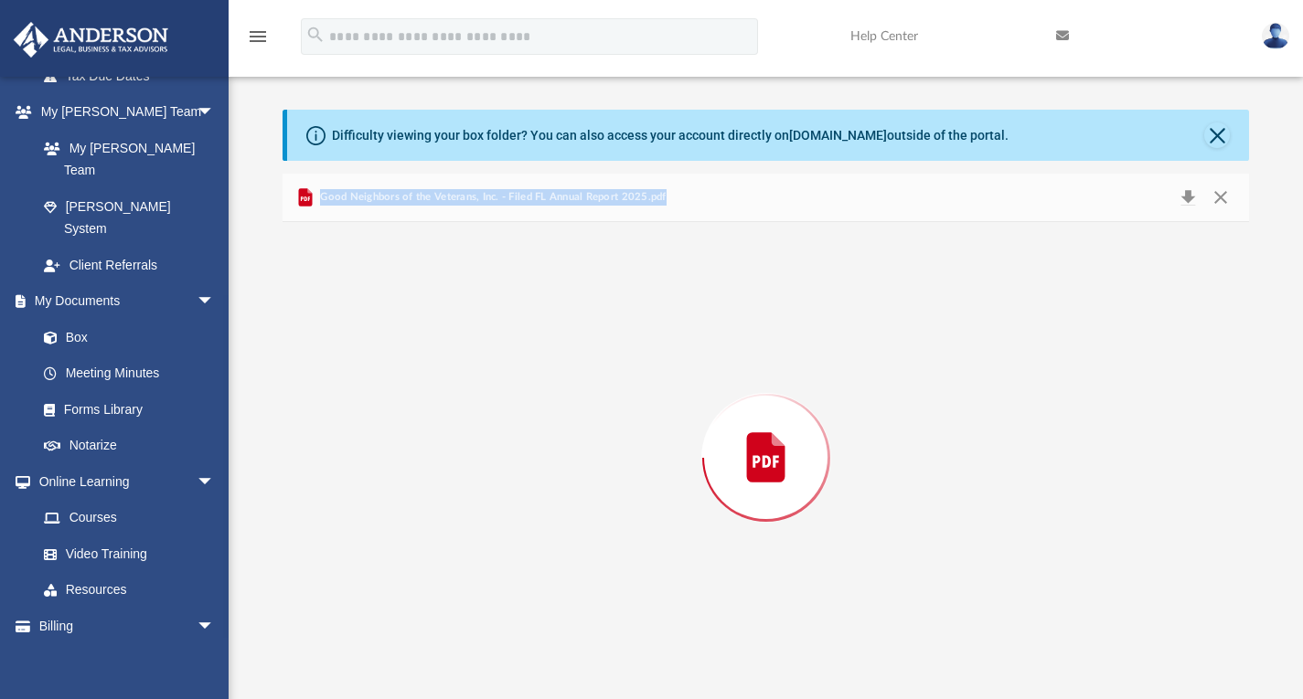
click at [489, 432] on div "Preview" at bounding box center [765, 458] width 967 height 472
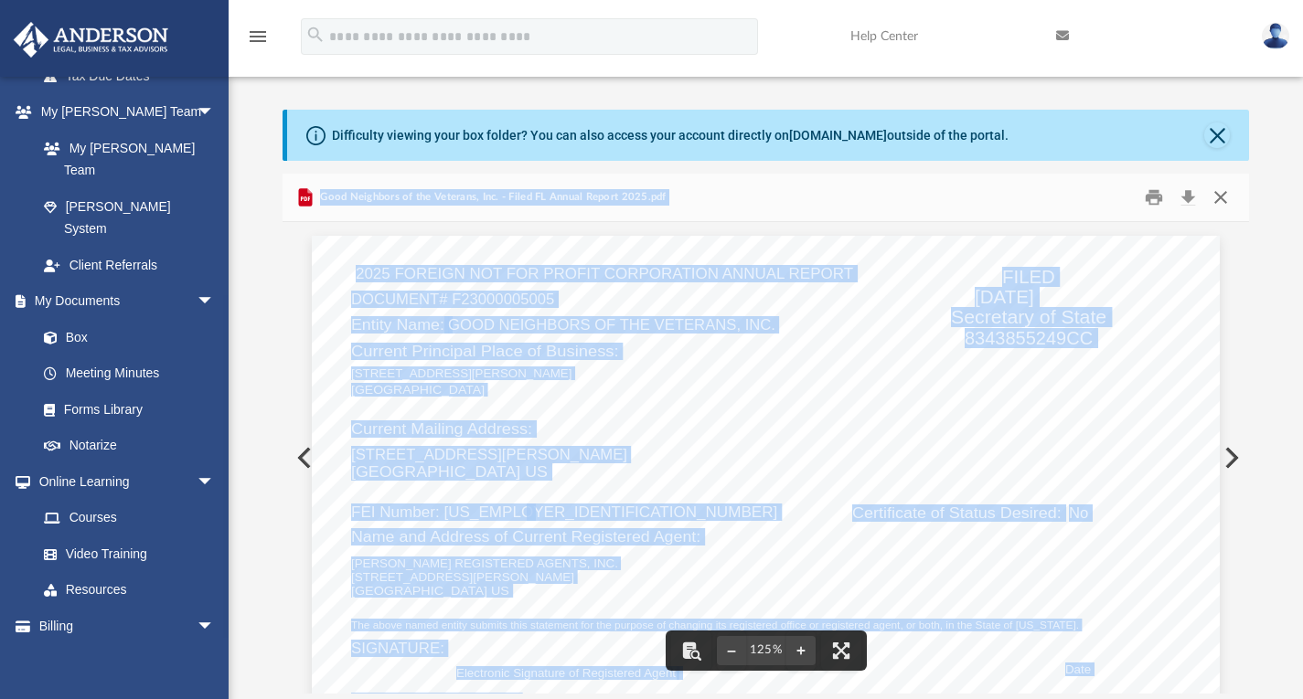
click at [1220, 195] on button "Close" at bounding box center [1220, 197] width 33 height 28
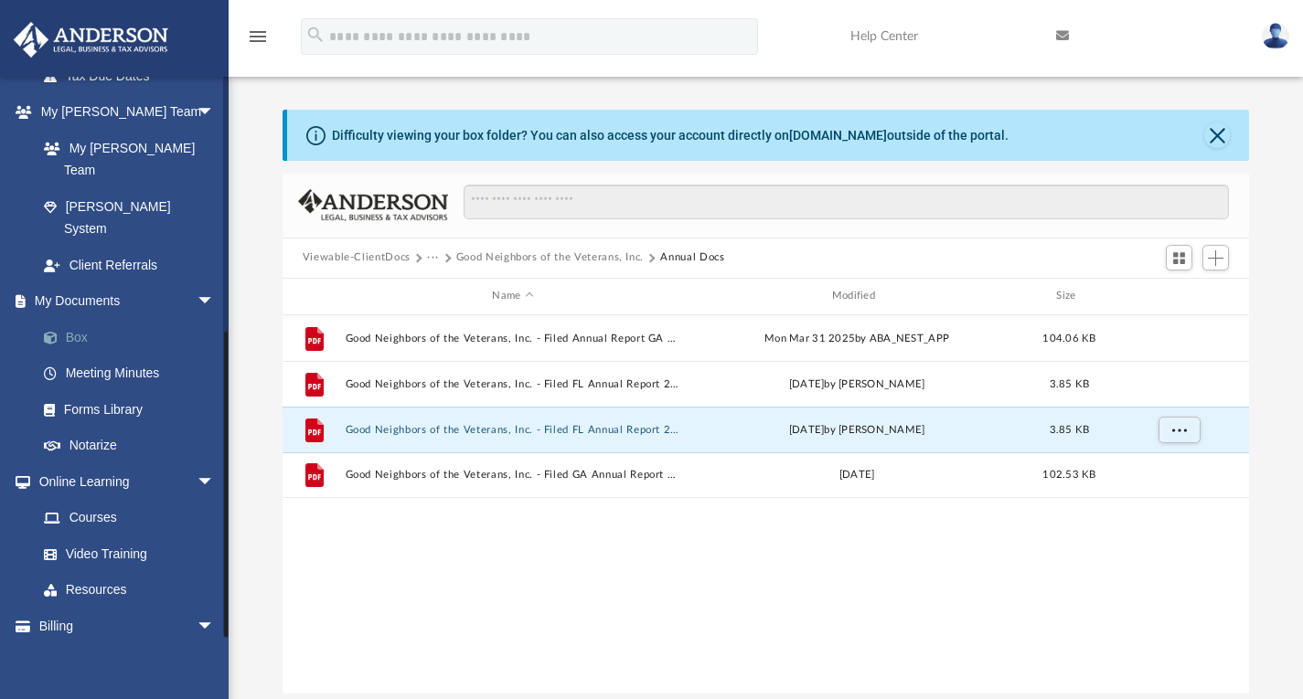
click at [78, 319] on link "Box" at bounding box center [134, 337] width 217 height 37
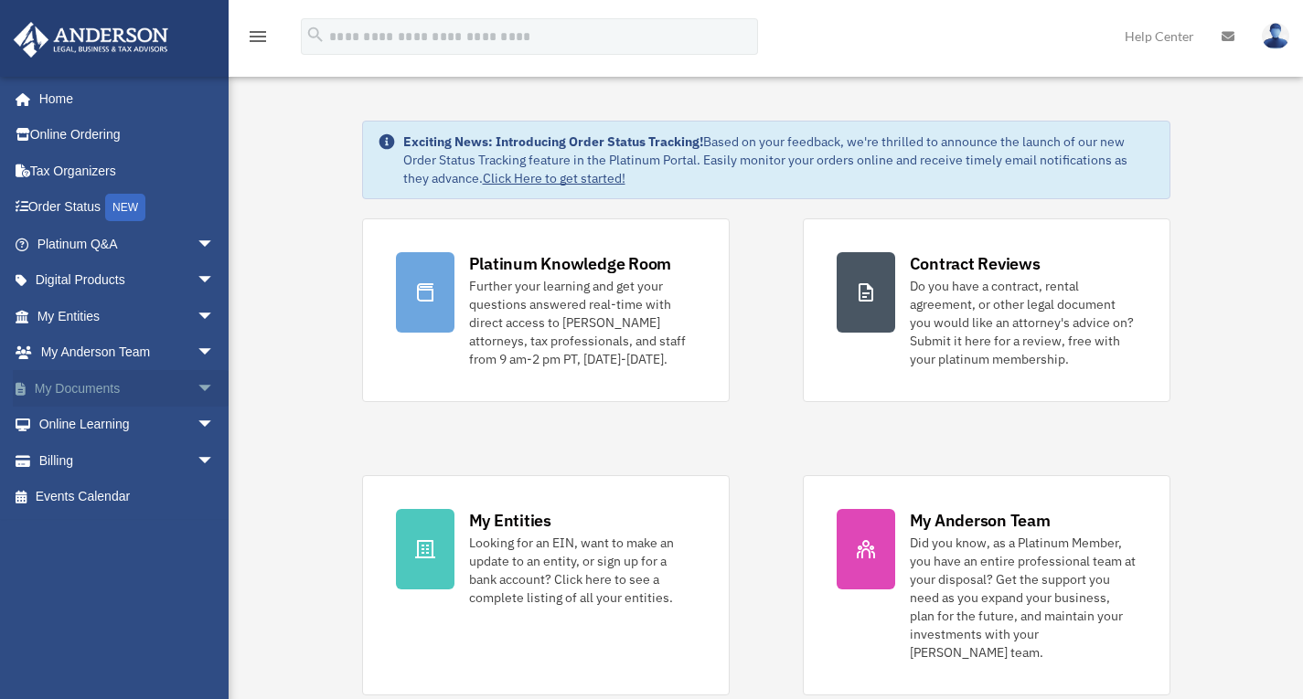
click at [101, 384] on link "My Documents arrow_drop_down" at bounding box center [127, 388] width 229 height 37
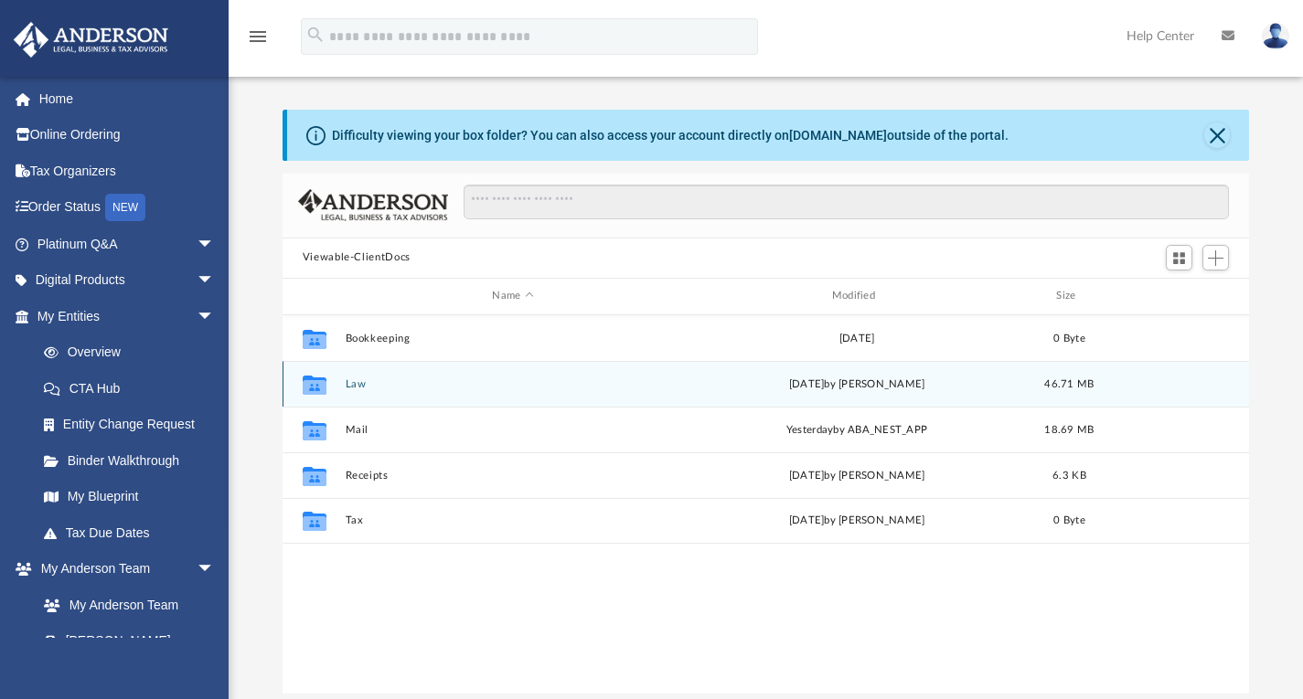
scroll to position [402, 953]
click at [359, 387] on button "Law" at bounding box center [512, 384] width 335 height 12
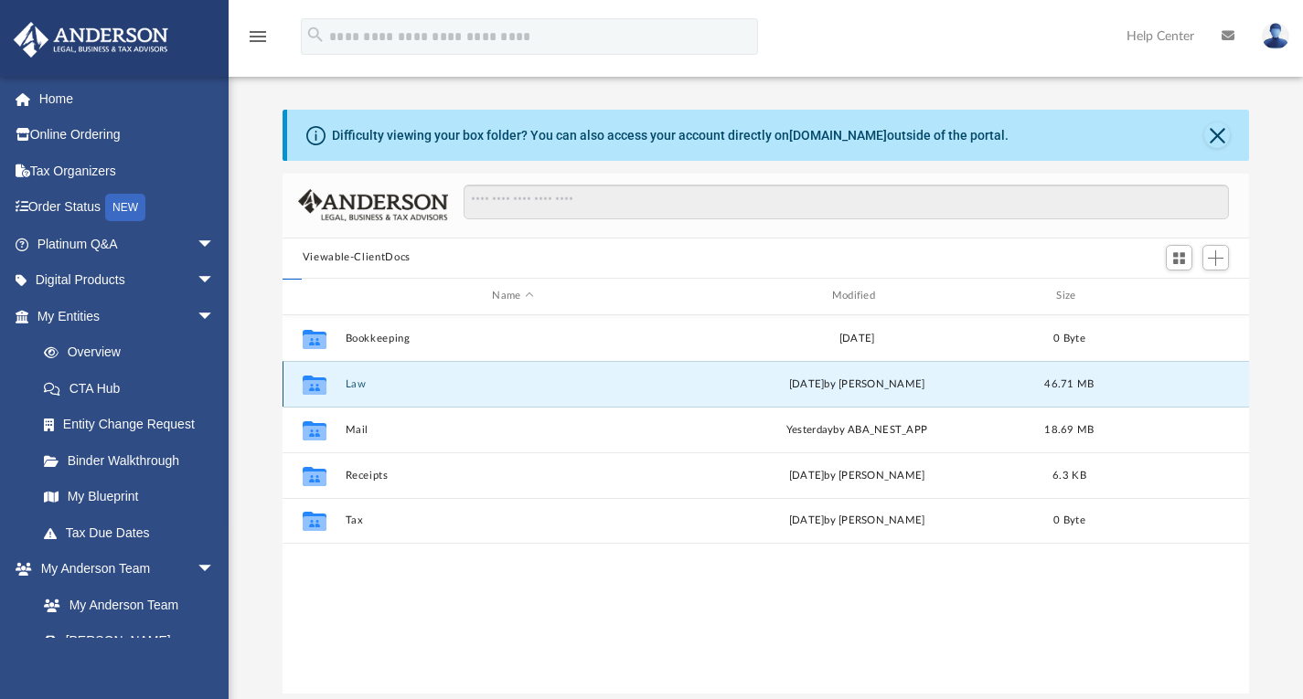
click at [359, 387] on button "Law" at bounding box center [512, 384] width 335 height 12
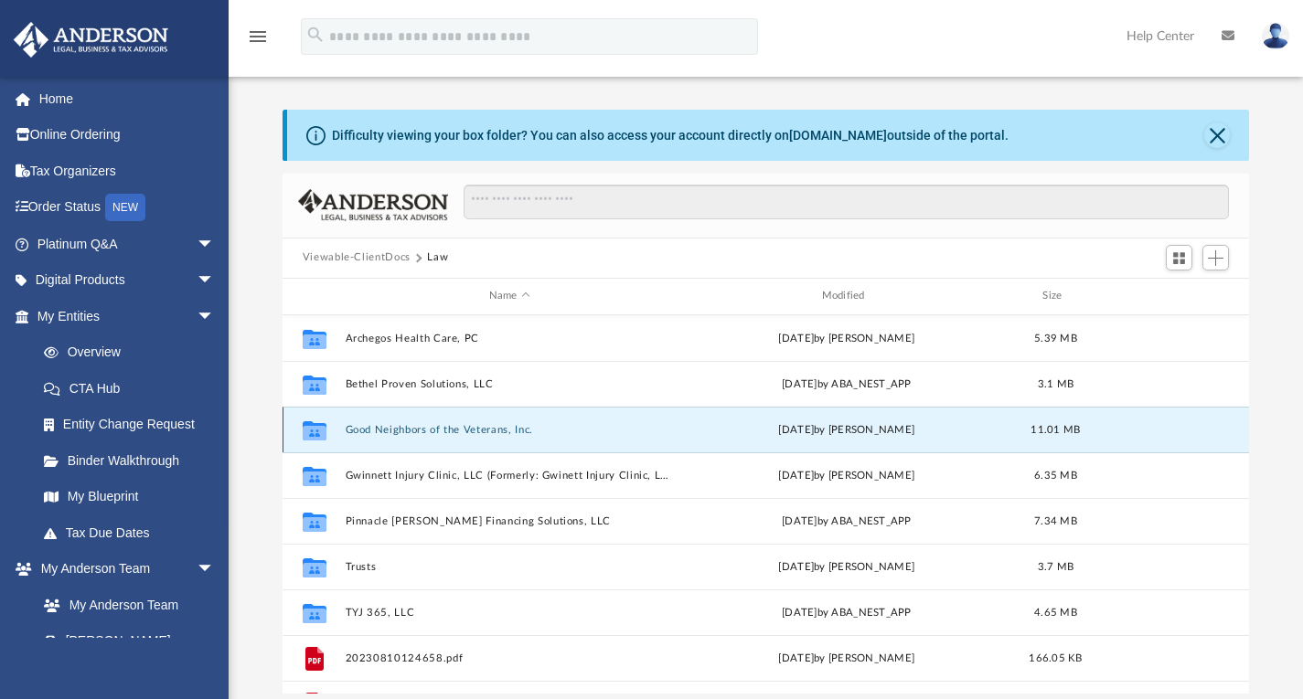
click at [446, 430] on button "Good Neighbors of the Veterans, Inc." at bounding box center [509, 429] width 329 height 12
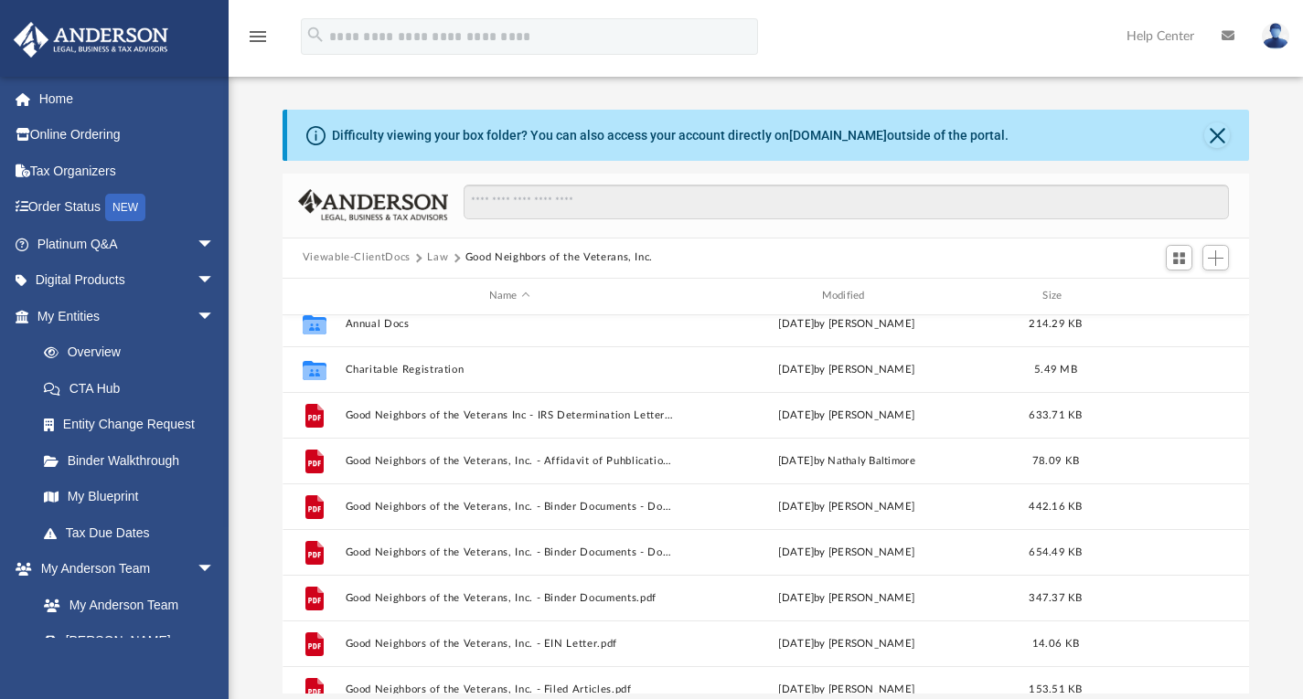
scroll to position [0, 0]
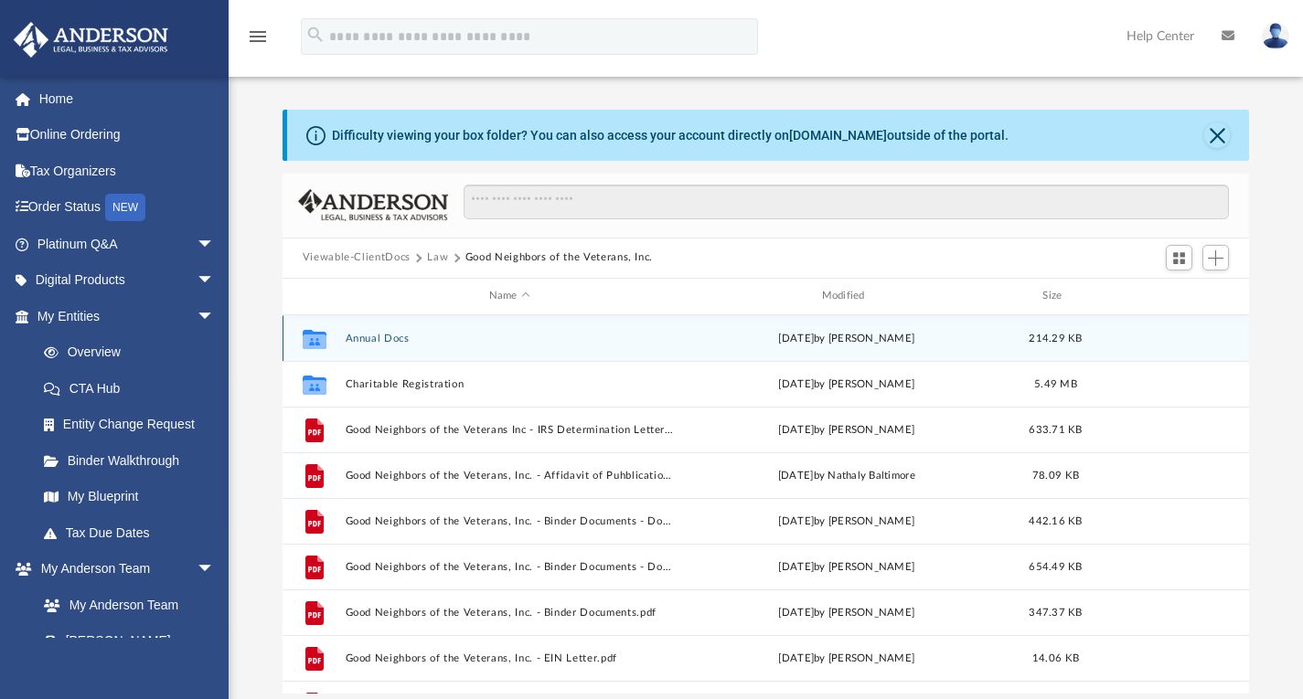
click at [381, 334] on button "Annual Docs" at bounding box center [509, 338] width 329 height 12
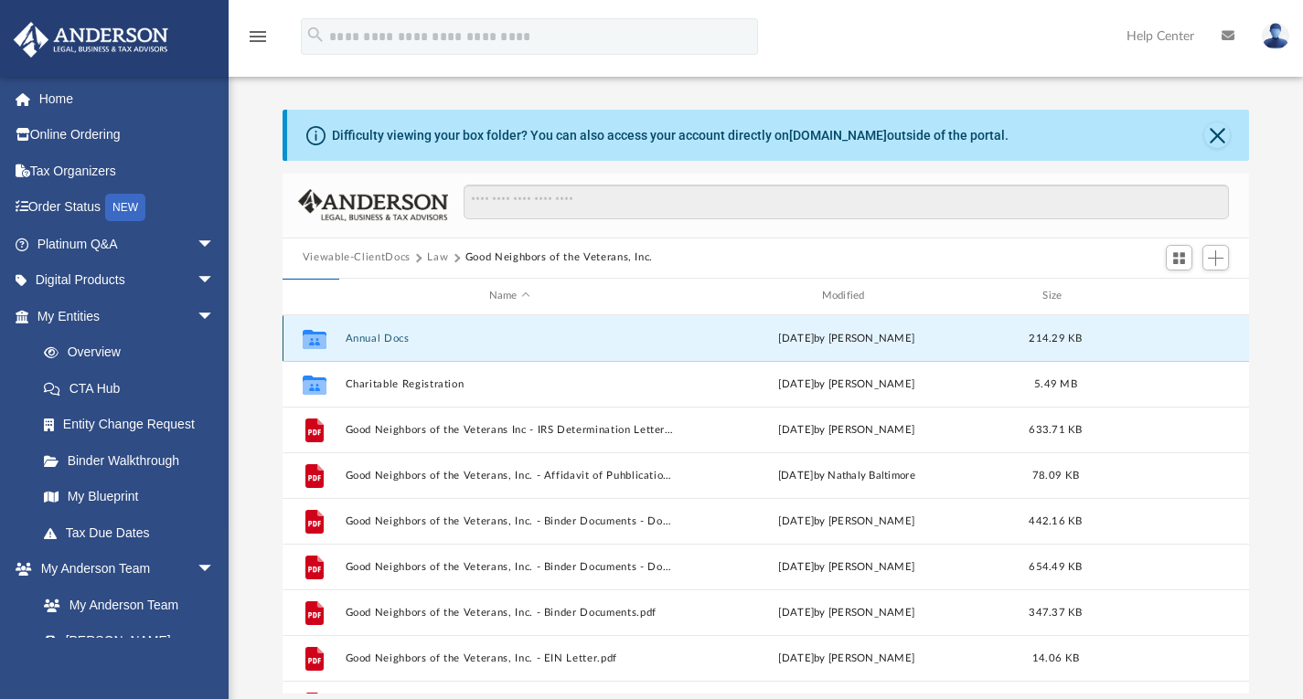
click at [381, 334] on button "Annual Docs" at bounding box center [509, 338] width 329 height 12
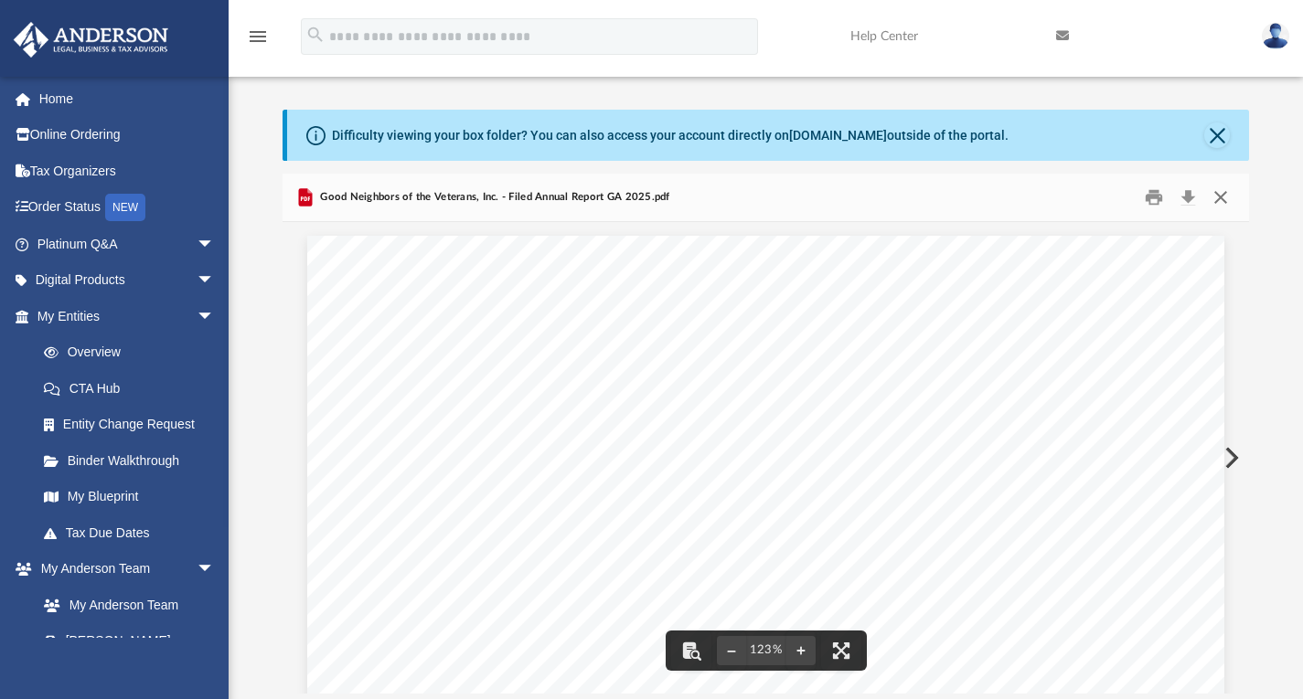
click at [1223, 199] on button "Close" at bounding box center [1220, 197] width 33 height 28
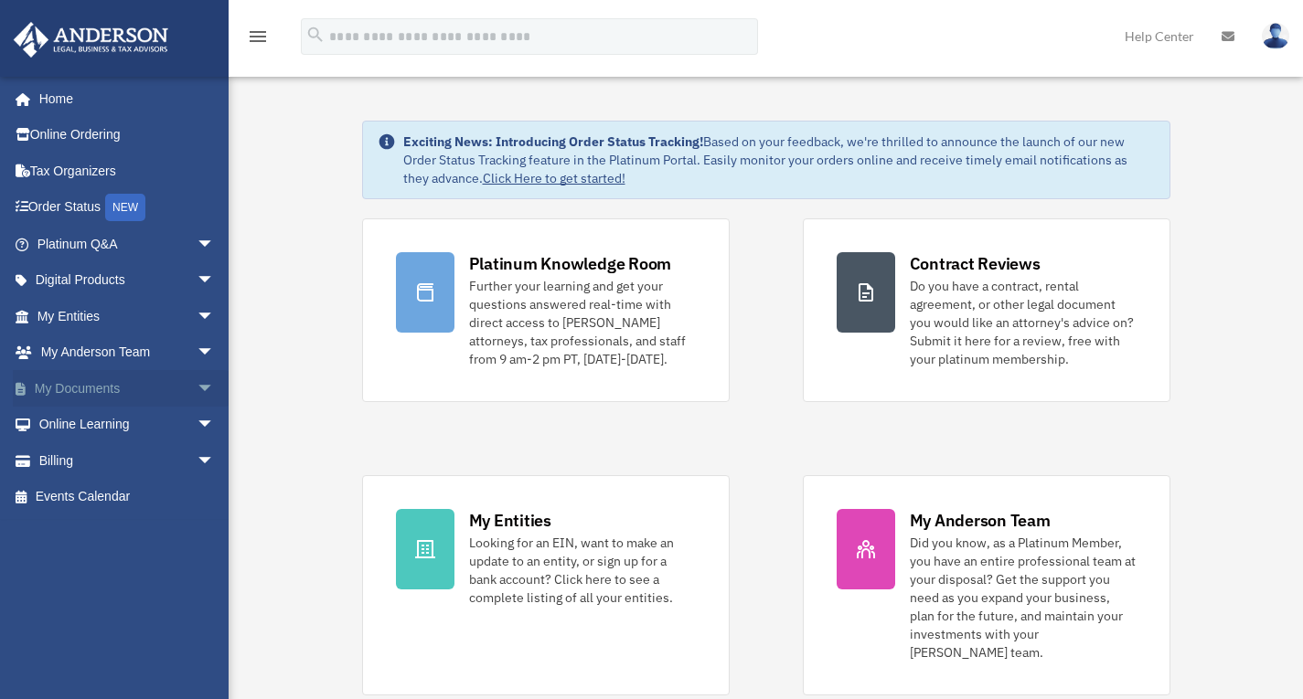
click at [108, 383] on link "My Documents arrow_drop_down" at bounding box center [127, 388] width 229 height 37
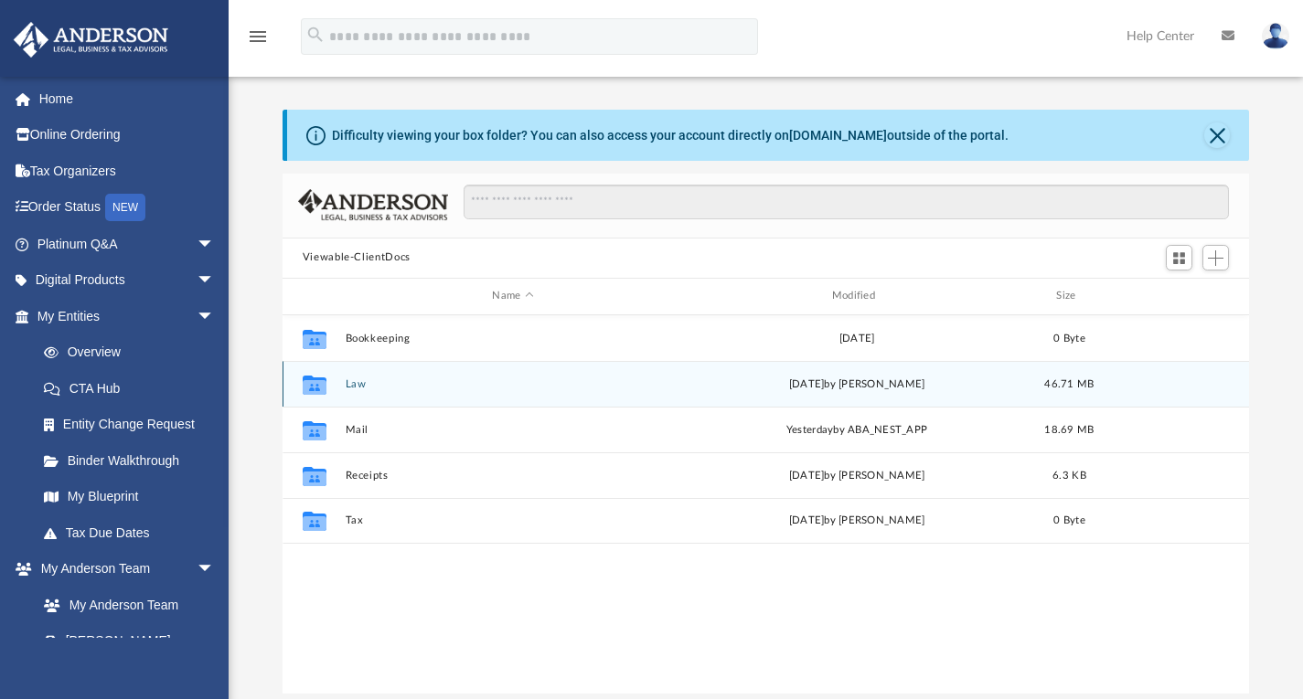
scroll to position [402, 953]
click at [351, 384] on button "Law" at bounding box center [512, 384] width 335 height 12
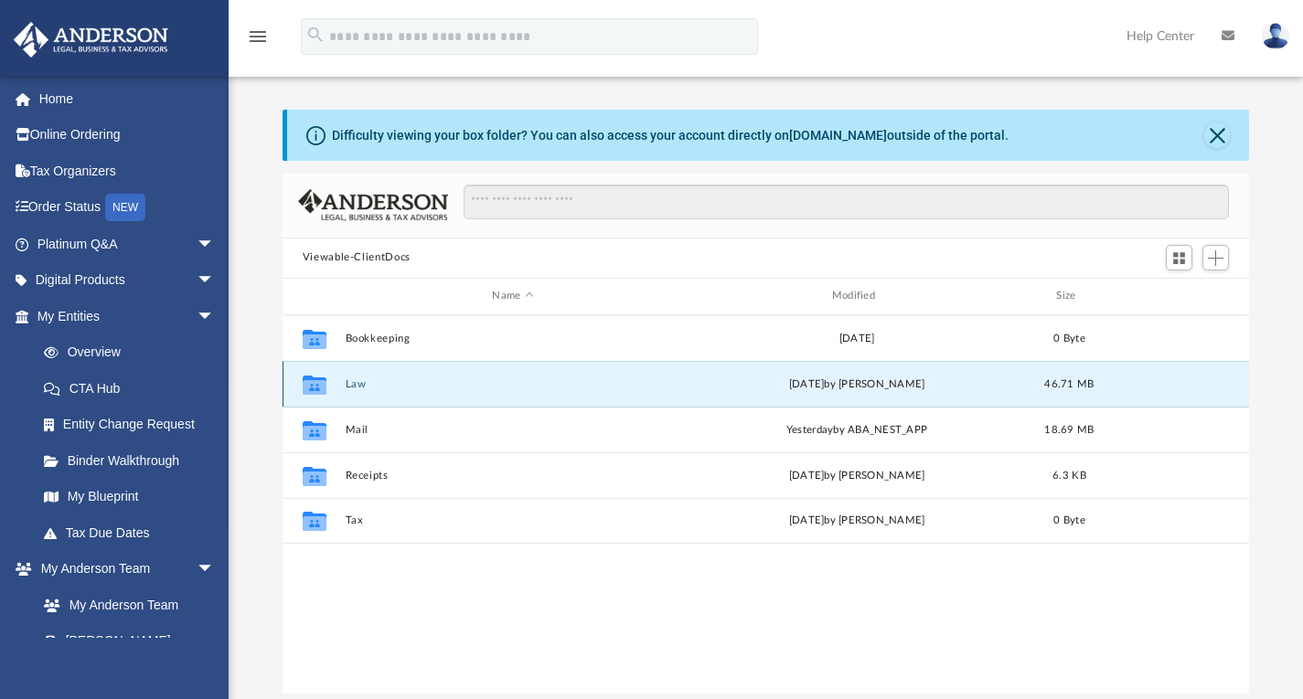
click at [351, 384] on button "Law" at bounding box center [512, 384] width 335 height 12
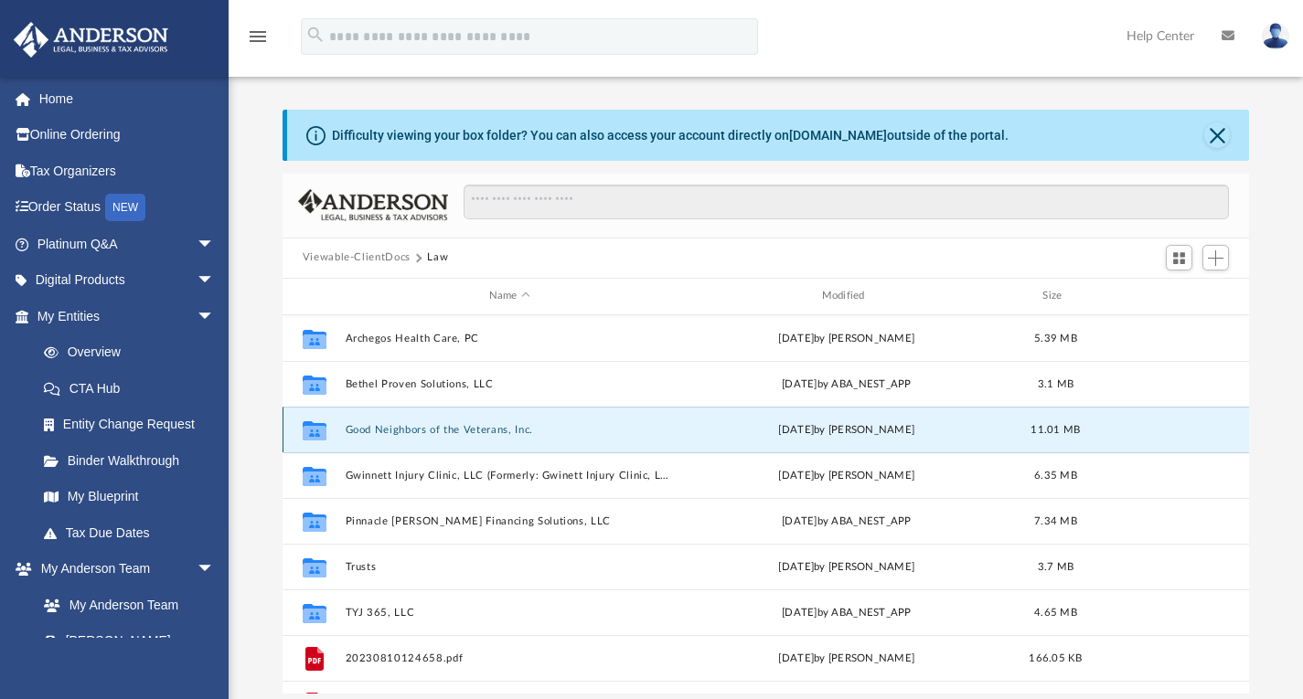
click at [461, 427] on button "Good Neighbors of the Veterans, Inc." at bounding box center [509, 429] width 329 height 12
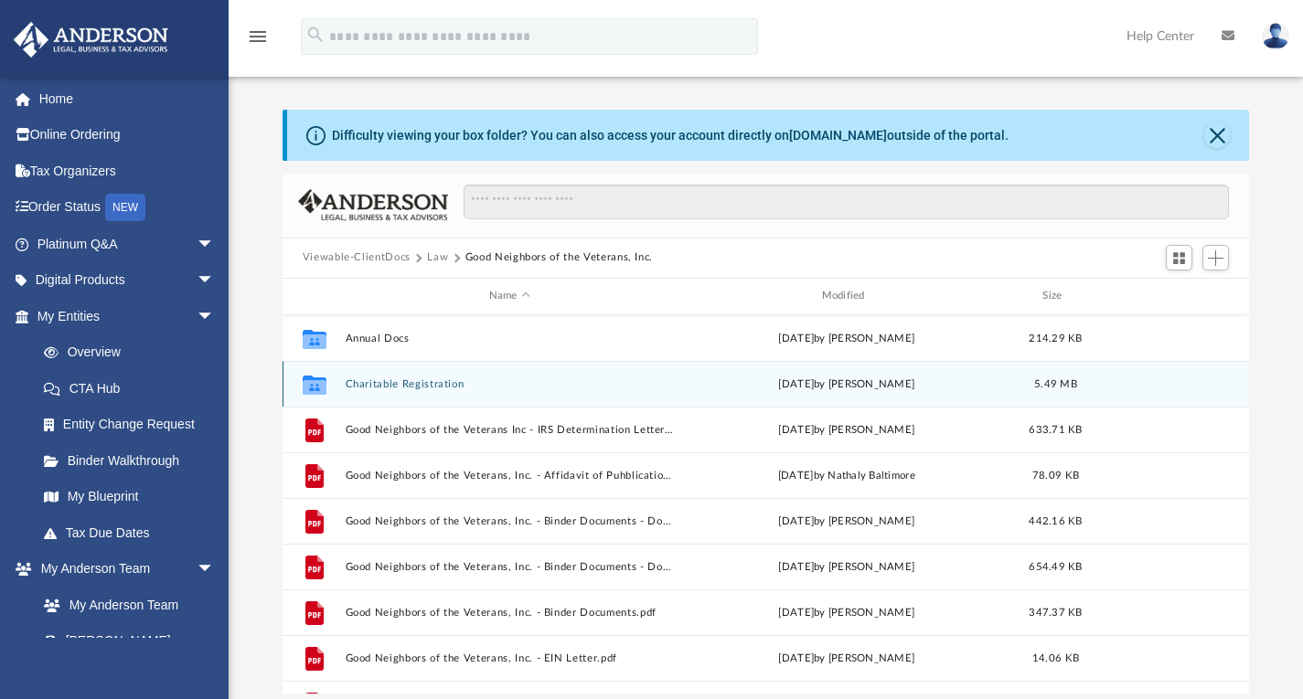
click at [428, 386] on button "Charitable Registration" at bounding box center [509, 384] width 329 height 12
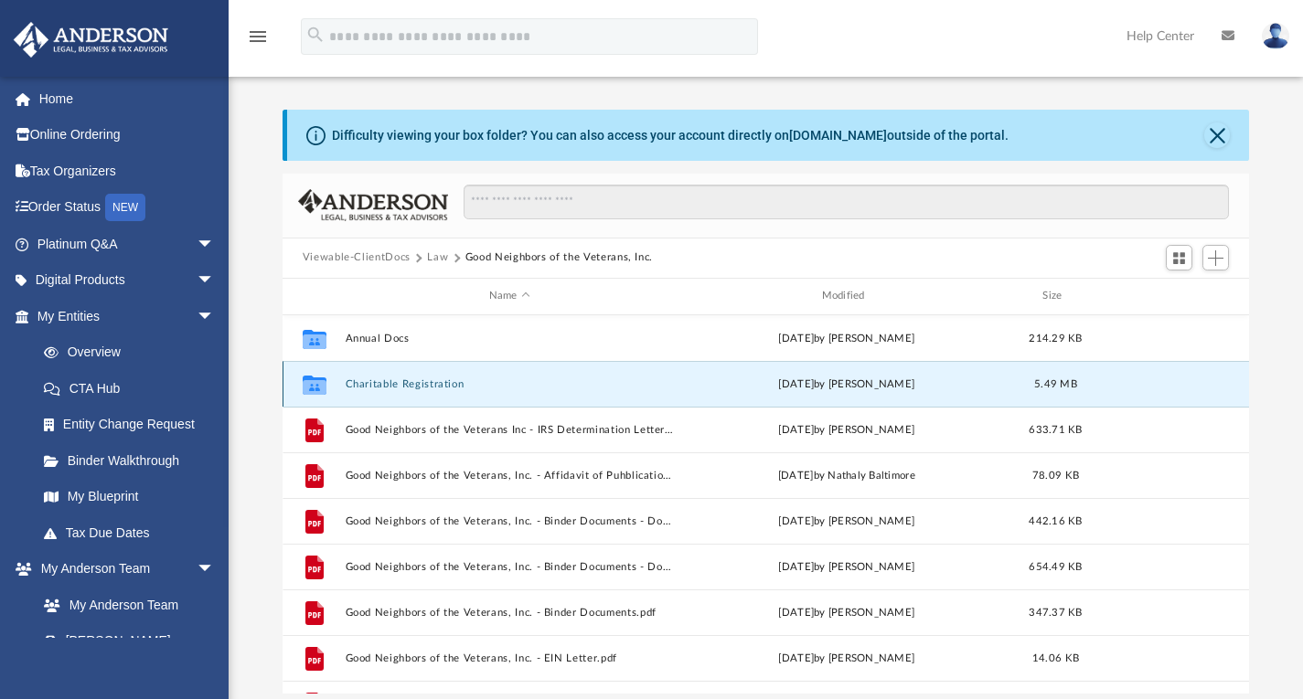
click at [428, 386] on button "Charitable Registration" at bounding box center [509, 384] width 329 height 12
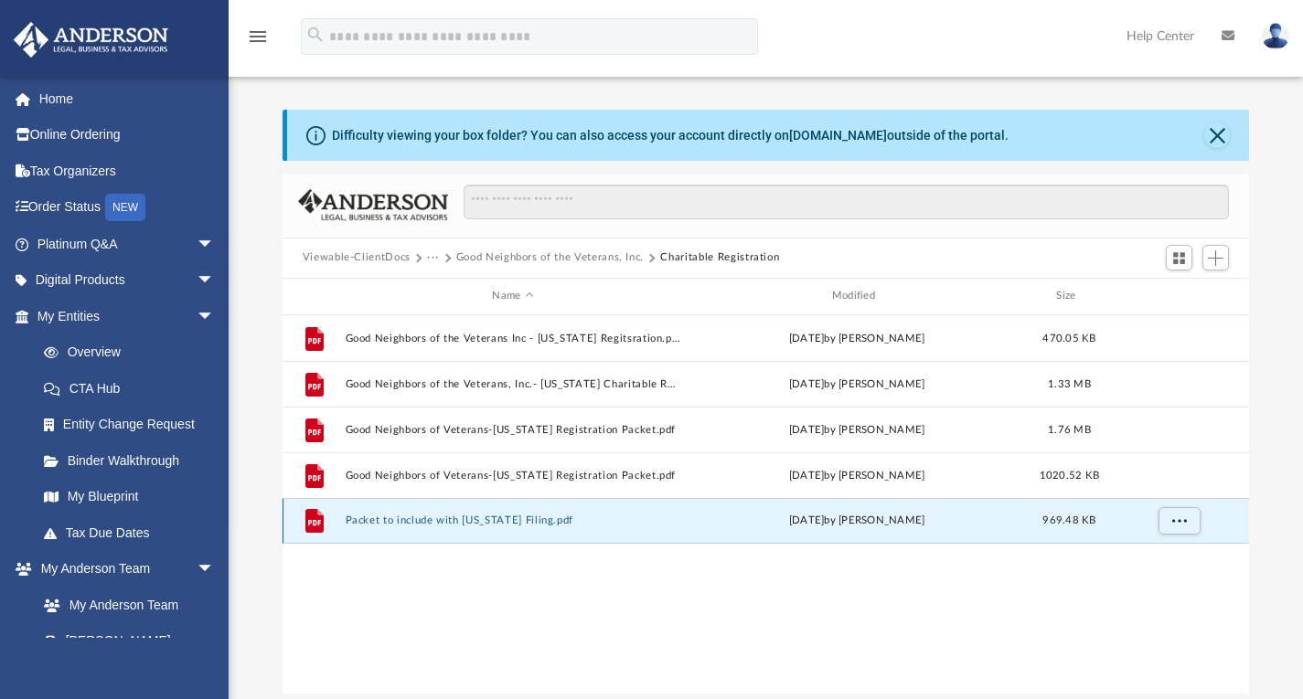
click at [510, 516] on button "Packet to include with [US_STATE] Filing.pdf" at bounding box center [512, 521] width 335 height 12
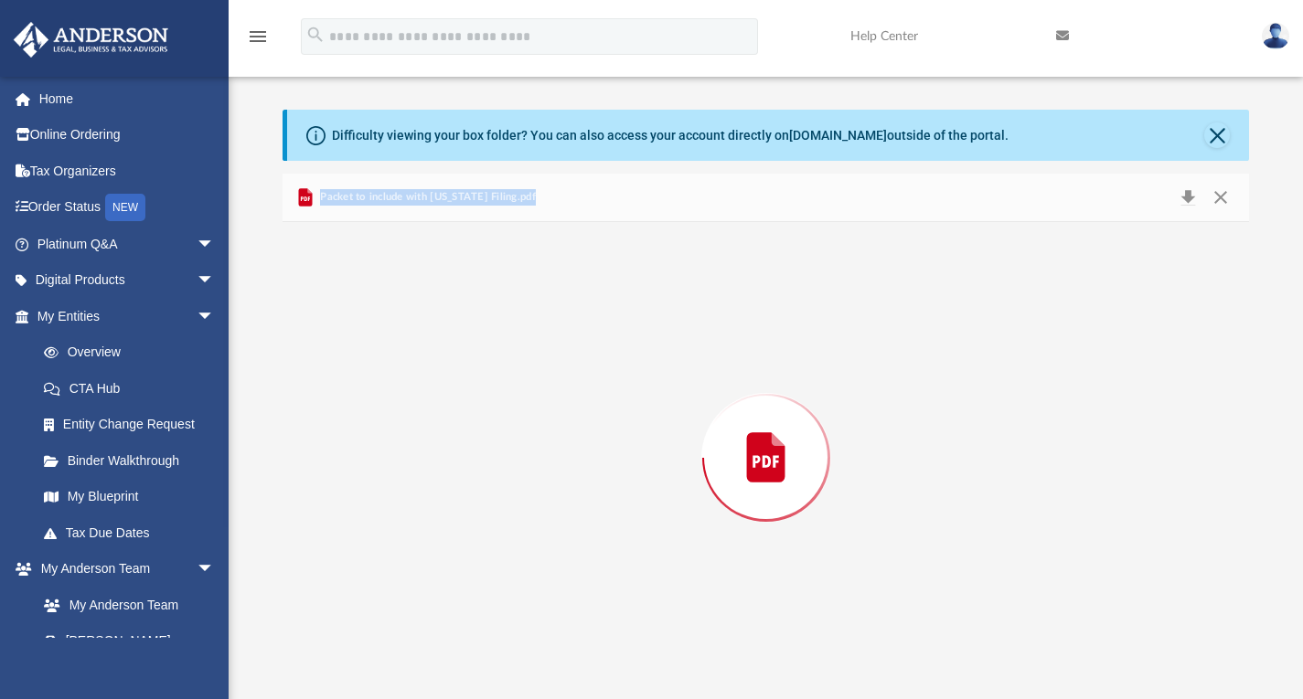
click at [510, 516] on div "Preview" at bounding box center [765, 458] width 967 height 472
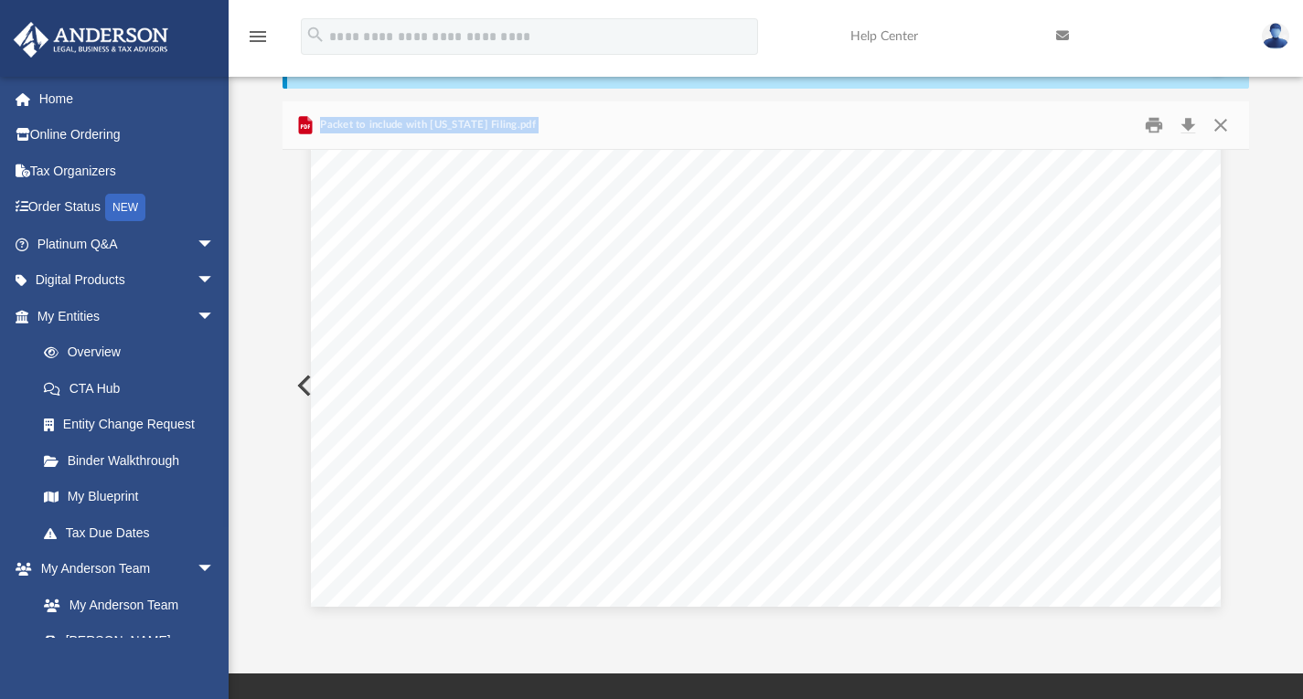
scroll to position [0, 0]
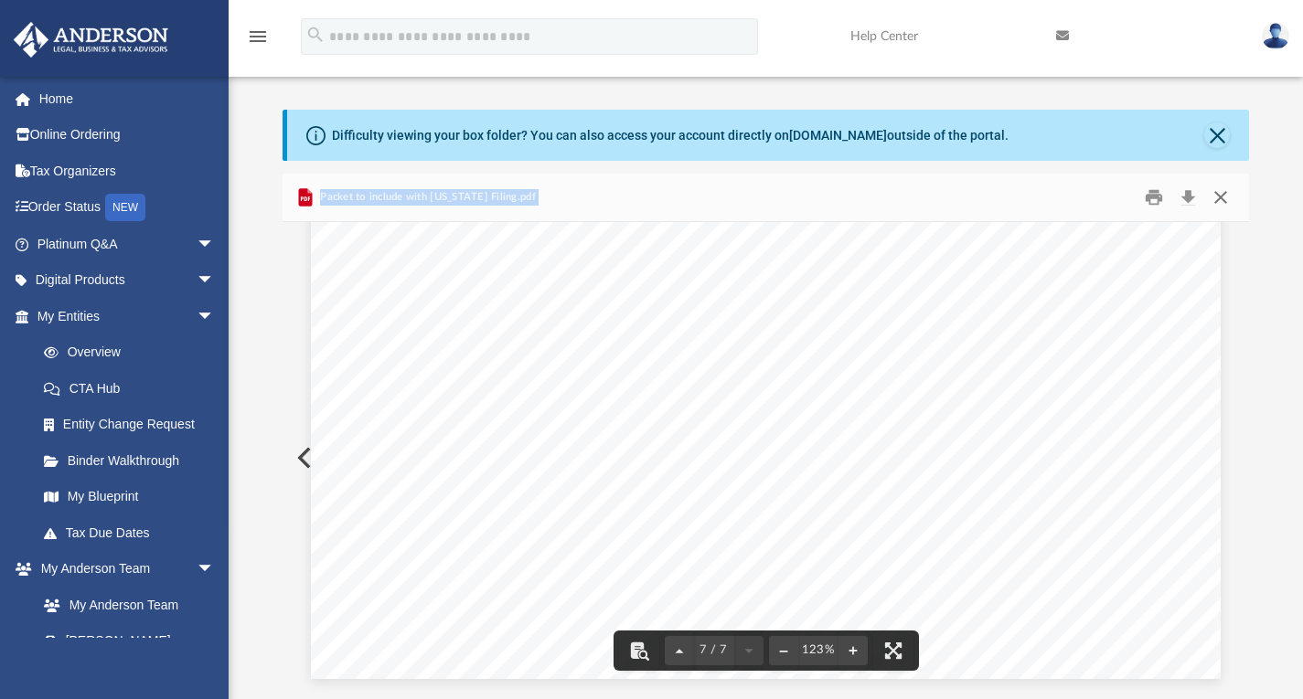
click at [1220, 199] on button "Close" at bounding box center [1220, 197] width 33 height 28
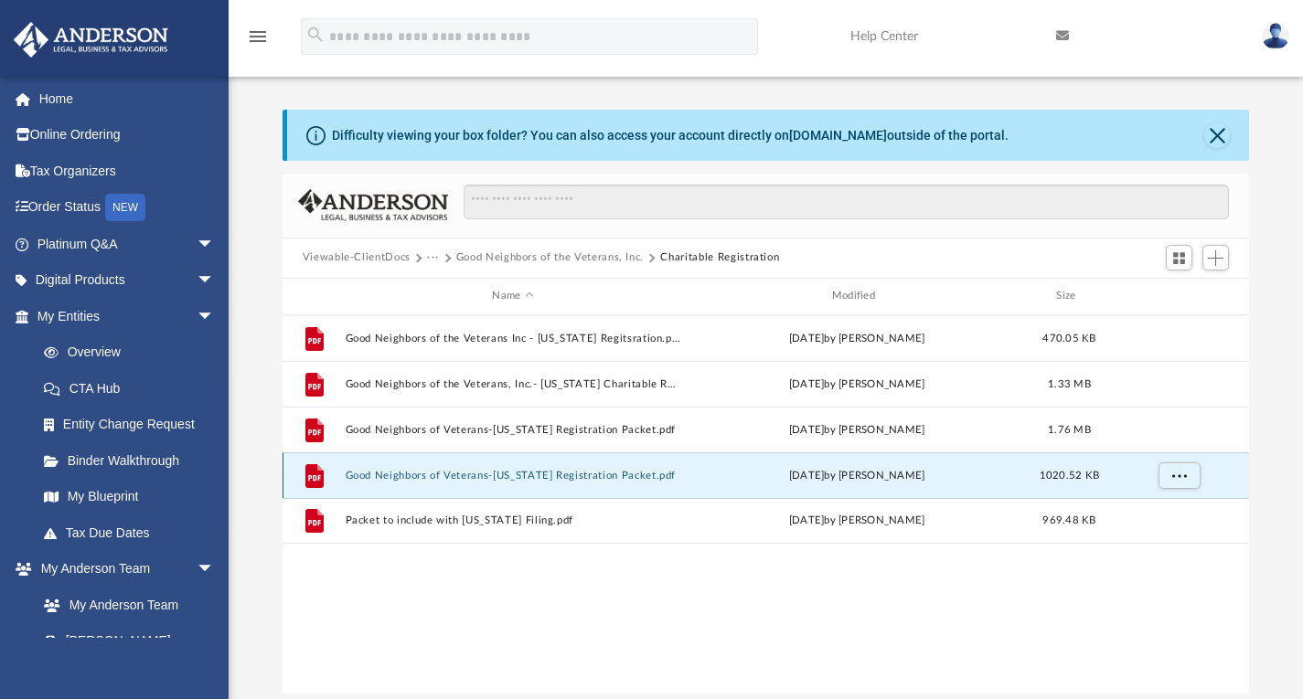
click at [569, 474] on button "Good Neighbors of Veterans-[US_STATE] Registration Packet.pdf" at bounding box center [512, 475] width 335 height 12
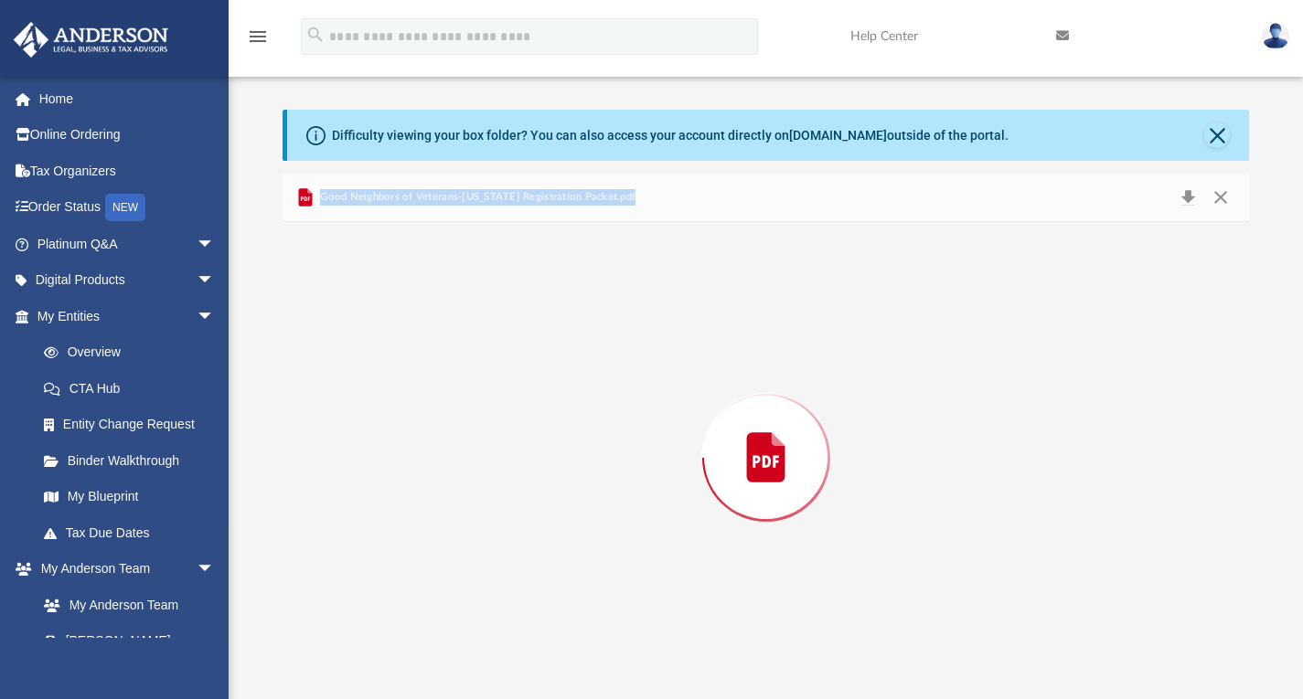
click at [569, 474] on div "Preview" at bounding box center [765, 458] width 967 height 472
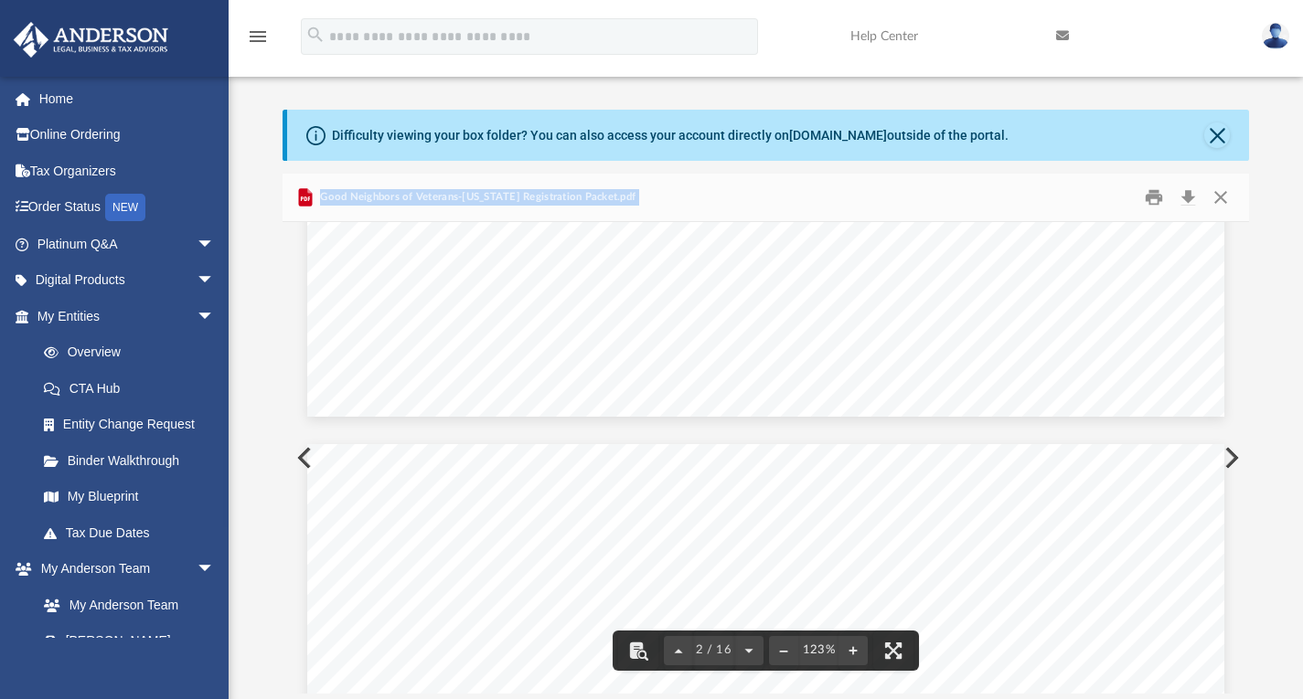
scroll to position [457, 0]
click at [1226, 201] on button "Close" at bounding box center [1220, 197] width 33 height 28
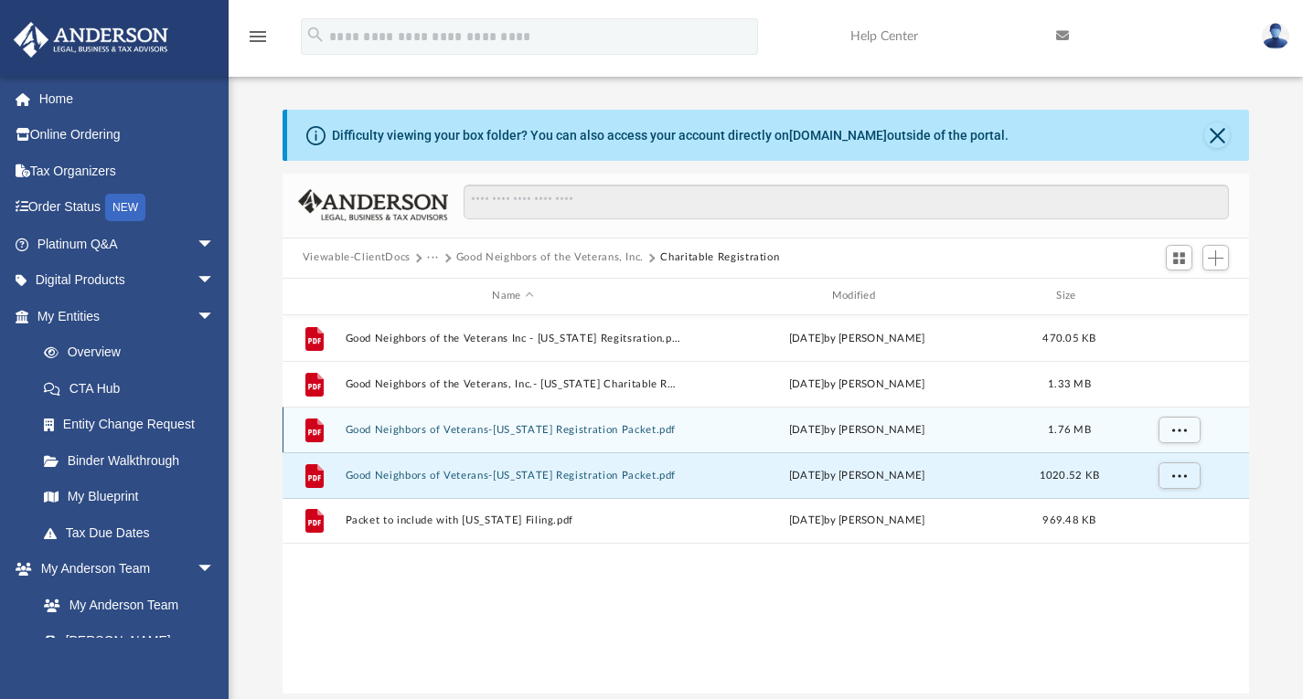
click at [625, 430] on button "Good Neighbors of Veterans-[US_STATE] Registration Packet.pdf" at bounding box center [512, 429] width 335 height 12
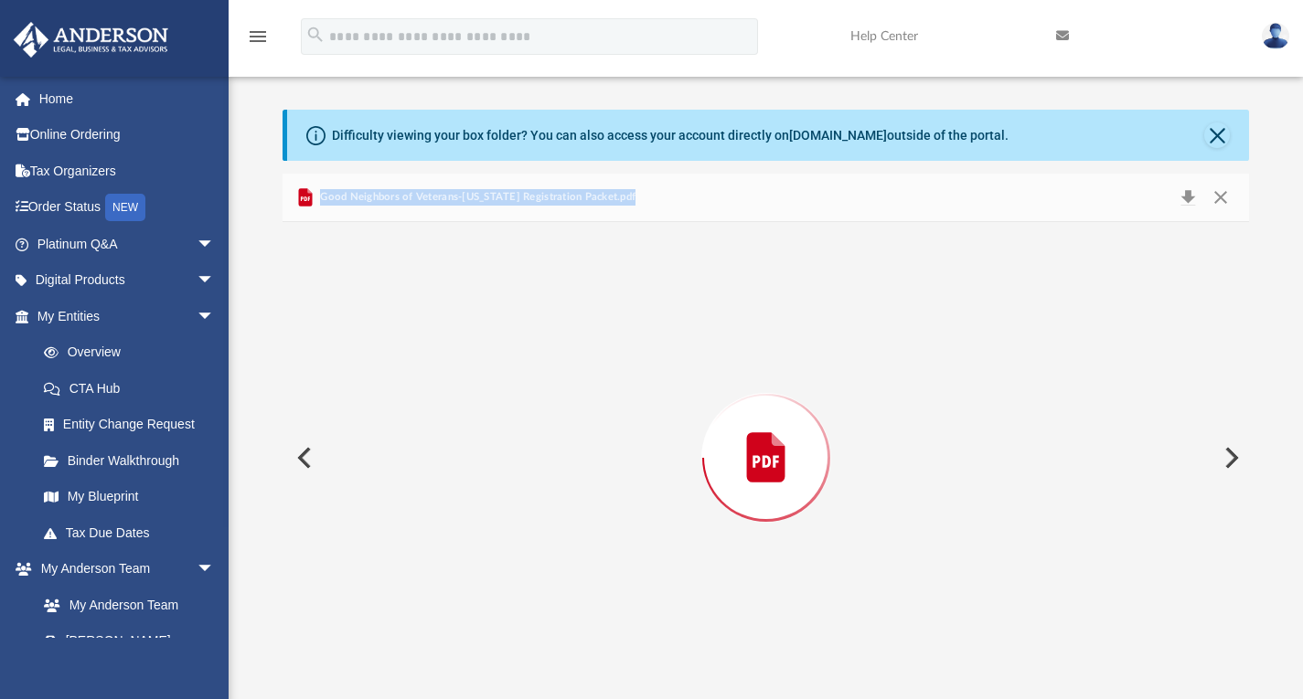
click at [624, 430] on div "Preview" at bounding box center [765, 458] width 967 height 472
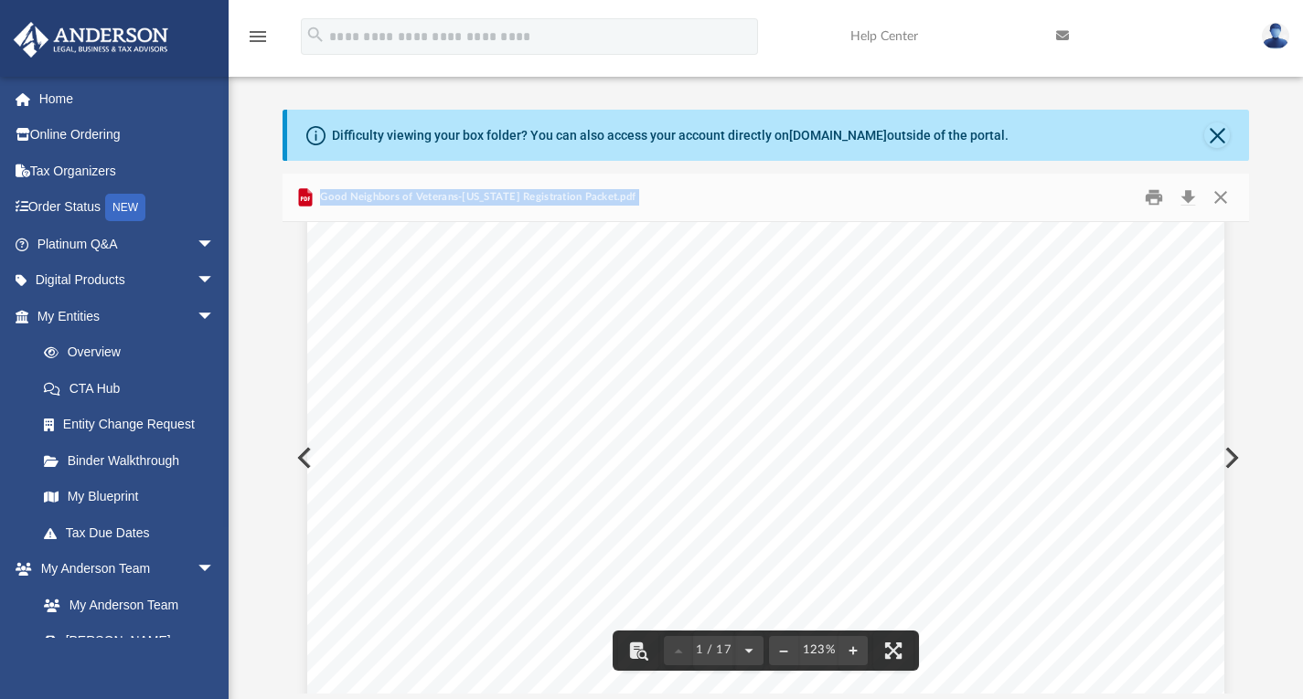
scroll to position [0, 0]
click at [1220, 203] on button "Close" at bounding box center [1220, 197] width 33 height 28
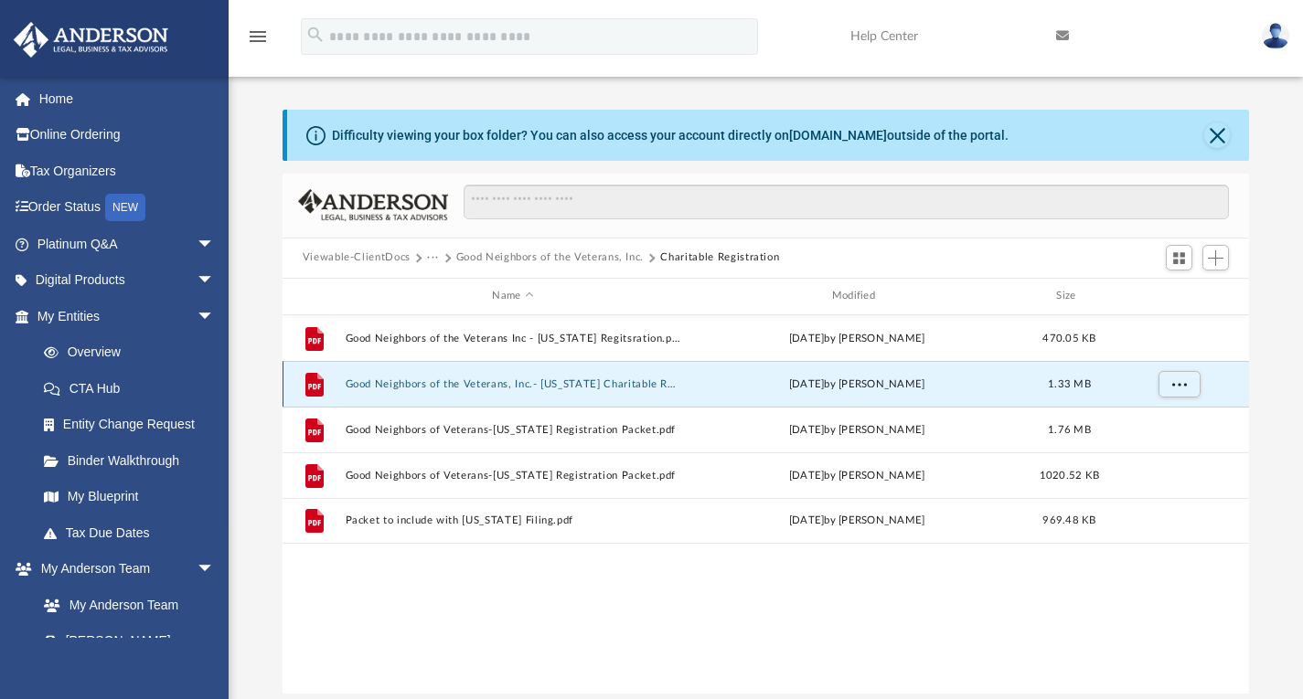
click at [608, 386] on button "Good Neighbors of the Veterans, Inc.- [US_STATE] Charitable Registration Packet…" at bounding box center [512, 384] width 335 height 12
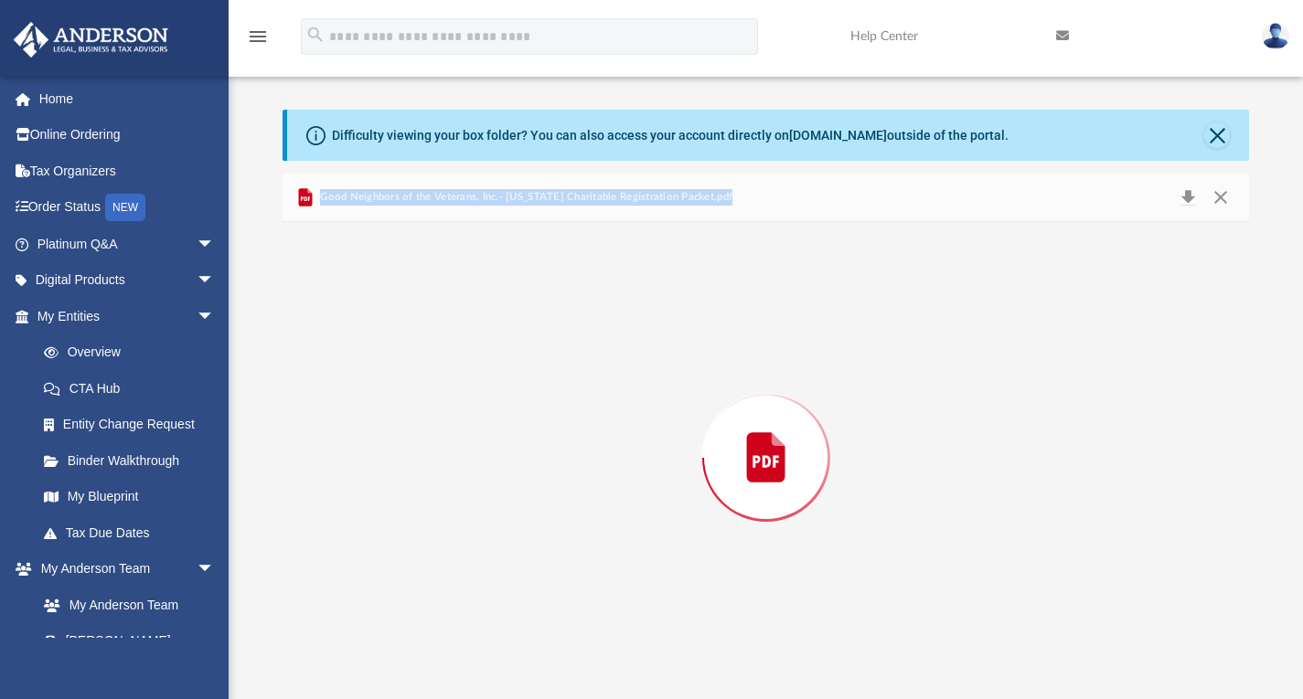
click at [608, 386] on div "Preview" at bounding box center [765, 458] width 967 height 472
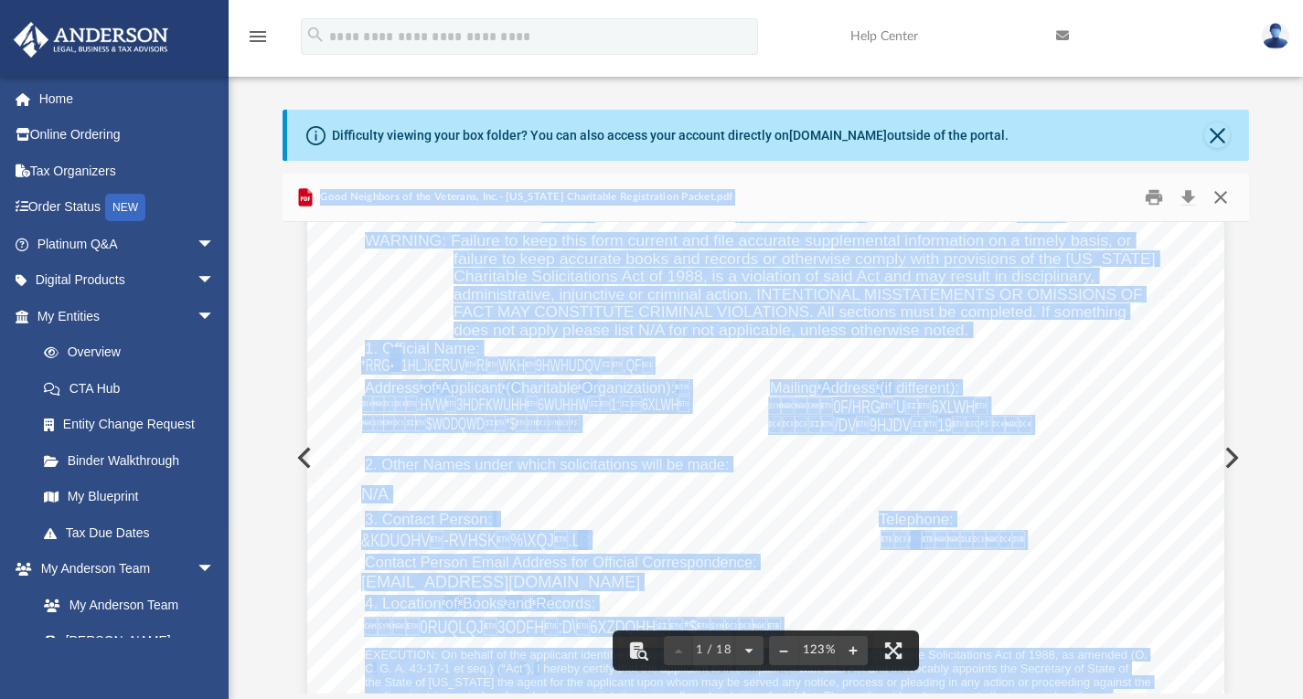
click at [1217, 197] on button "Close" at bounding box center [1220, 197] width 33 height 28
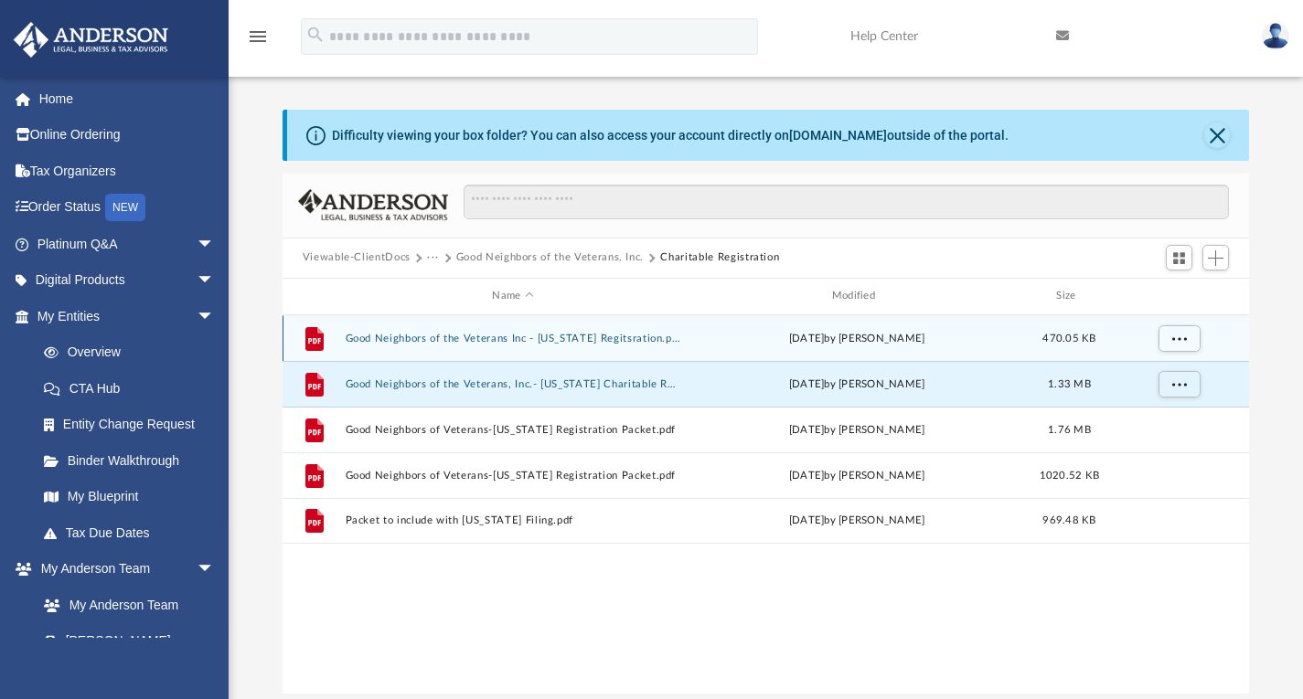
click at [631, 340] on button "Good Neighbors of the Veterans Inc - [US_STATE] Regitsration.pdf" at bounding box center [512, 338] width 335 height 12
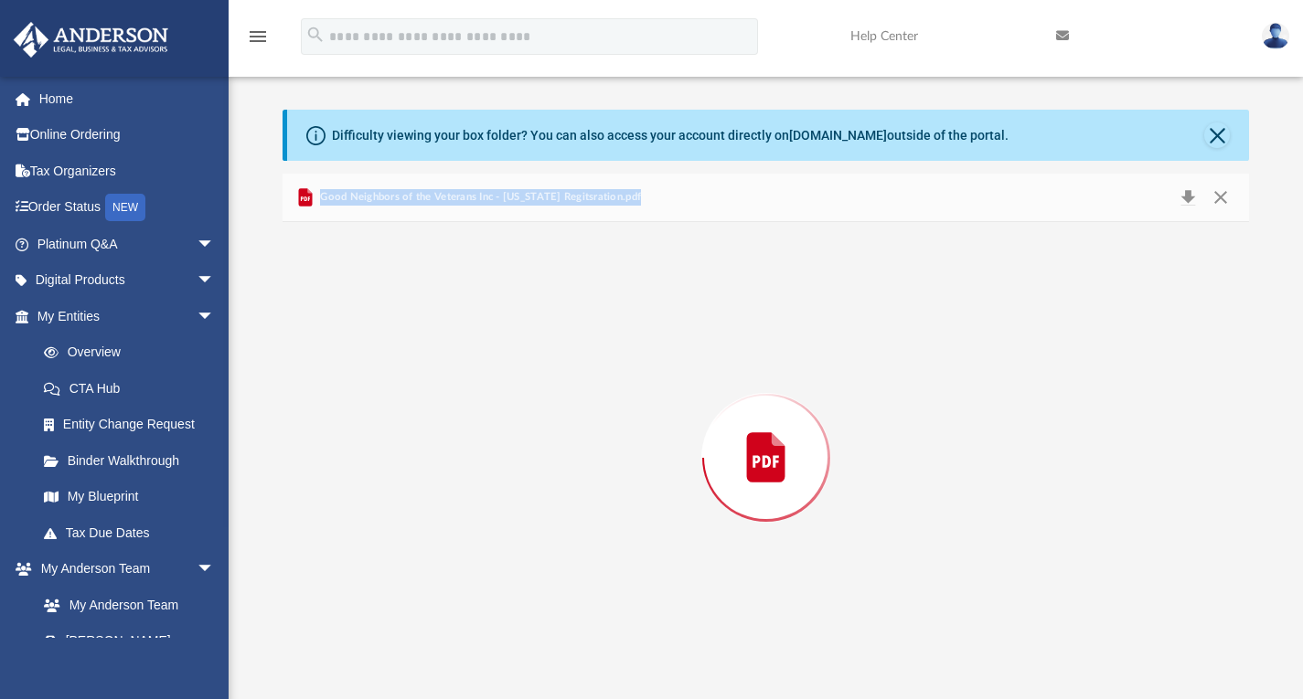
click at [631, 340] on div "Preview" at bounding box center [765, 458] width 967 height 472
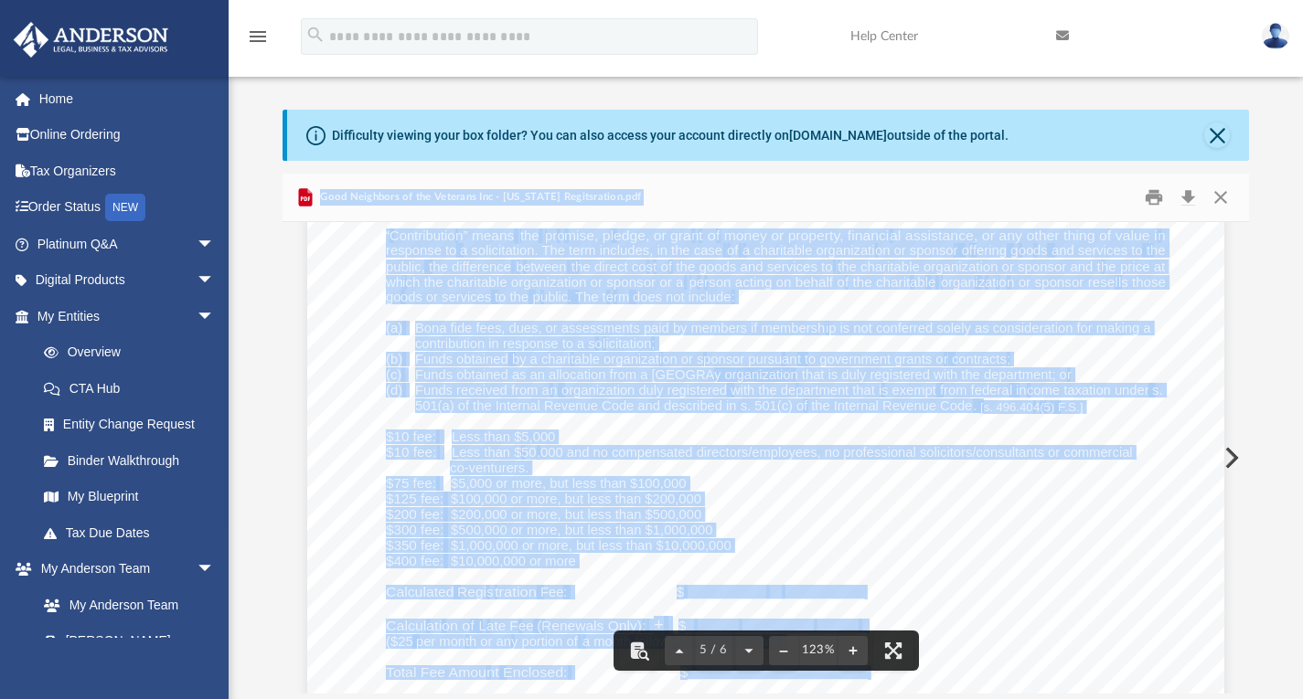
scroll to position [5485, 0]
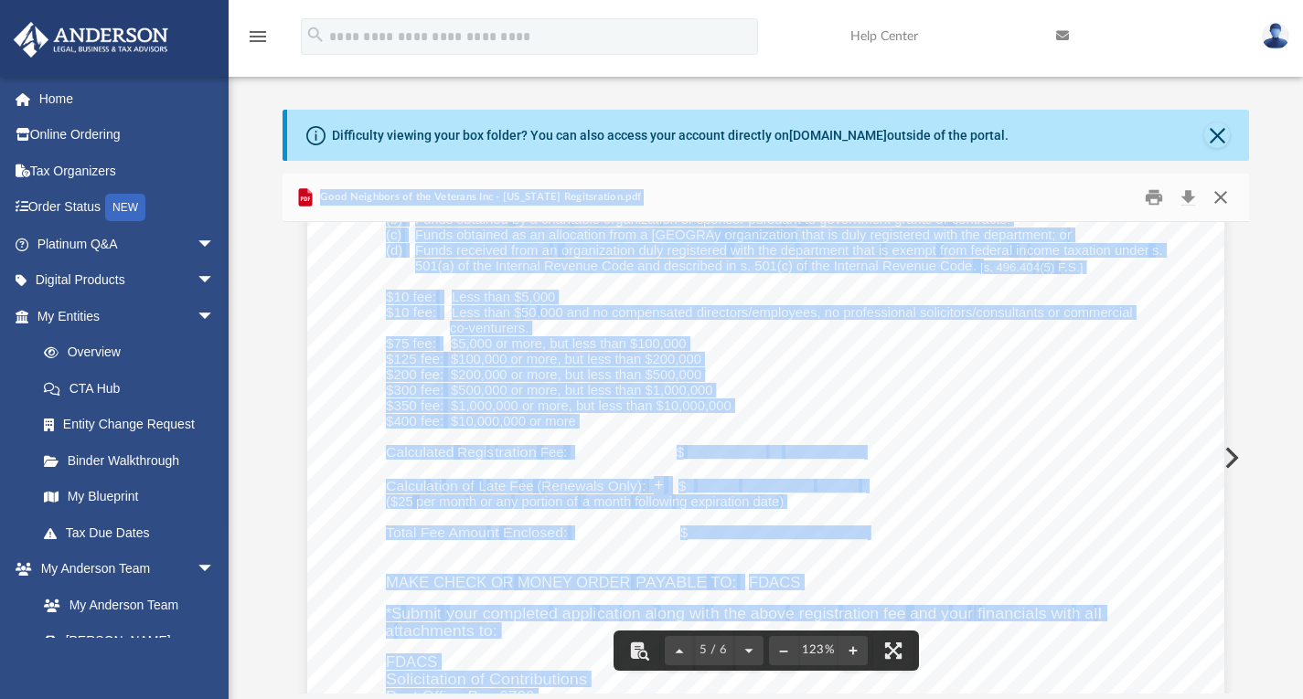
click at [1217, 194] on button "Close" at bounding box center [1220, 197] width 33 height 28
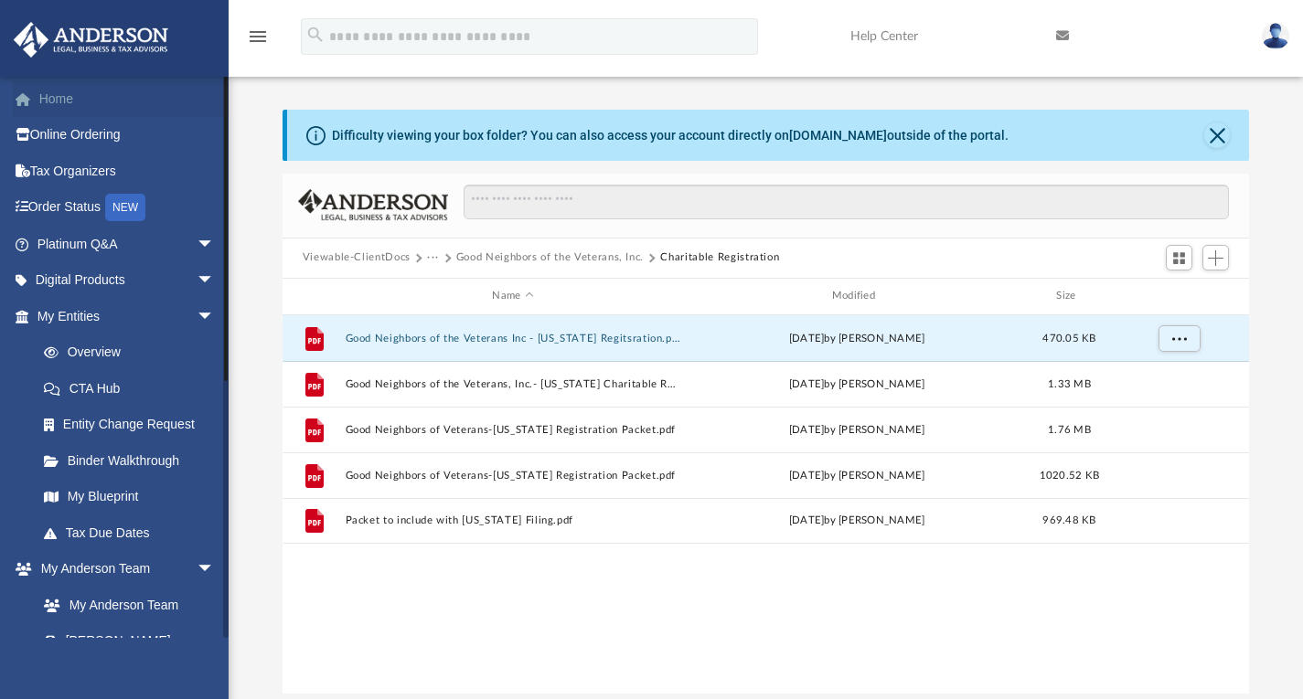
click at [63, 91] on link "Home" at bounding box center [127, 98] width 229 height 37
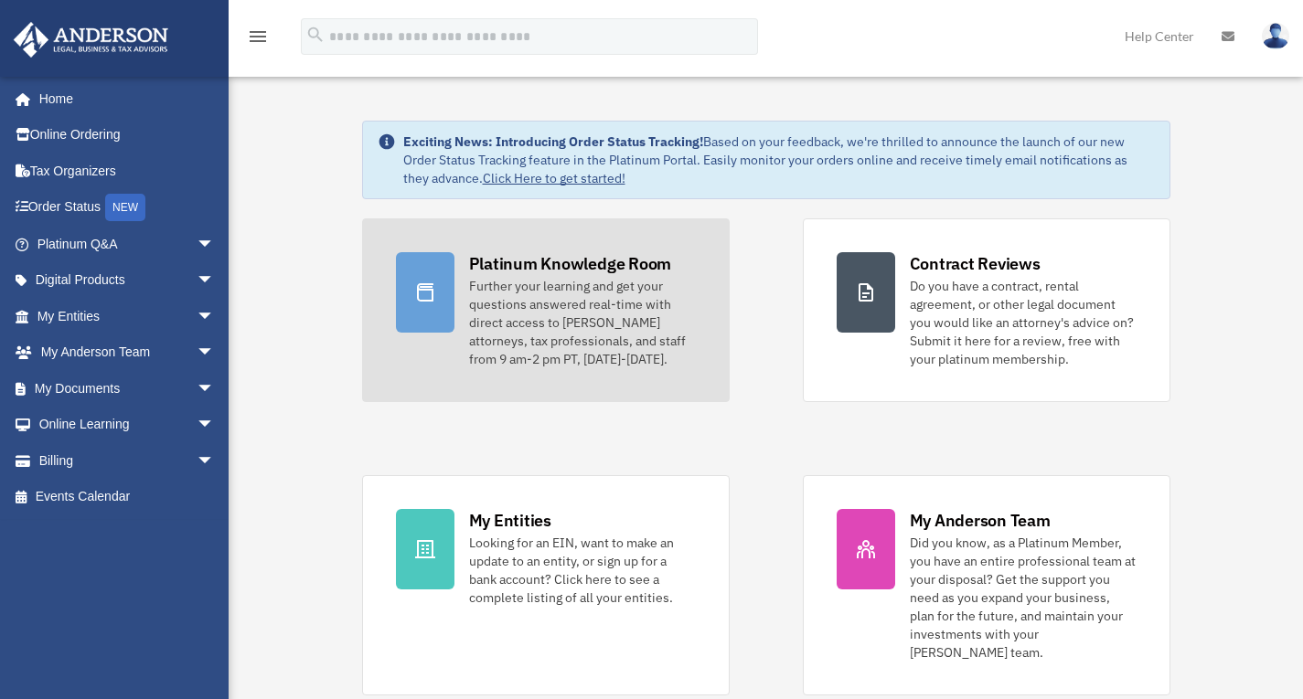
click at [565, 261] on div "Platinum Knowledge Room" at bounding box center [570, 263] width 203 height 23
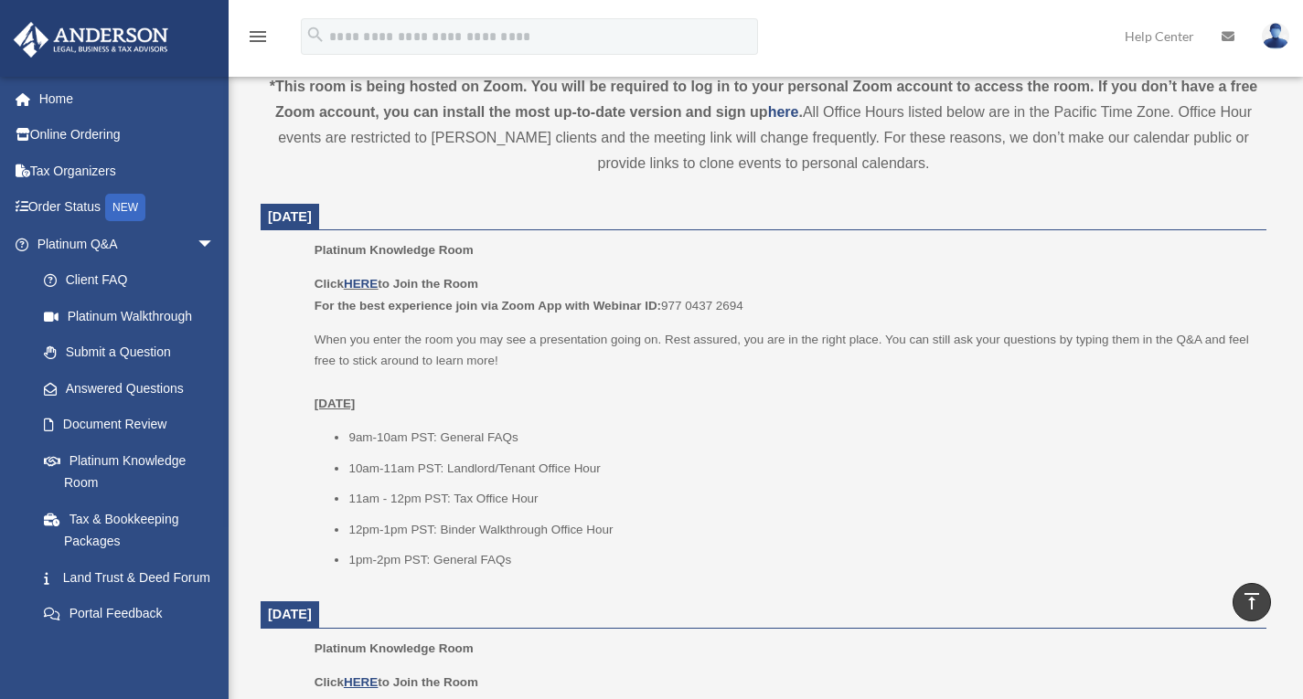
scroll to position [640, 0]
click at [371, 285] on link "HERE" at bounding box center [361, 286] width 34 height 14
